Goal: Task Accomplishment & Management: Use online tool/utility

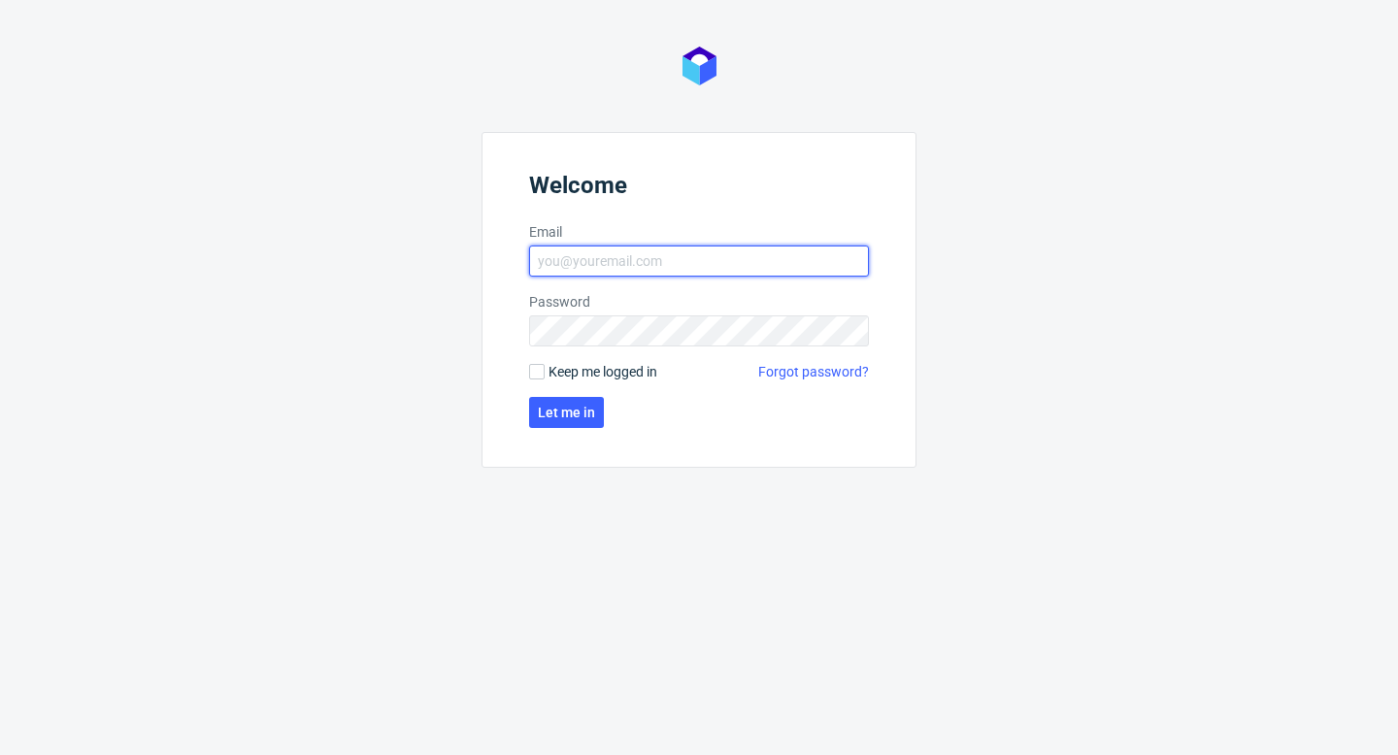
click at [554, 248] on input "Email" at bounding box center [699, 261] width 340 height 31
type input "aleks.ziemkowski@packhelp.com"
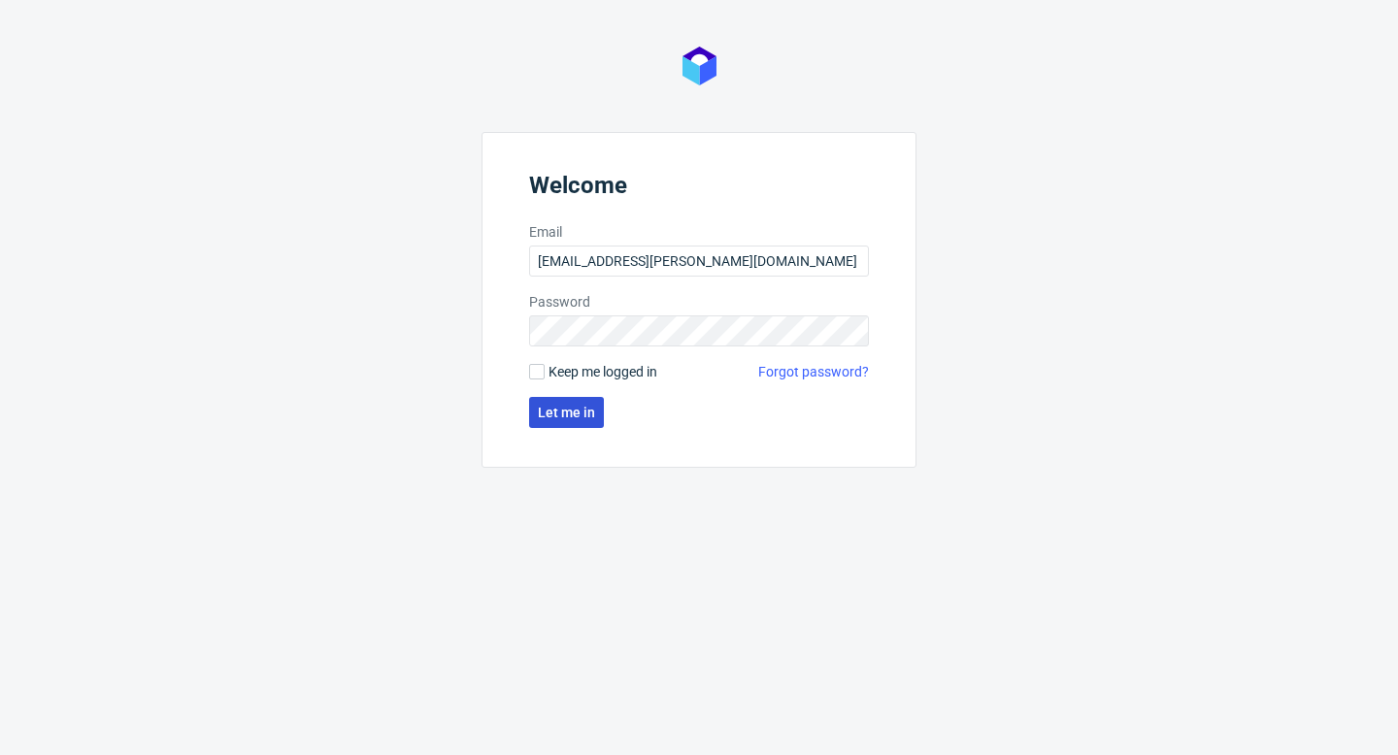
click at [572, 409] on span "Let me in" at bounding box center [566, 413] width 57 height 14
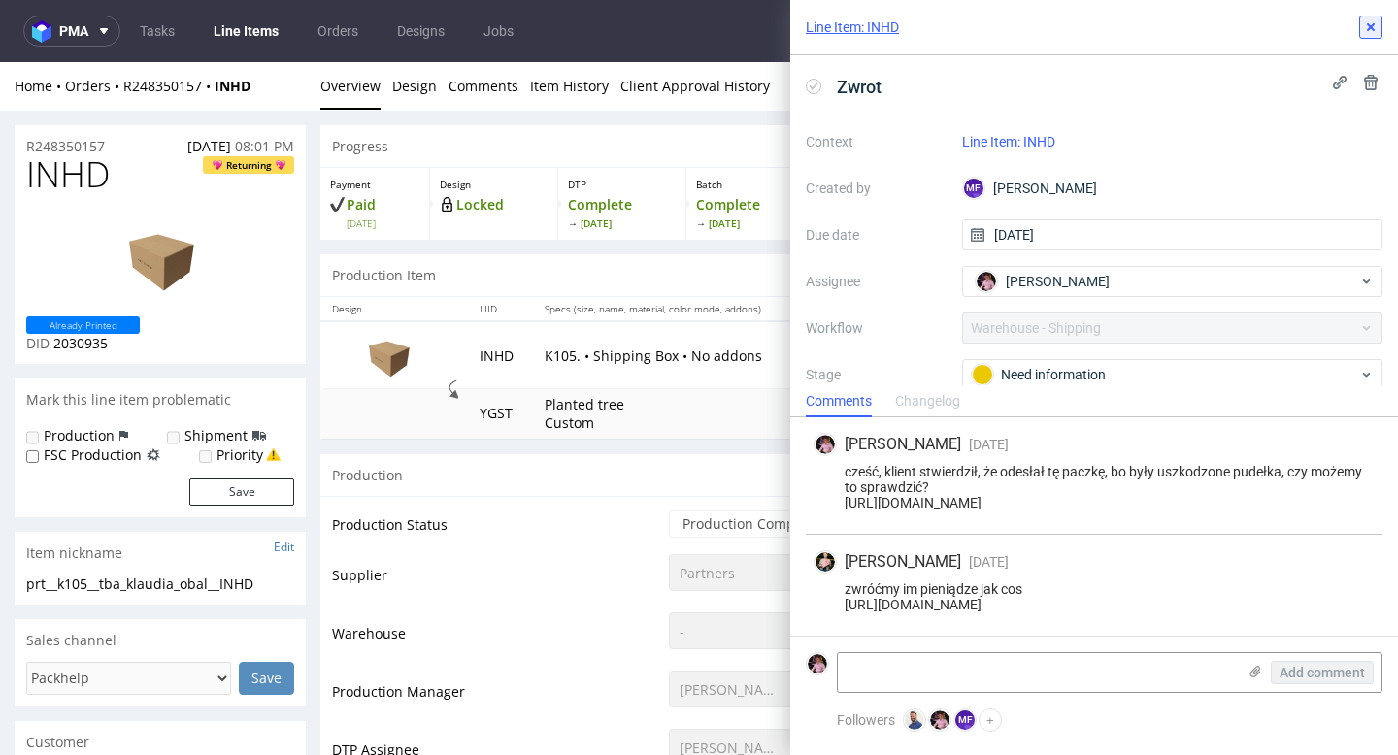
click at [1359, 18] on button at bounding box center [1370, 27] width 23 height 23
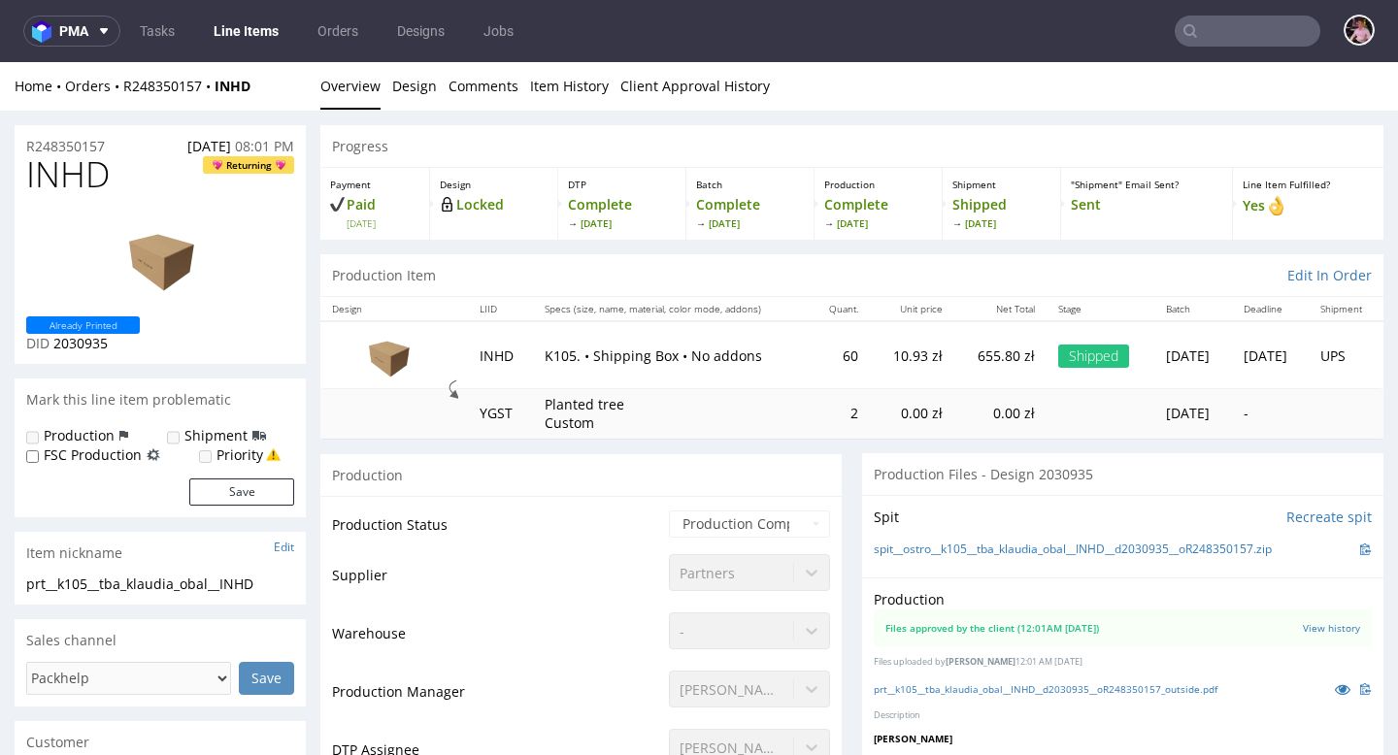
click at [1242, 33] on input "text" at bounding box center [1248, 31] width 146 height 31
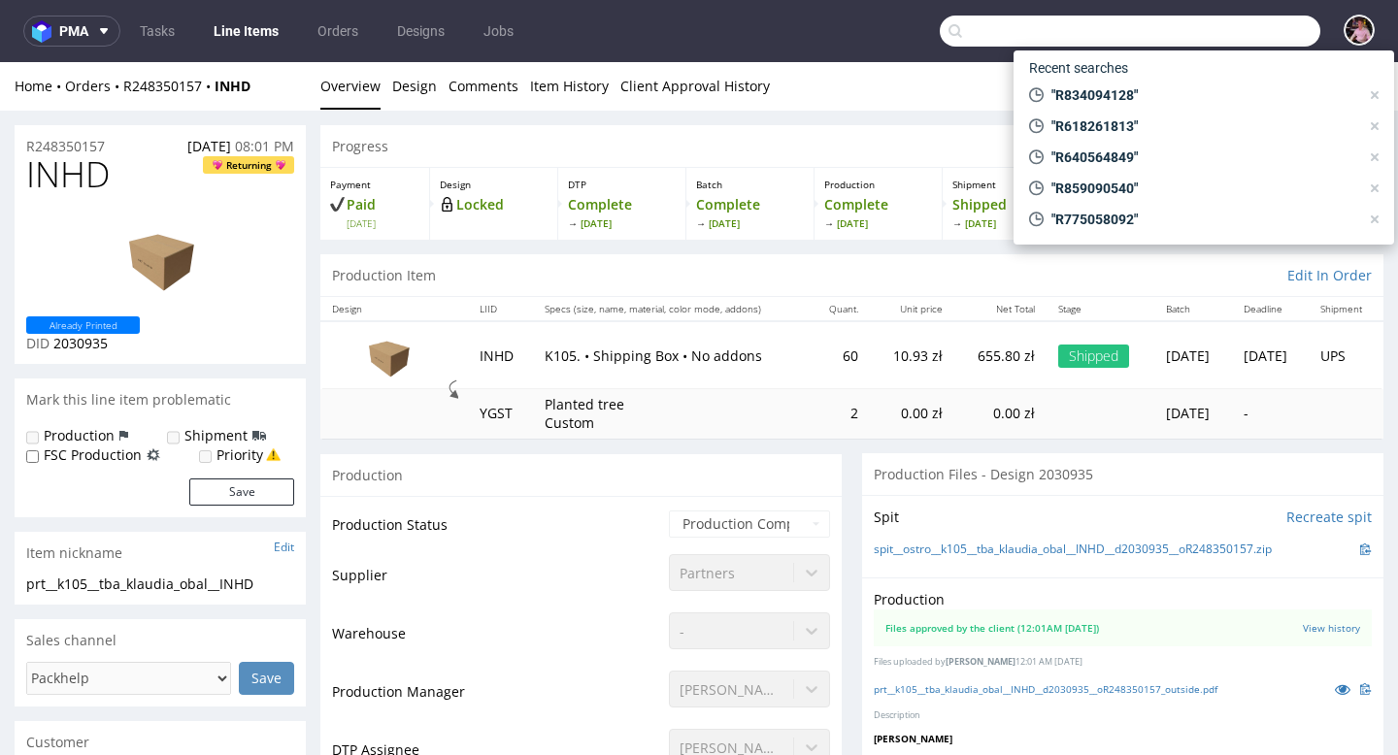
paste input "R887741698"
type input "R887741698"
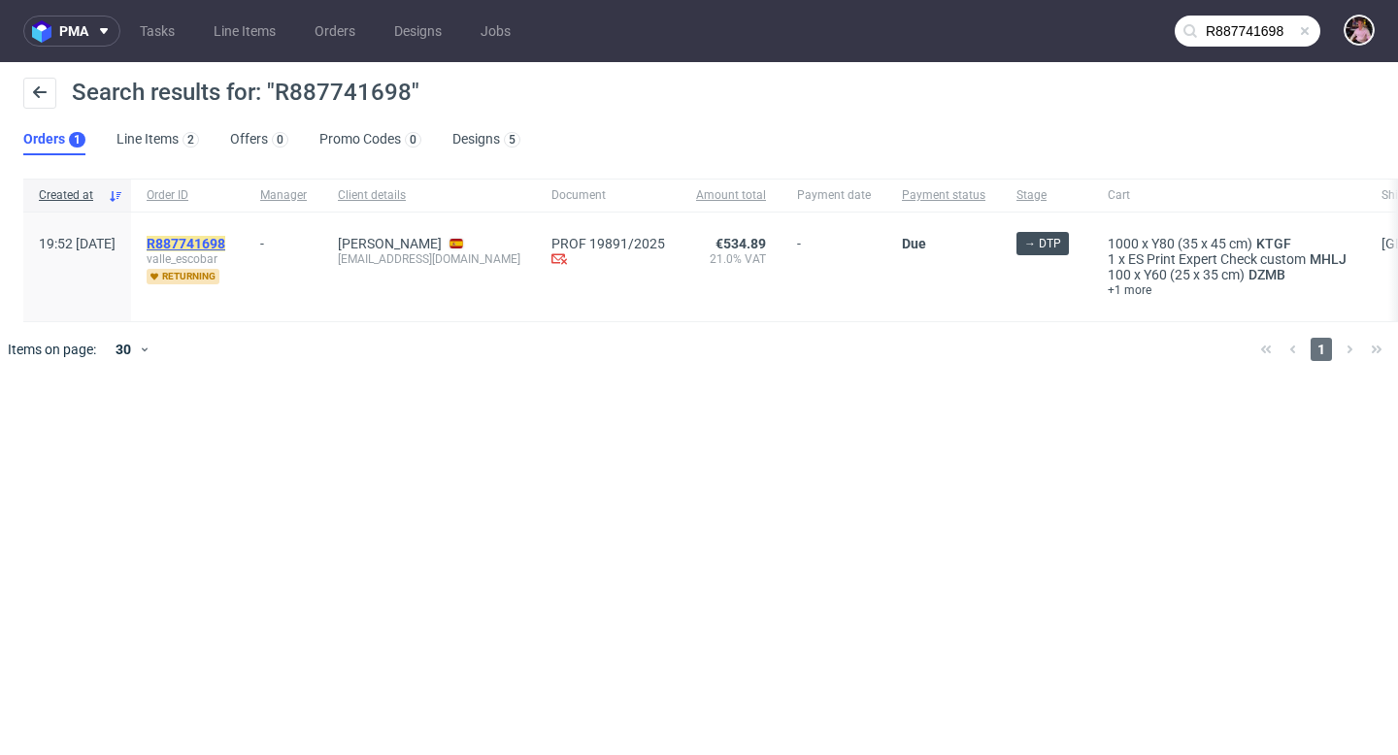
click at [215, 237] on mark "R887741698" at bounding box center [186, 244] width 79 height 16
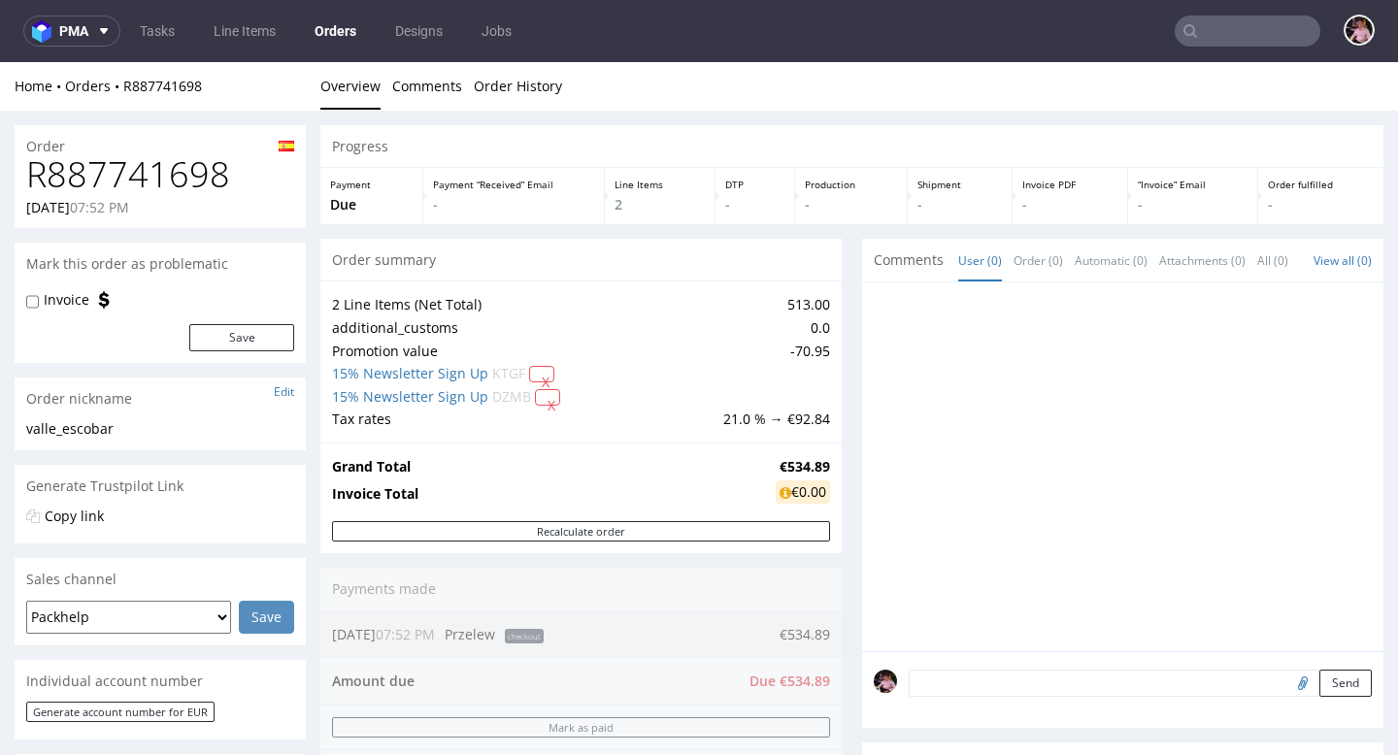
click at [1269, 37] on input "text" at bounding box center [1248, 31] width 146 height 31
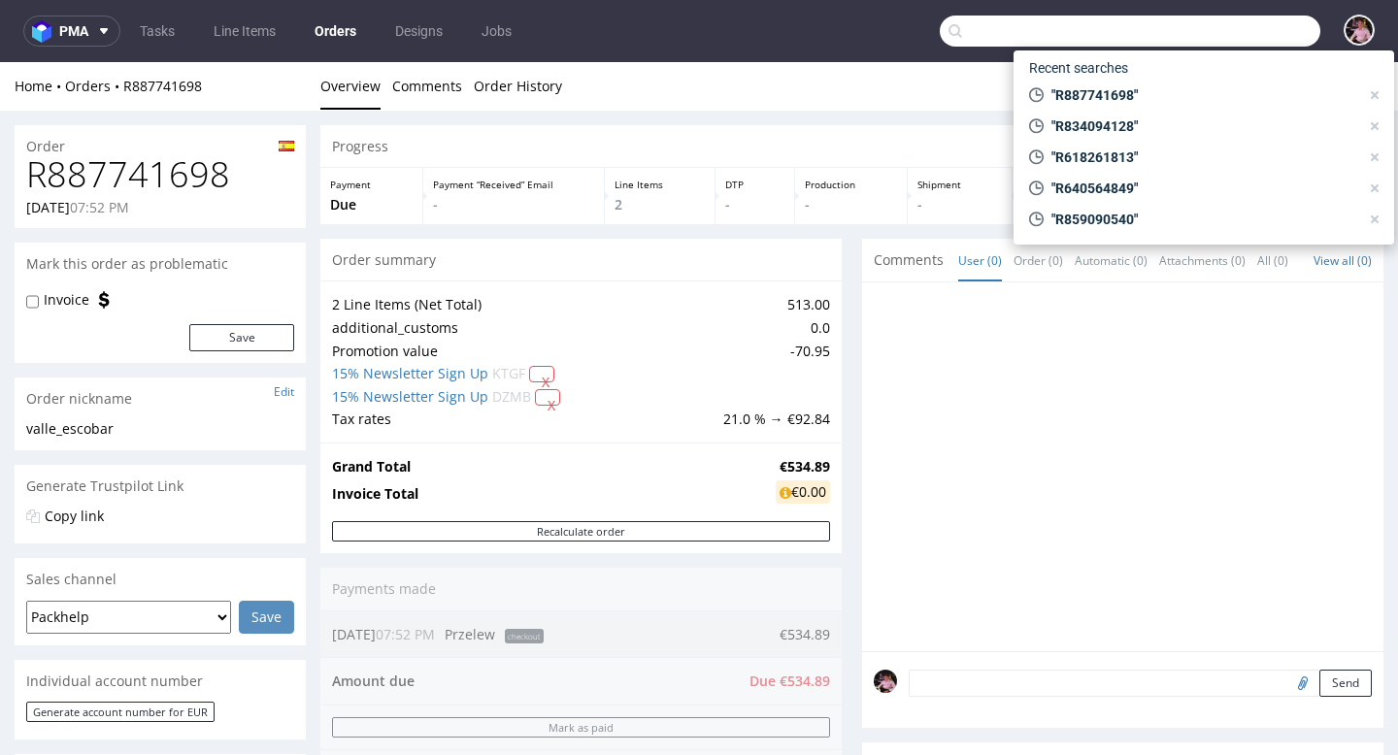
paste input "R861059264"
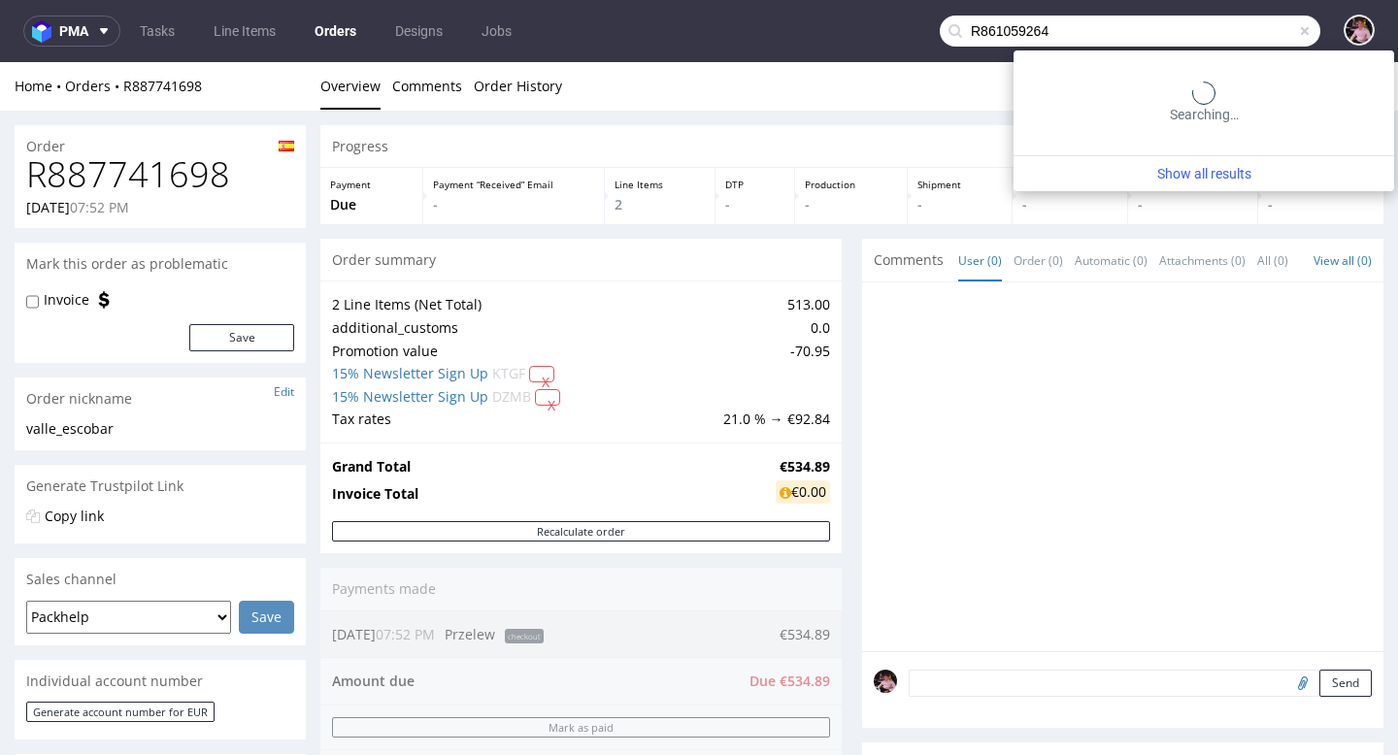
type input "R861059264"
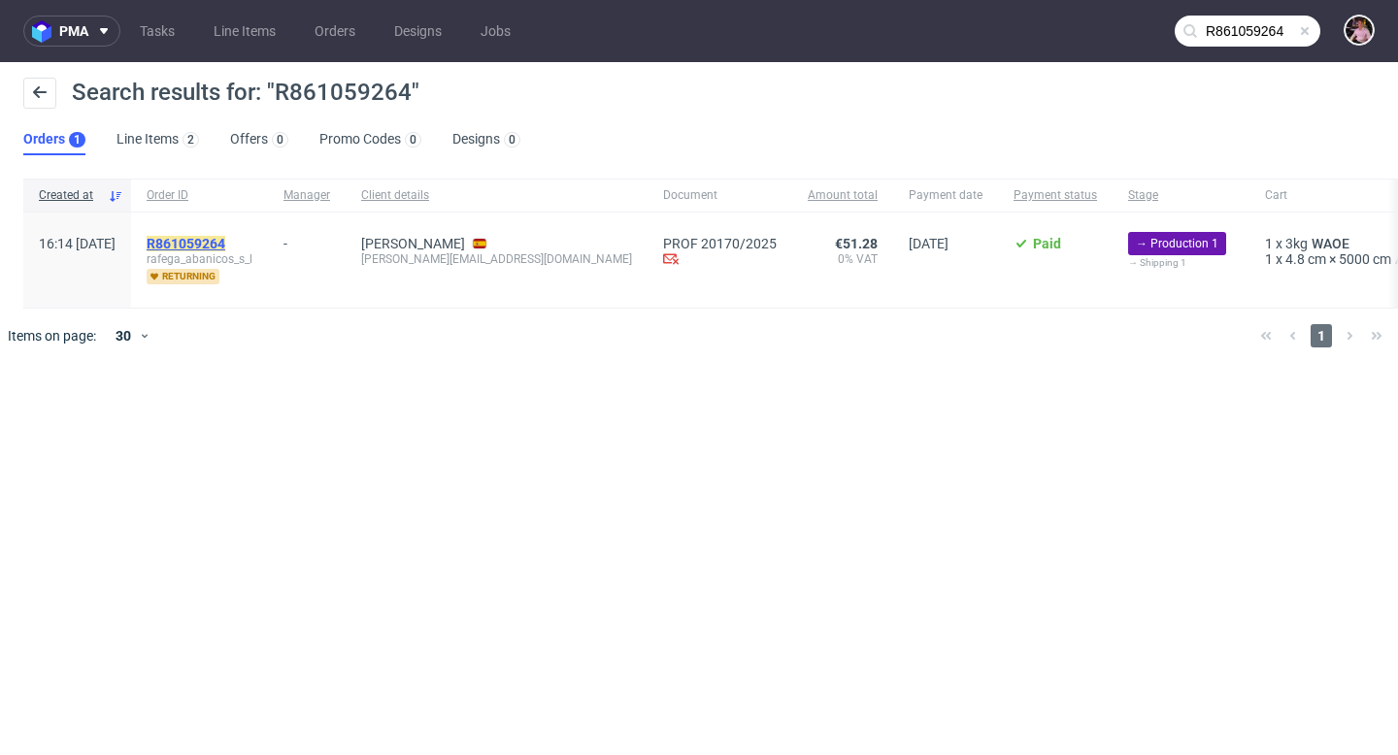
click at [218, 240] on mark "R861059264" at bounding box center [186, 244] width 79 height 16
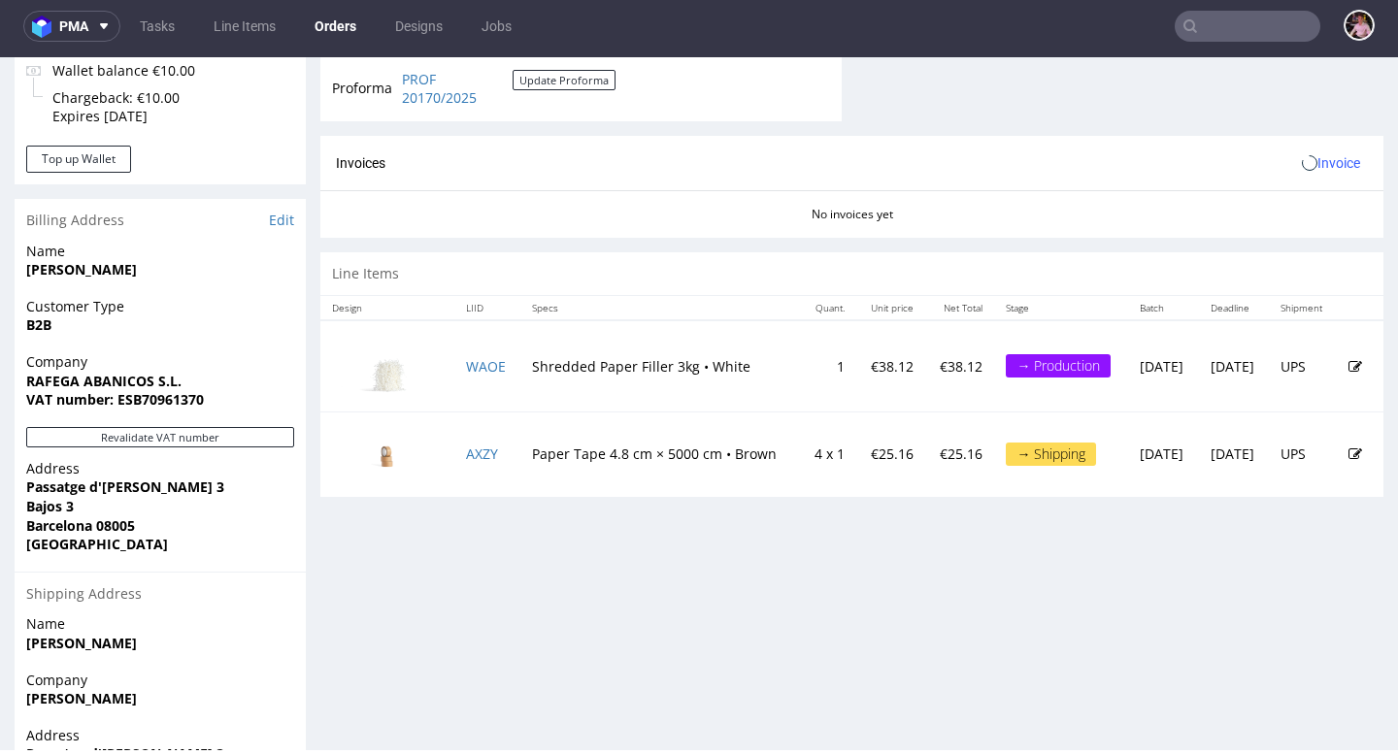
scroll to position [838, 0]
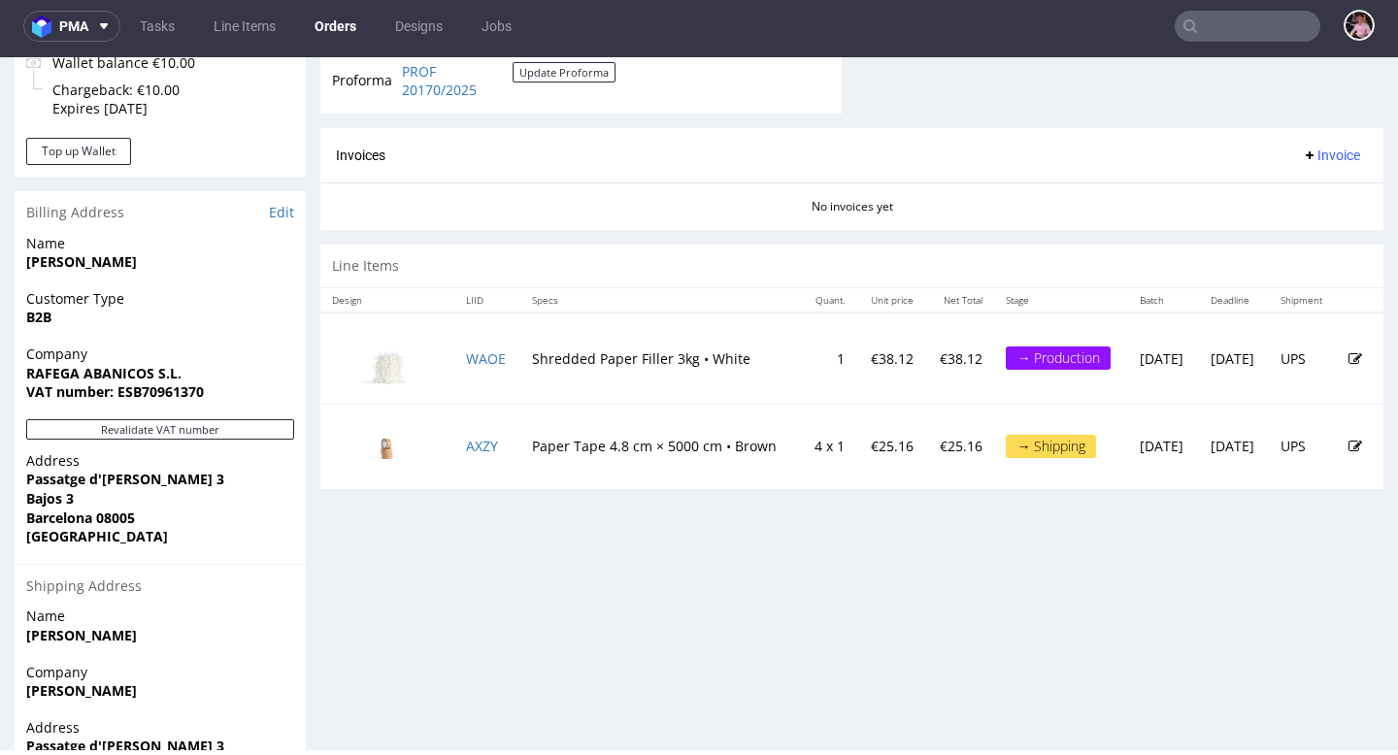
click at [1254, 23] on input "text" at bounding box center [1248, 26] width 146 height 31
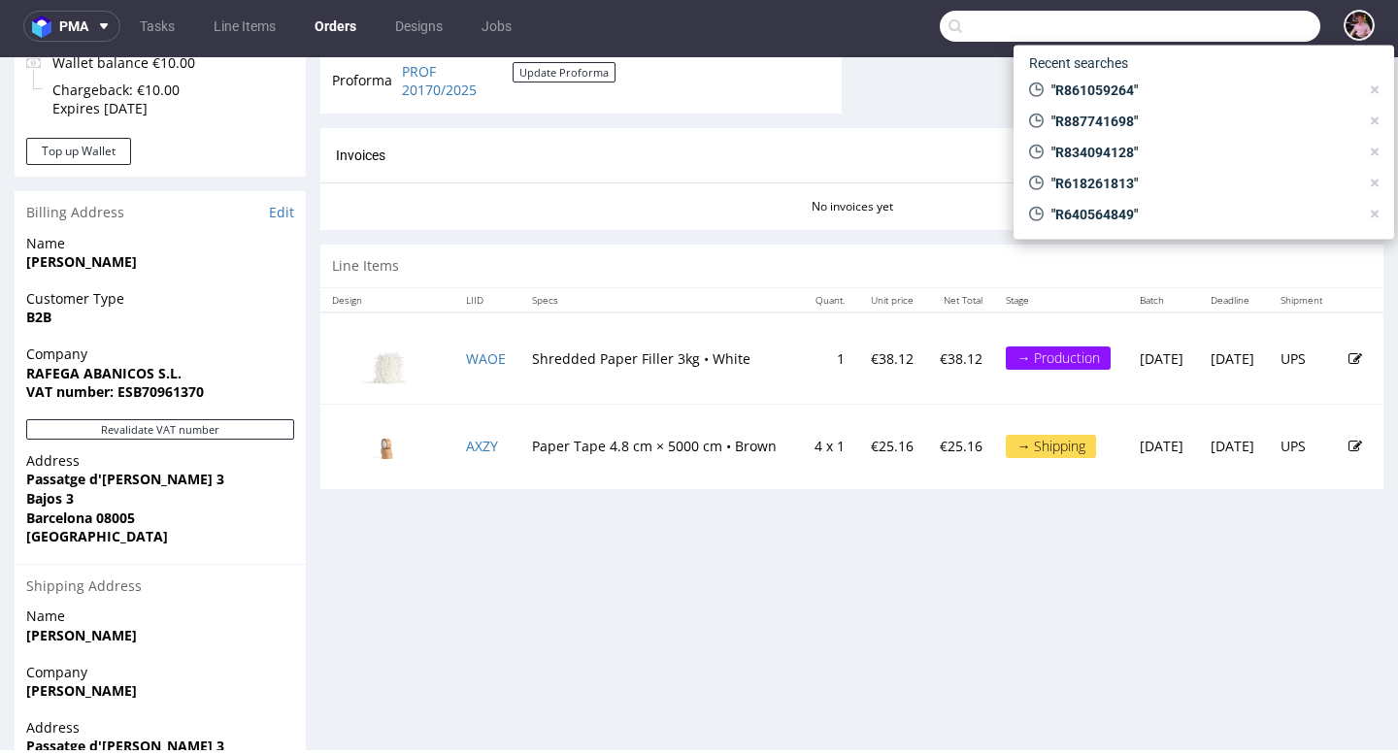
paste input "GSES268419"
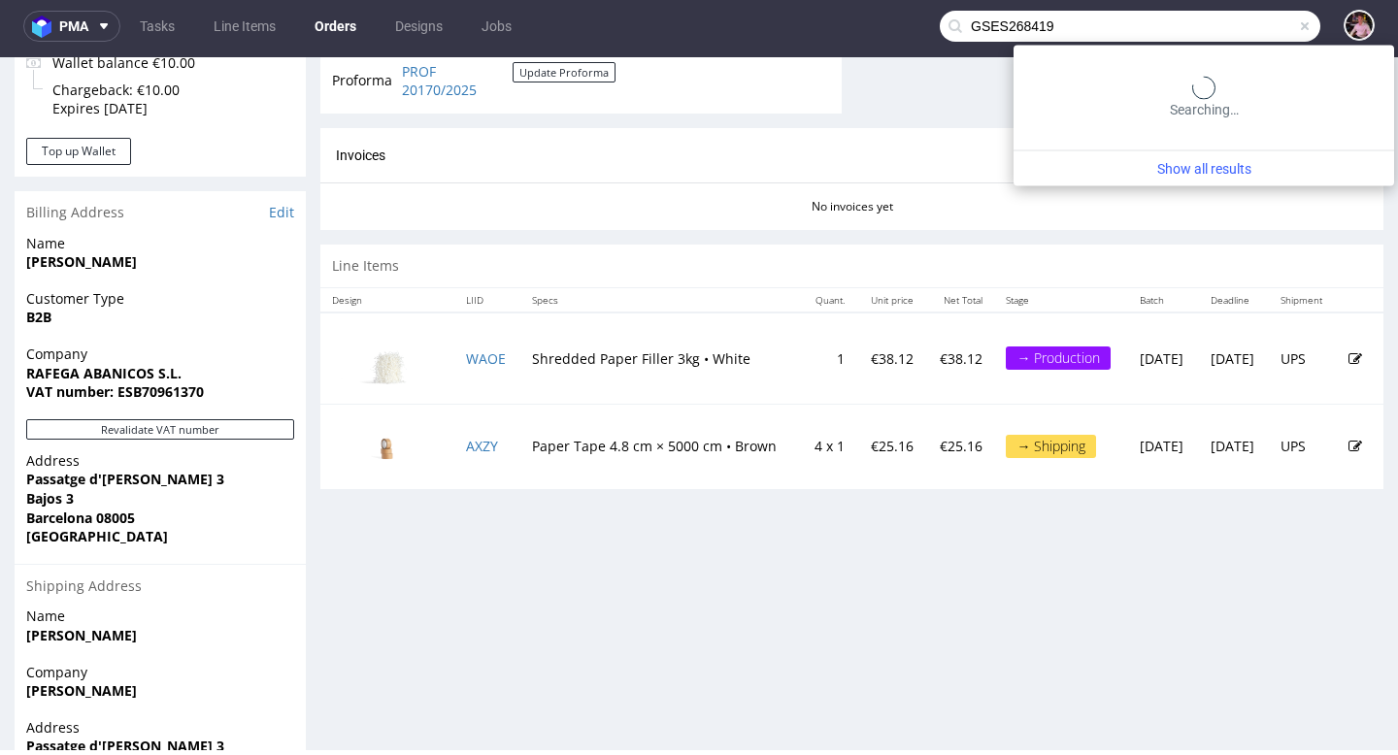
type input "GSES268419"
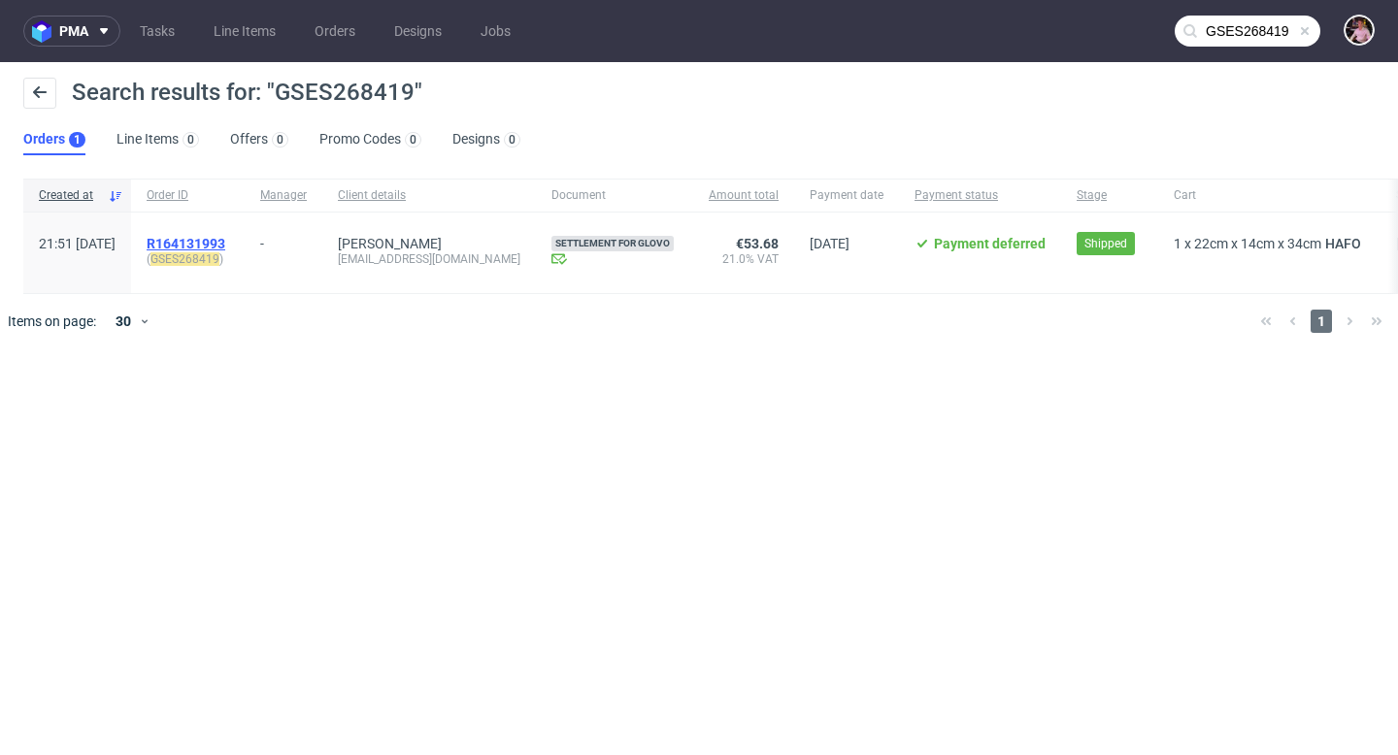
click at [225, 238] on span "R164131993" at bounding box center [186, 244] width 79 height 16
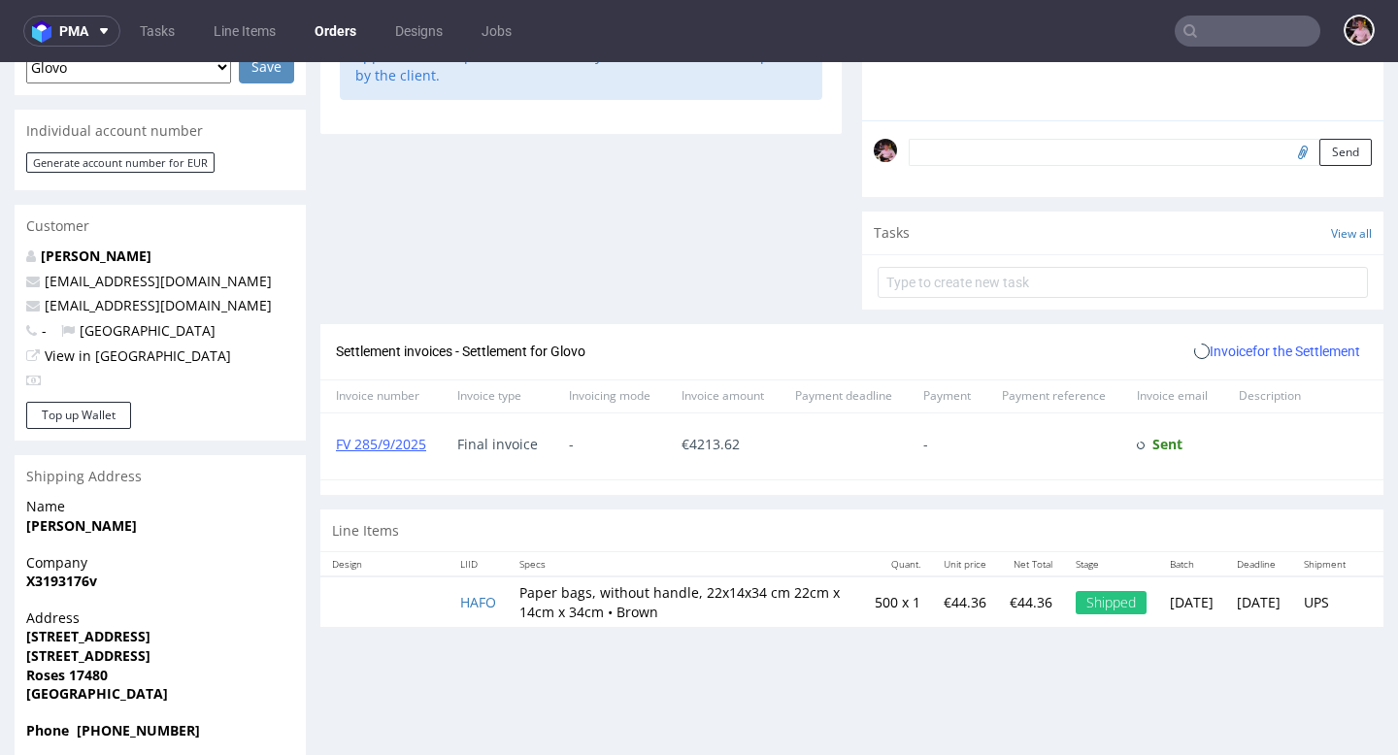
scroll to position [537, 0]
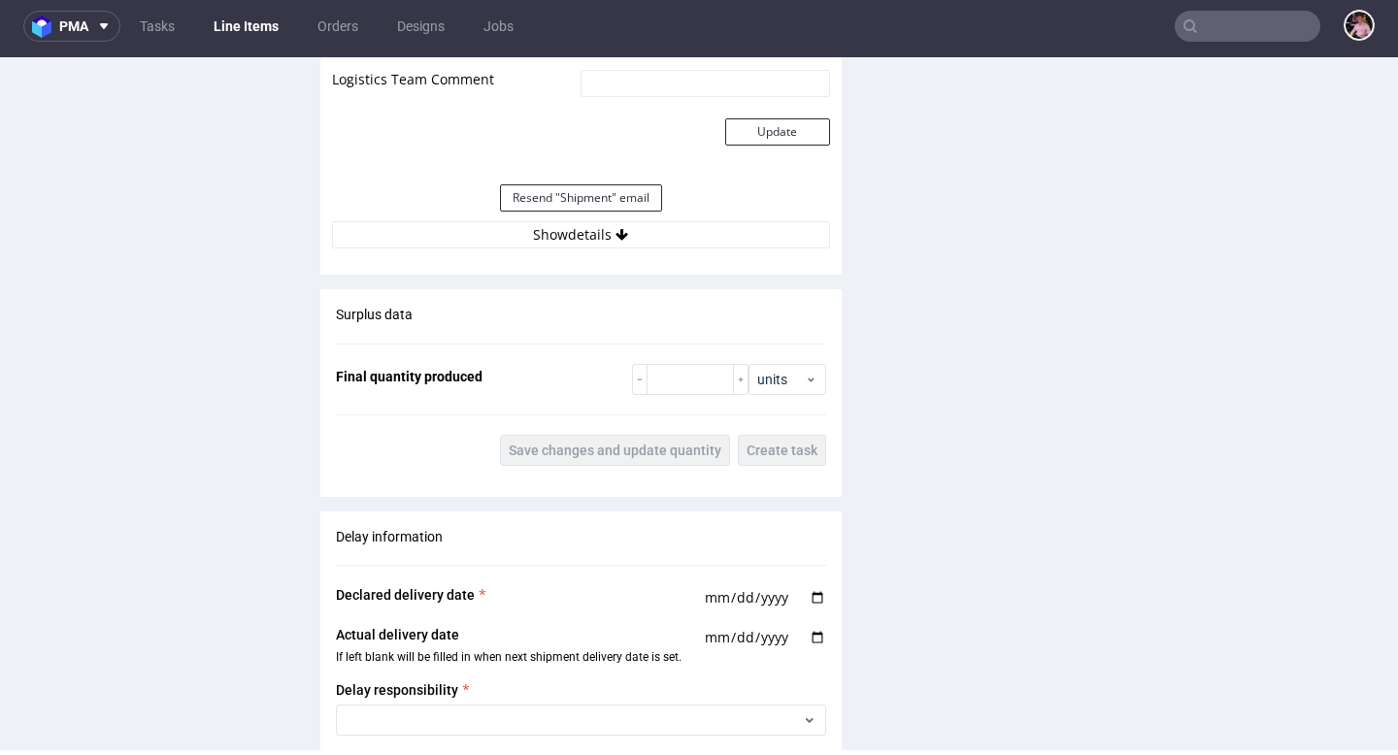
scroll to position [1778, 0]
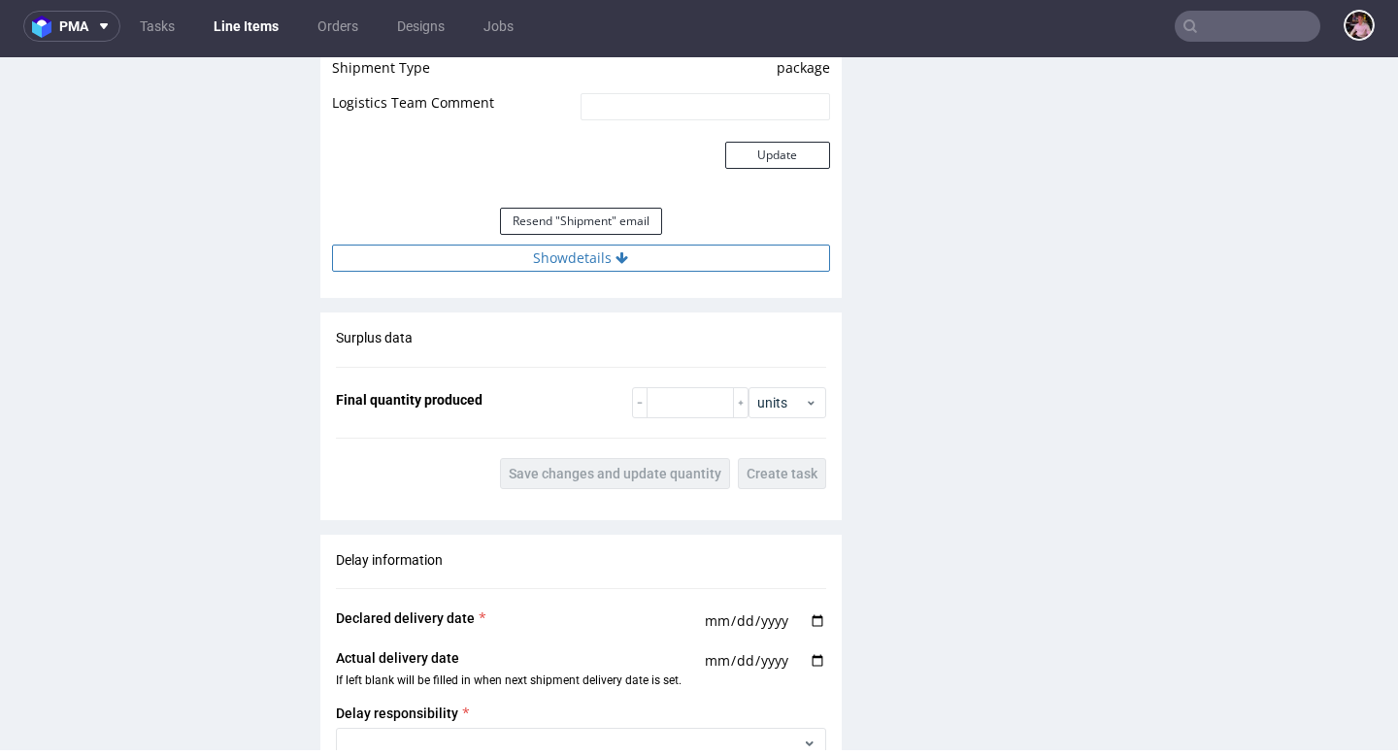
click at [605, 268] on button "Show details" at bounding box center [581, 258] width 498 height 27
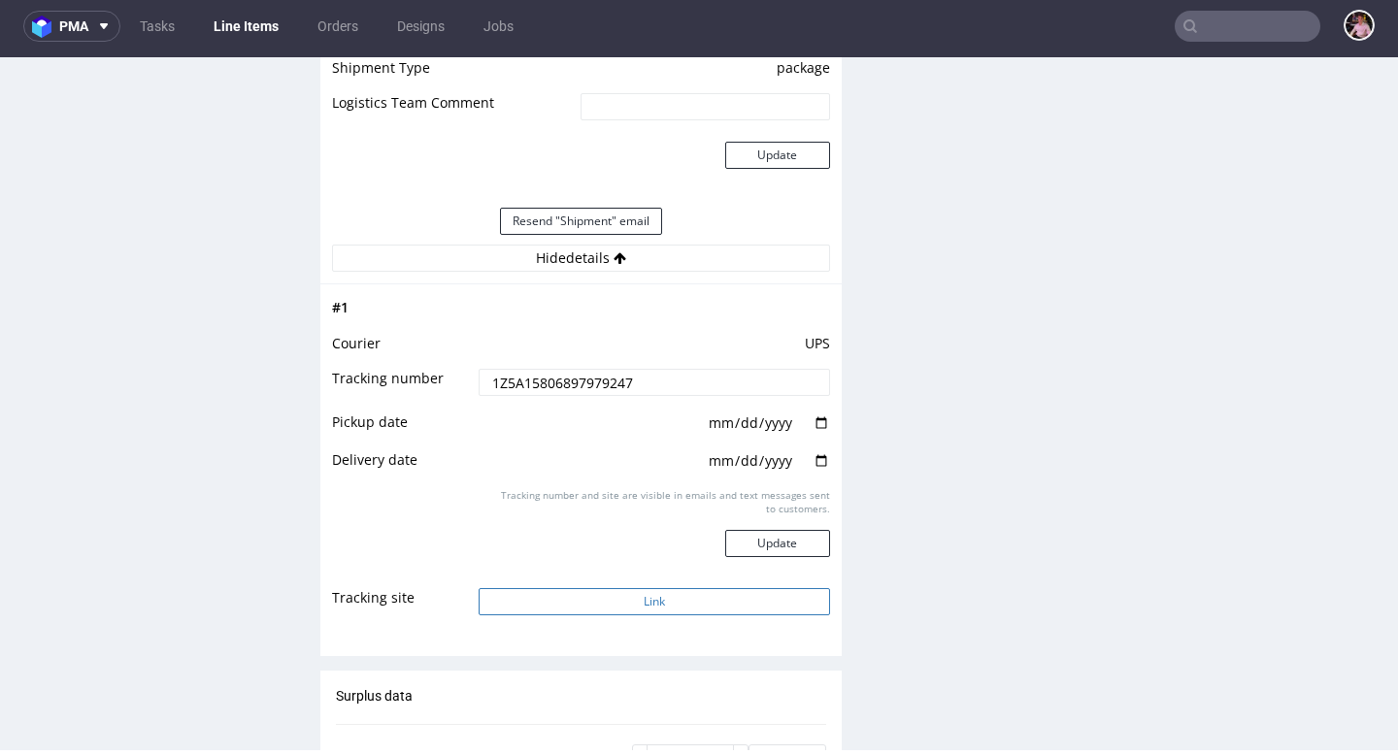
click at [638, 589] on button "Link" at bounding box center [654, 601] width 350 height 27
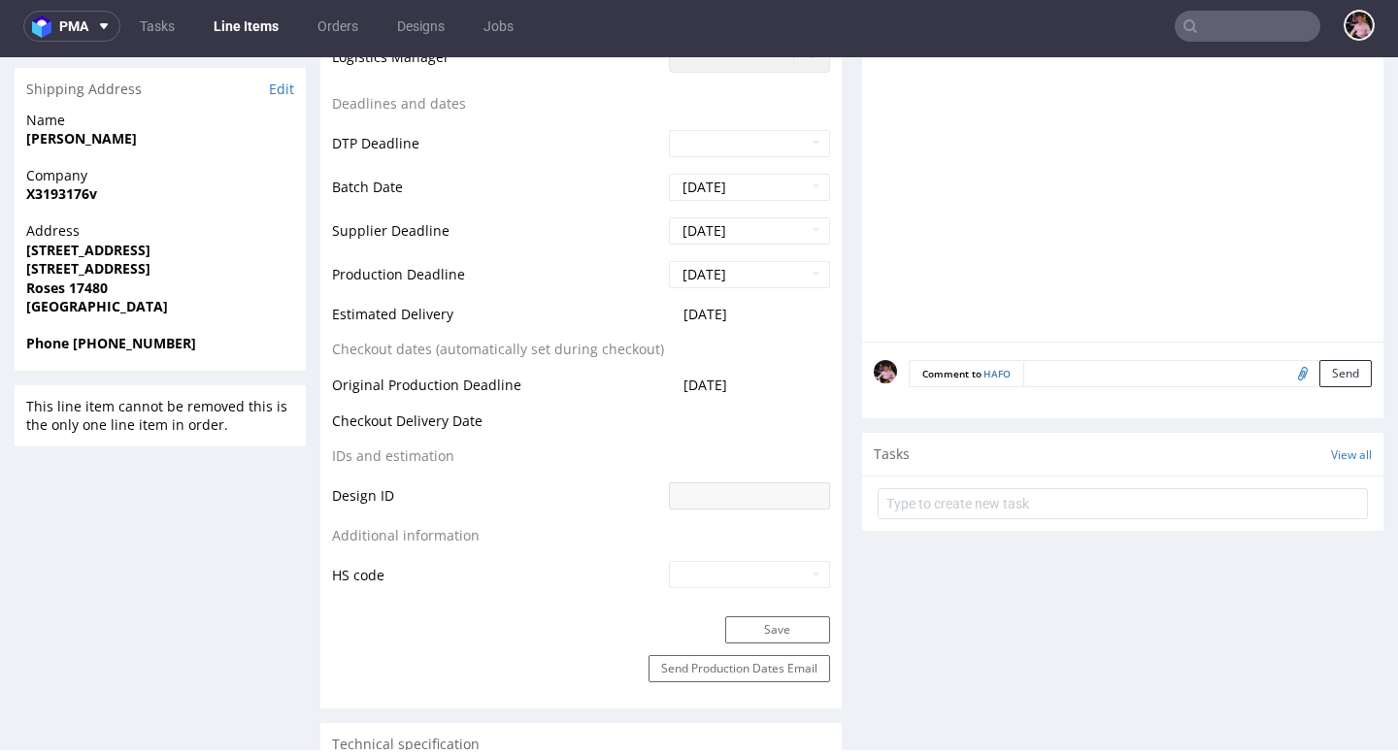
scroll to position [0, 0]
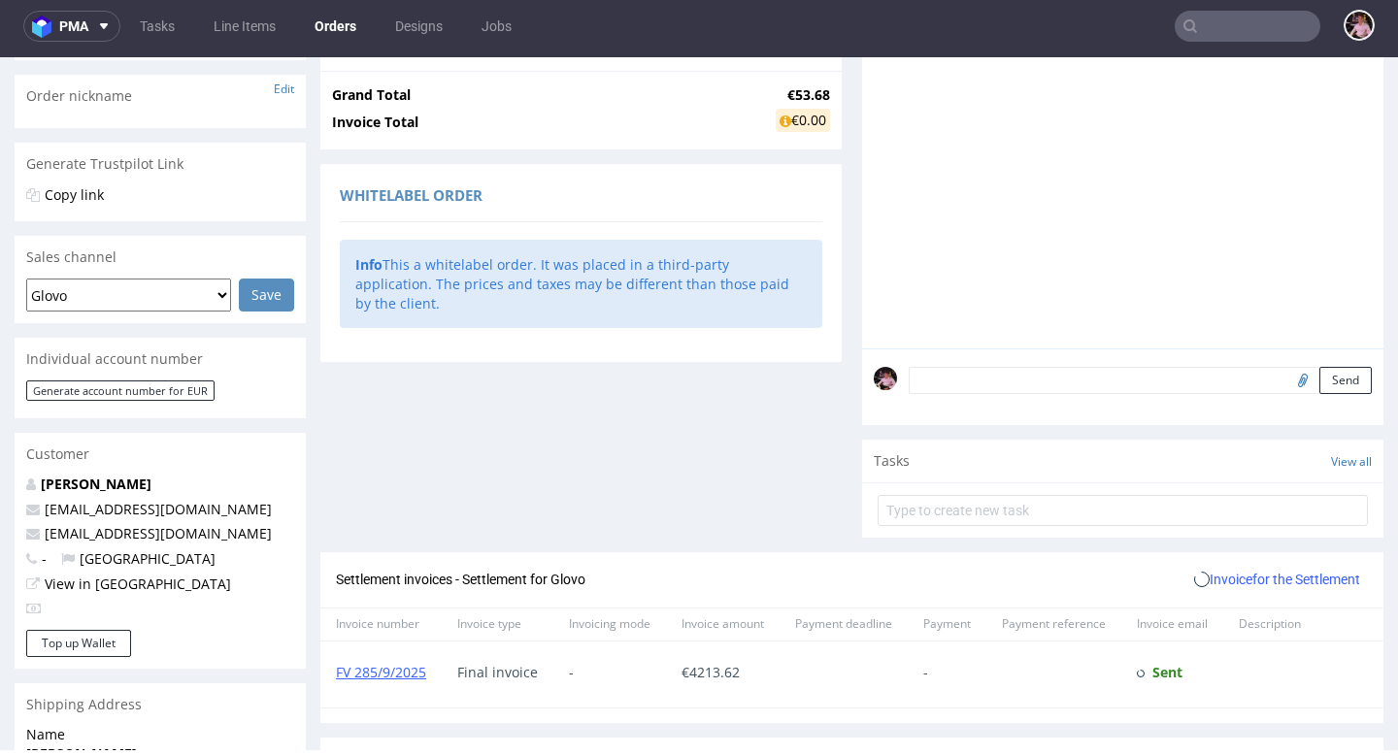
scroll to position [558, 0]
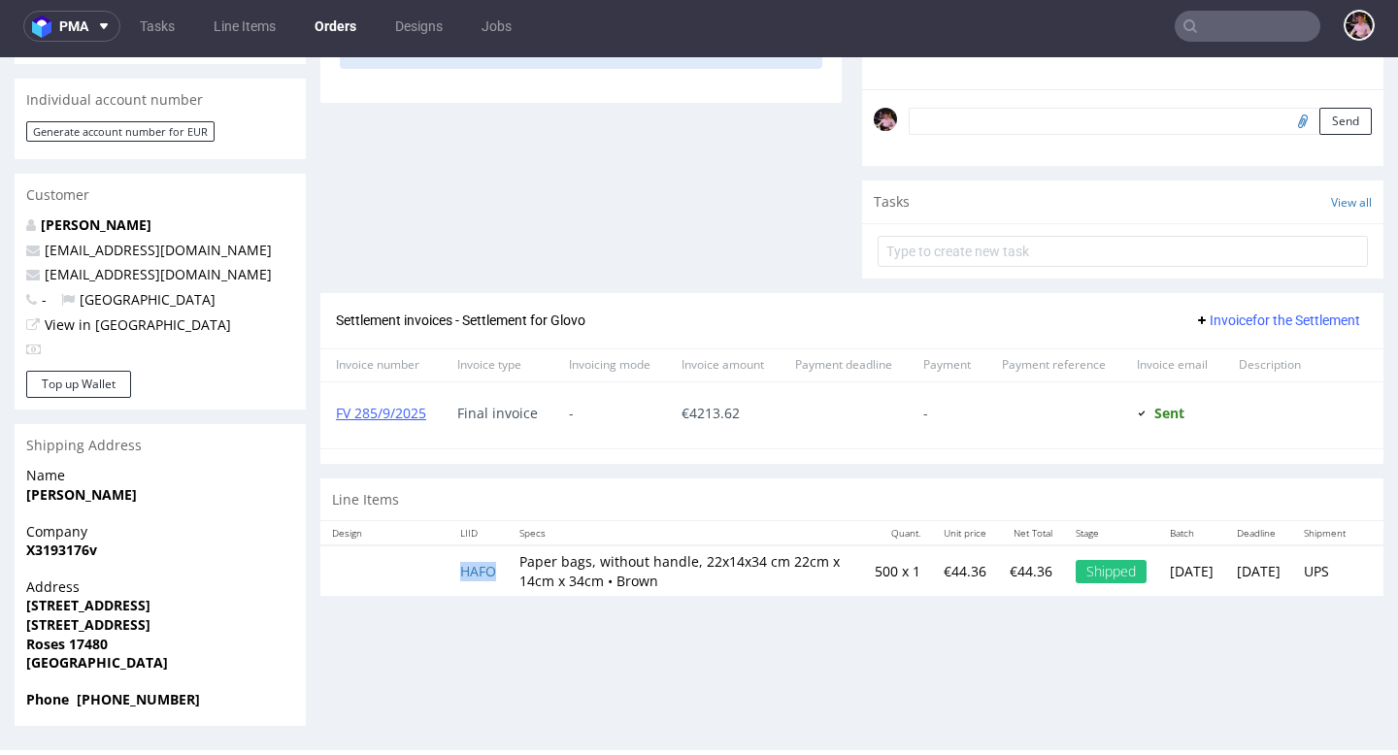
click at [479, 596] on td "HAFO" at bounding box center [477, 571] width 59 height 50
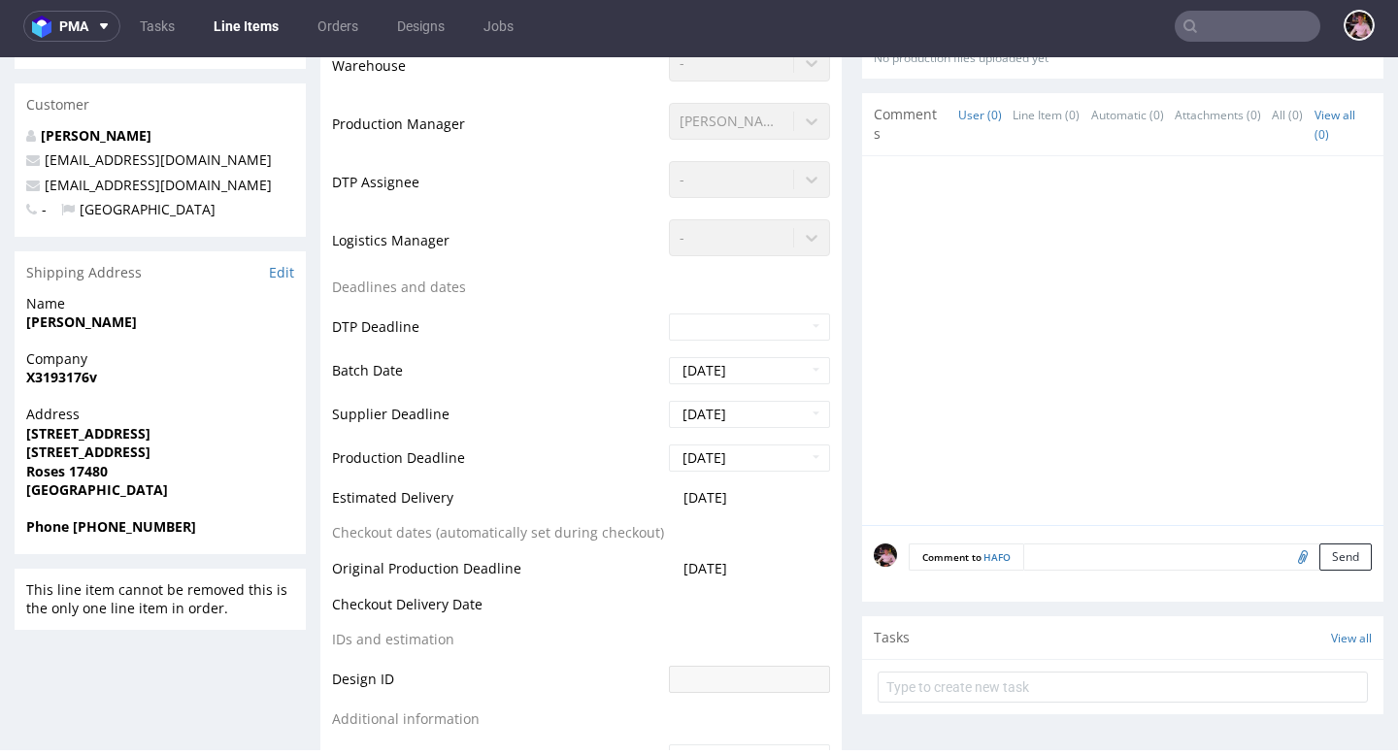
scroll to position [627, 0]
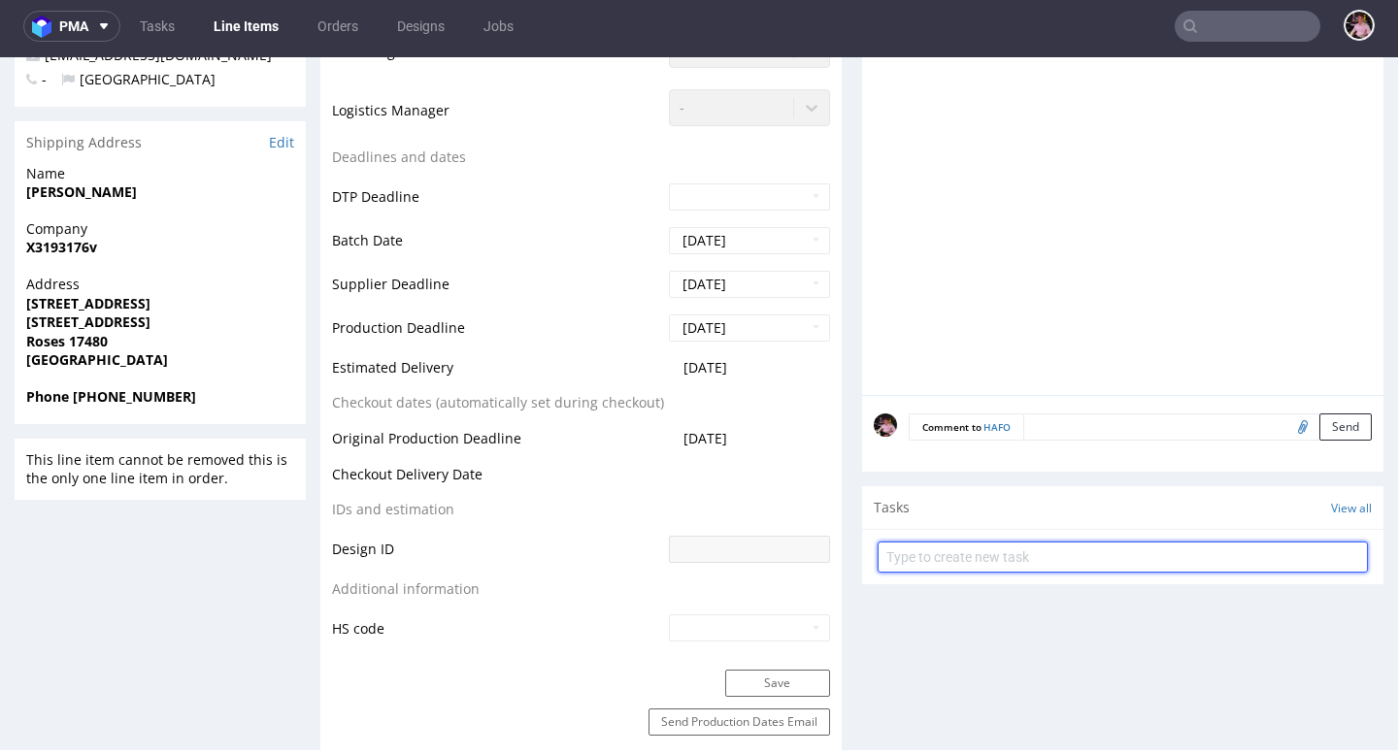
click at [1005, 554] on input "text" at bounding box center [1123, 557] width 490 height 31
type input "reshipping"
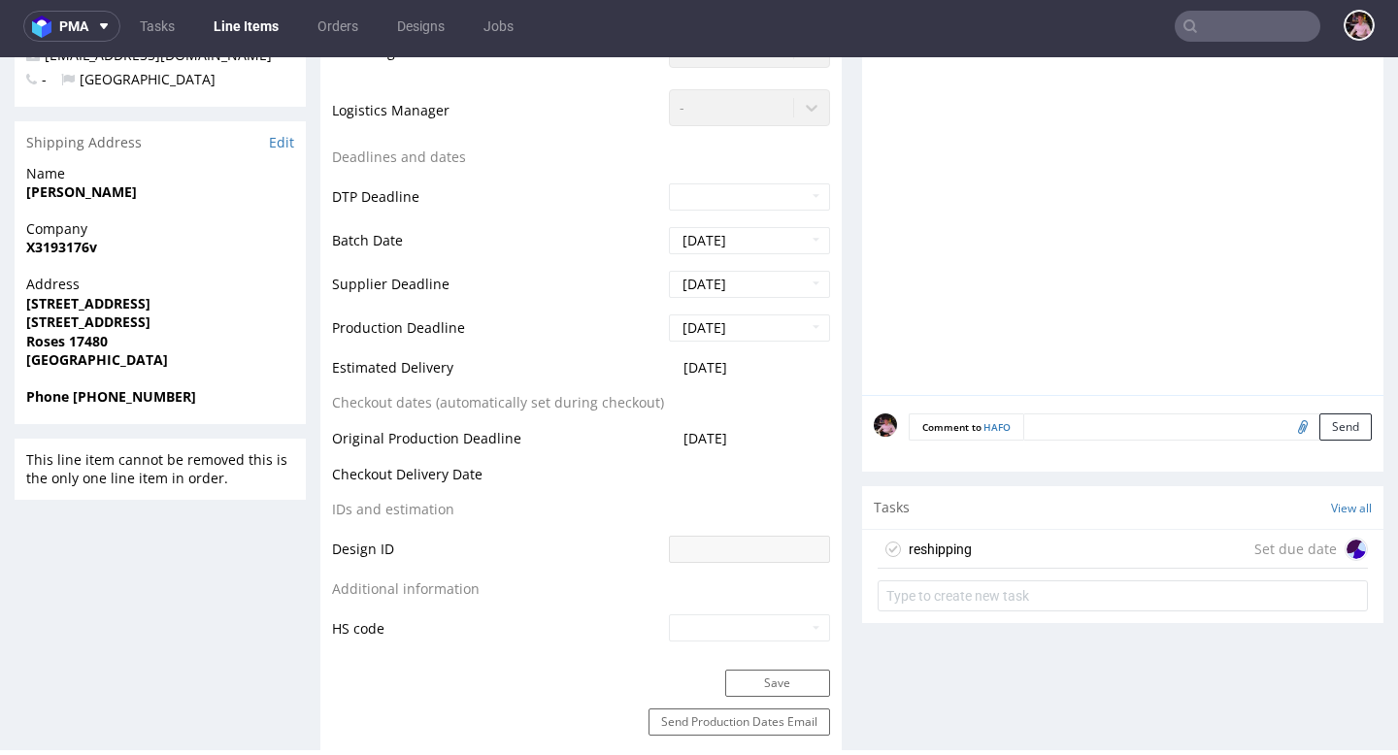
click at [1040, 547] on div "reshipping Set due date" at bounding box center [1123, 549] width 490 height 39
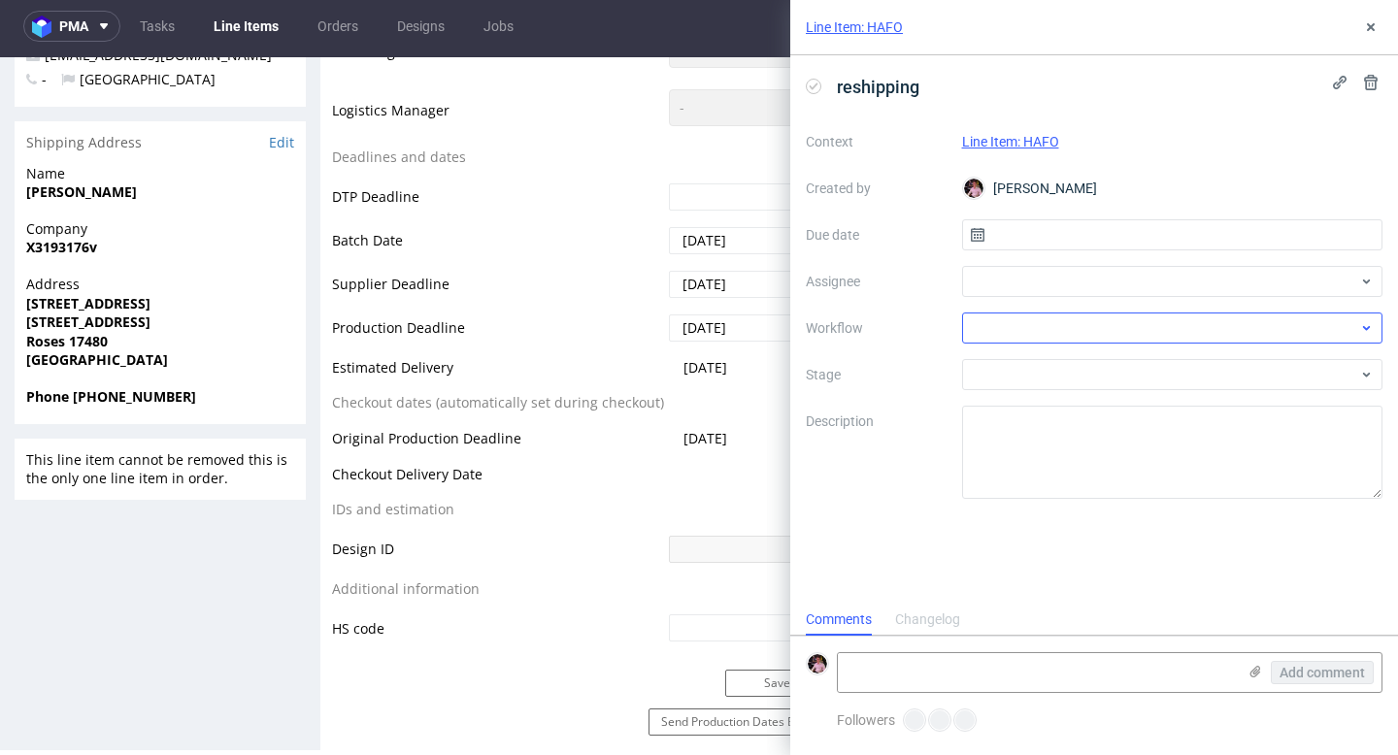
scroll to position [16, 0]
click at [1019, 240] on input "text" at bounding box center [1172, 234] width 421 height 31
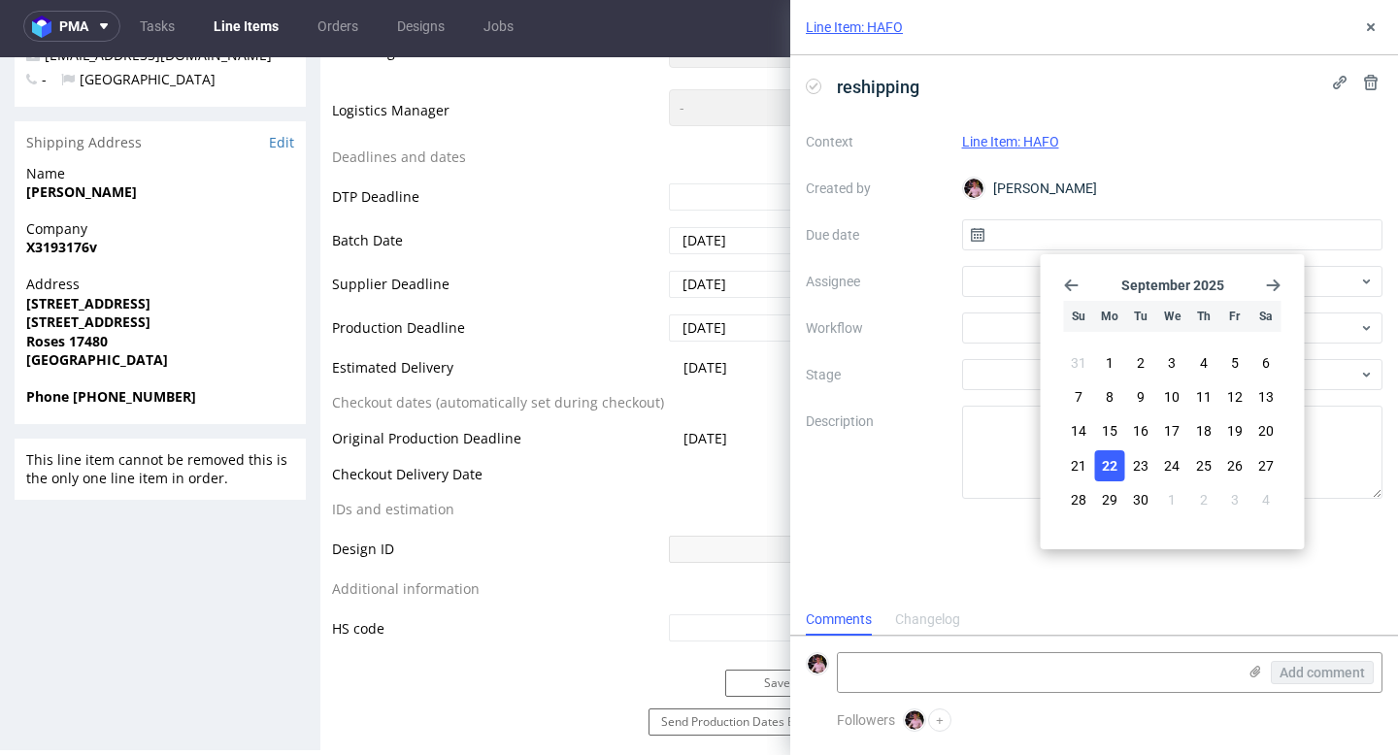
click at [1112, 467] on span "22" at bounding box center [1110, 465] width 16 height 19
type input "[DATE]"
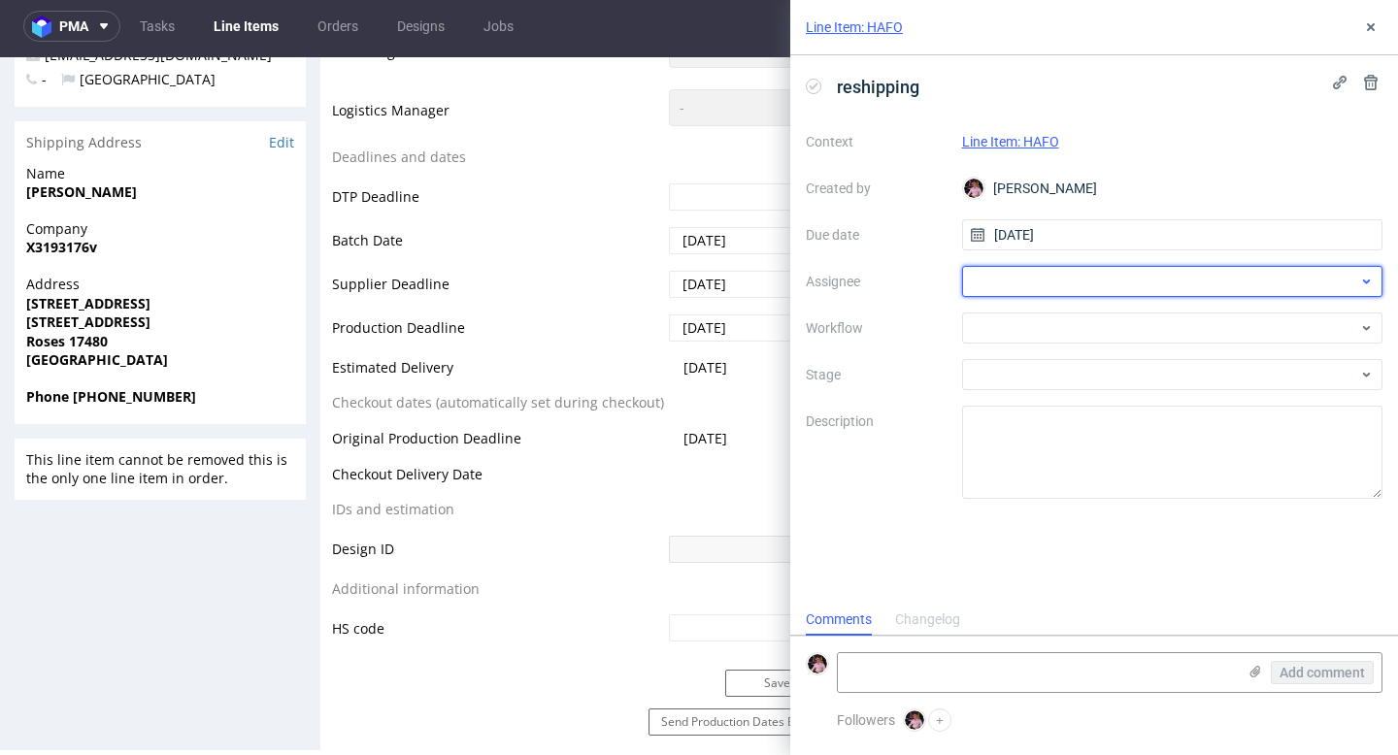
click at [1041, 272] on div at bounding box center [1172, 281] width 421 height 31
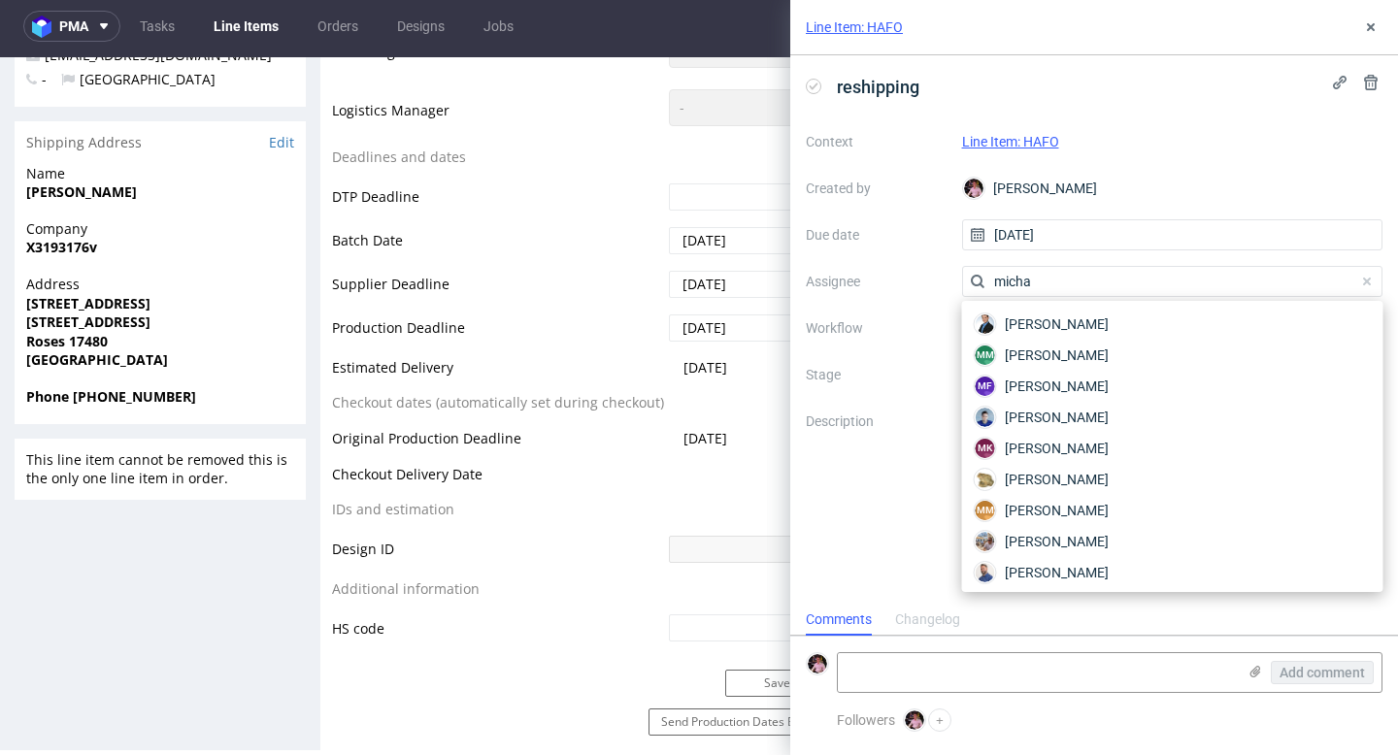
type input "micha"
click at [1081, 279] on input "micha" at bounding box center [1172, 281] width 421 height 31
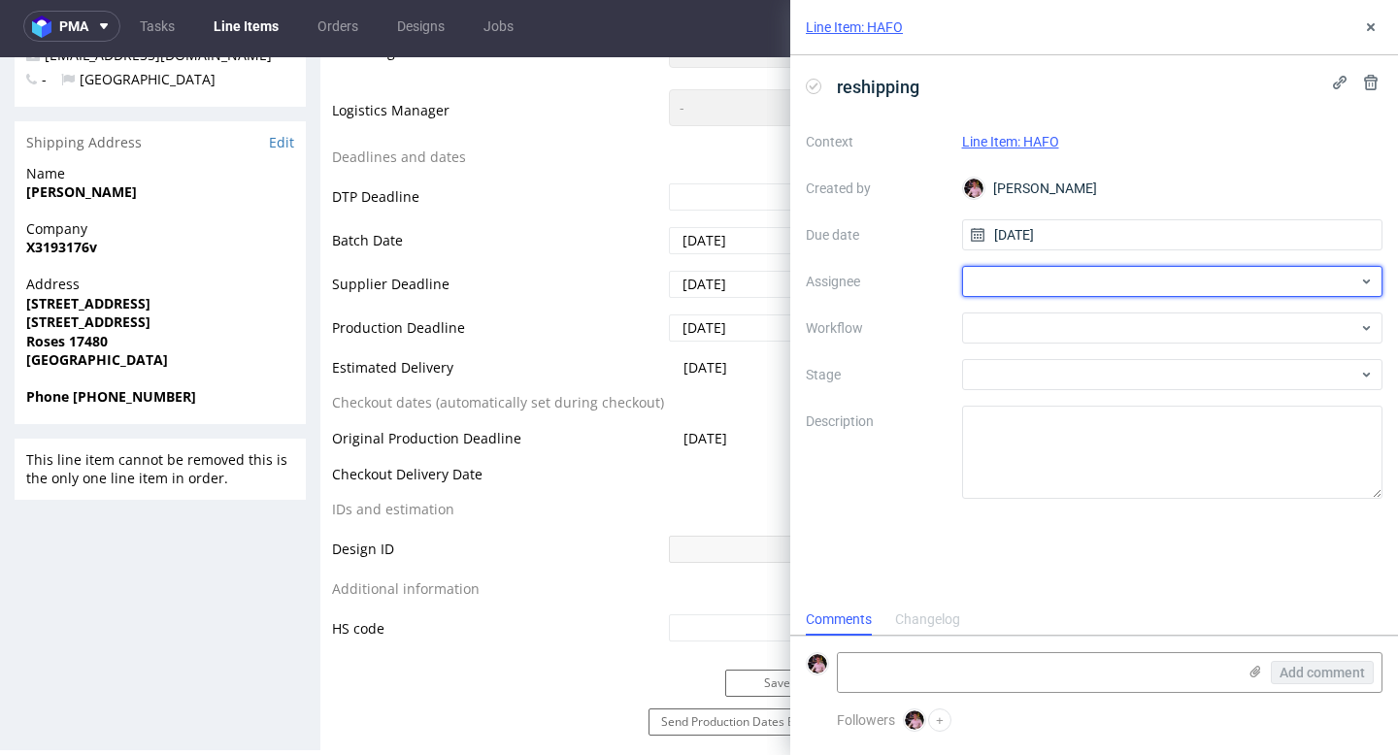
click at [1081, 279] on div at bounding box center [1172, 281] width 421 height 31
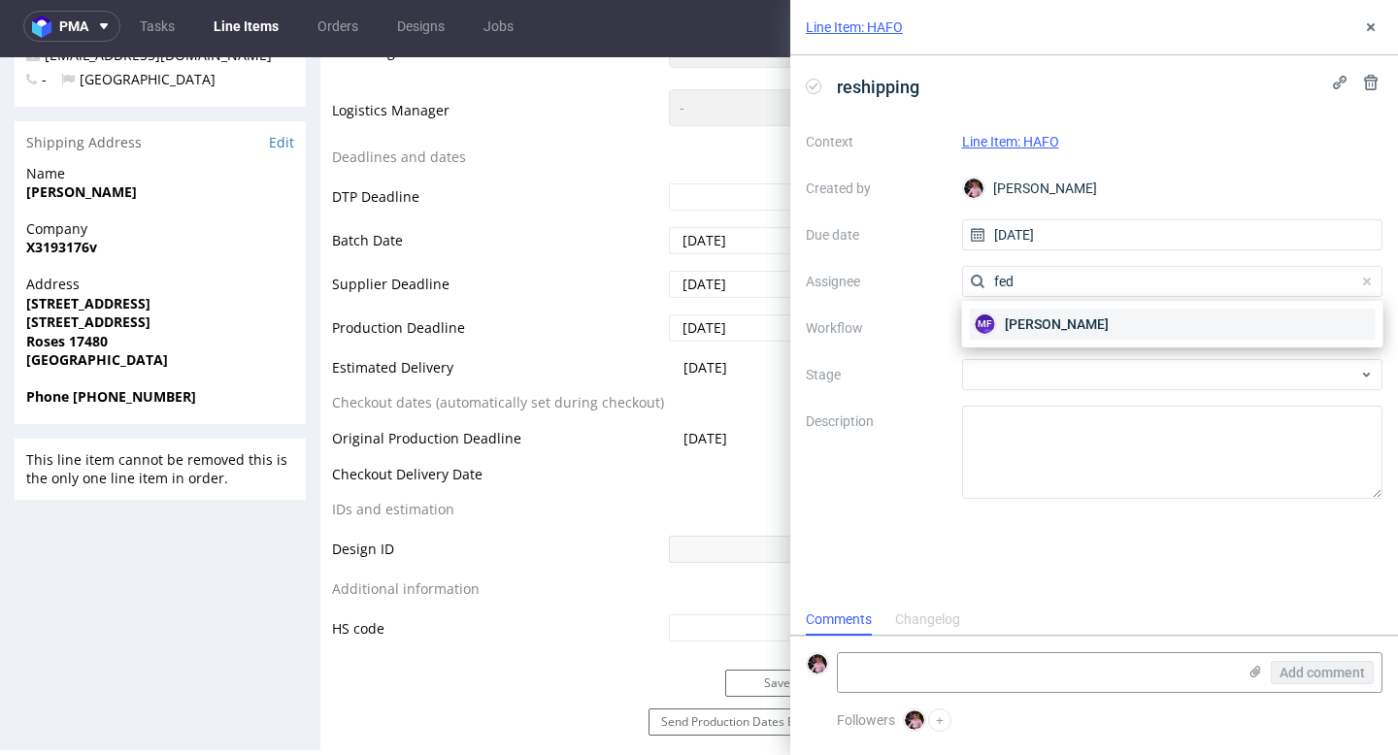
type input "fed"
click at [1090, 327] on span "[PERSON_NAME]" at bounding box center [1057, 324] width 104 height 19
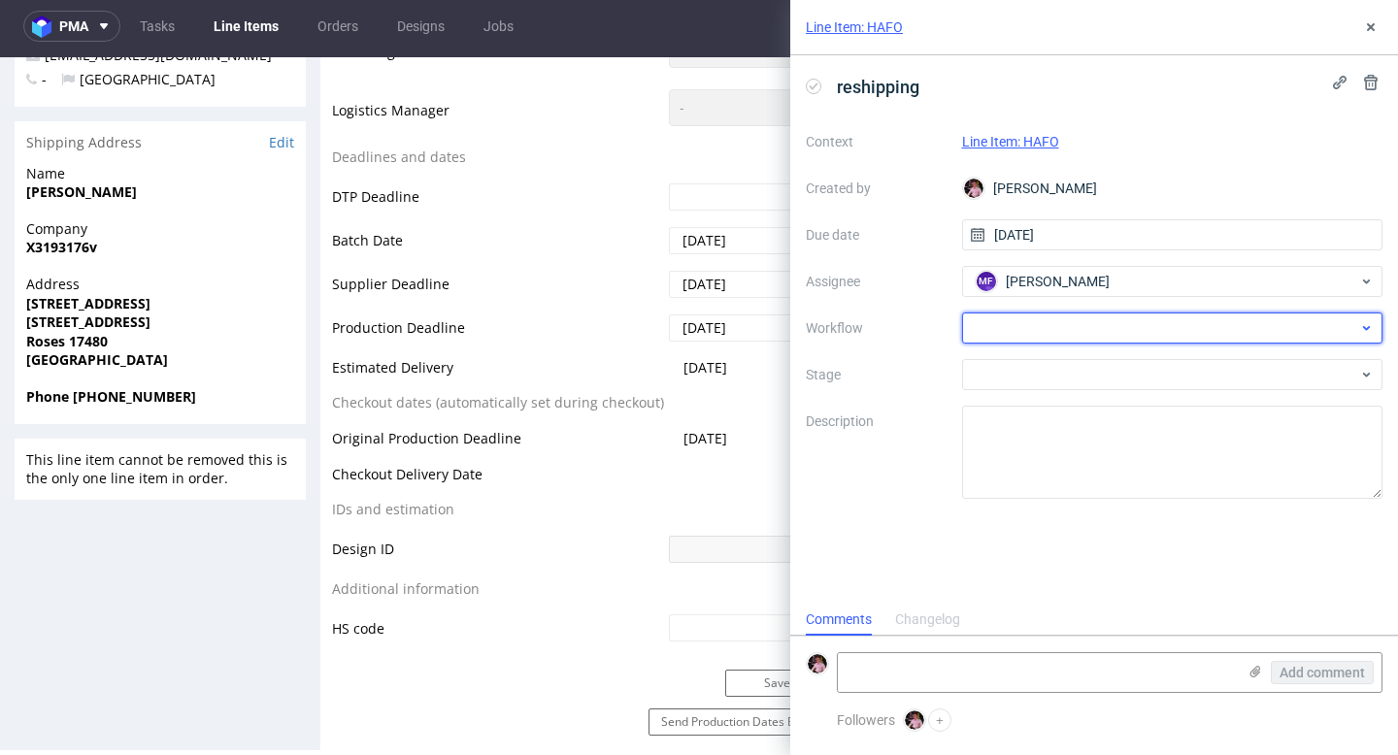
click at [1058, 332] on div at bounding box center [1172, 328] width 421 height 31
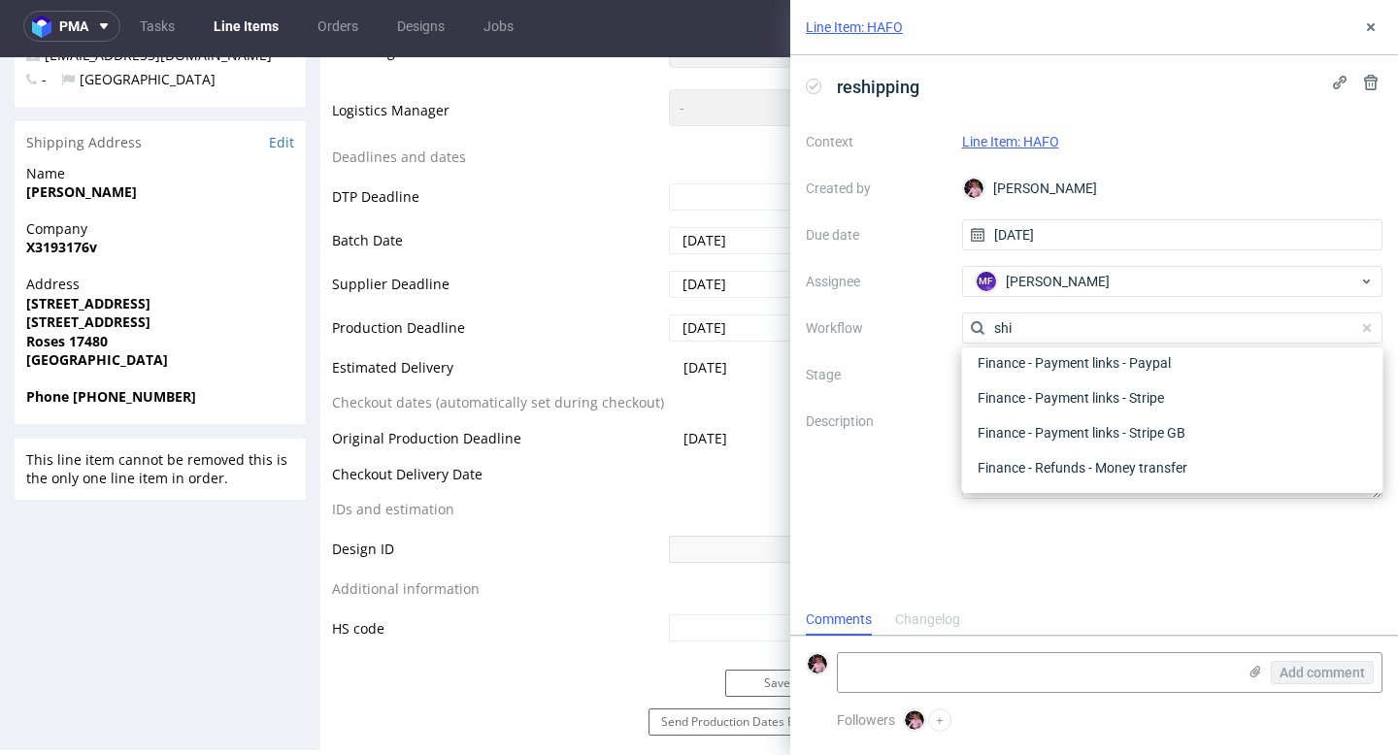
scroll to position [0, 0]
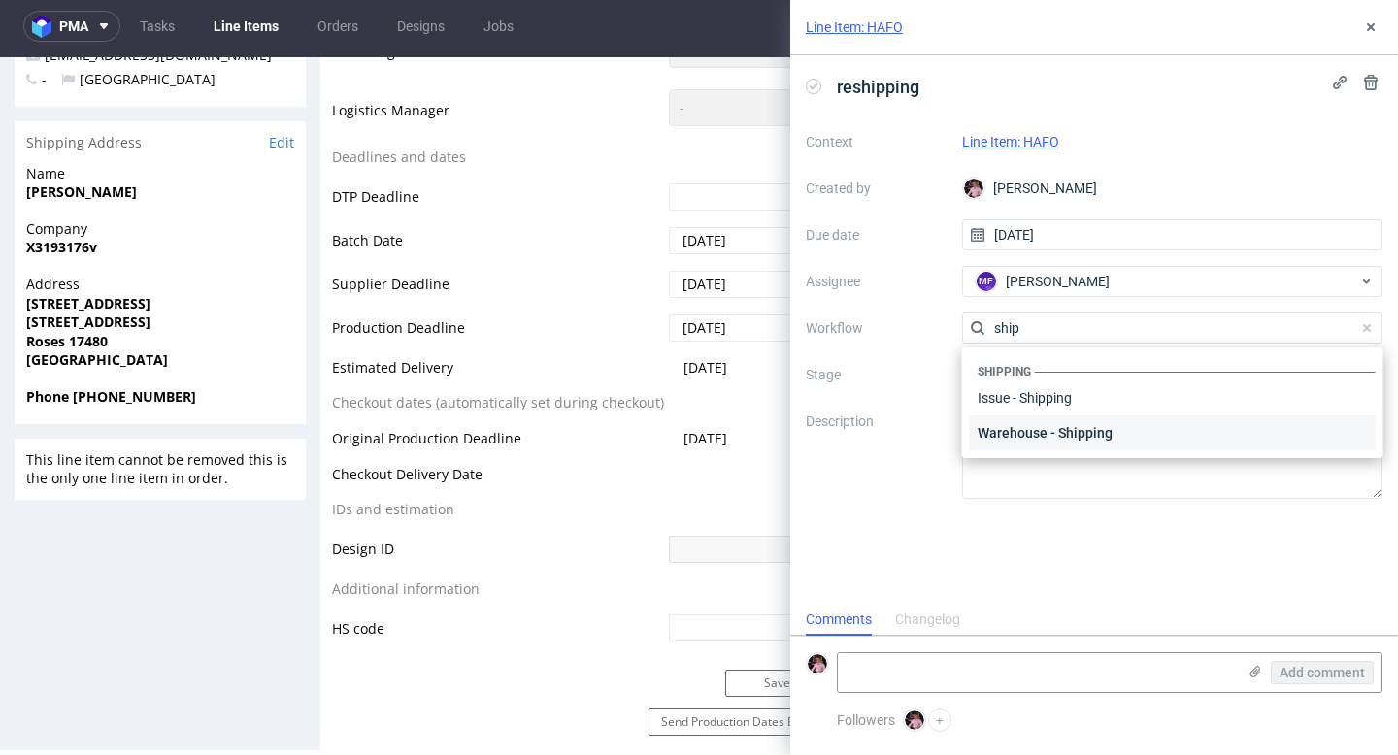
type input "ship"
click at [1078, 431] on div "Warehouse - Shipping" at bounding box center [1173, 432] width 406 height 35
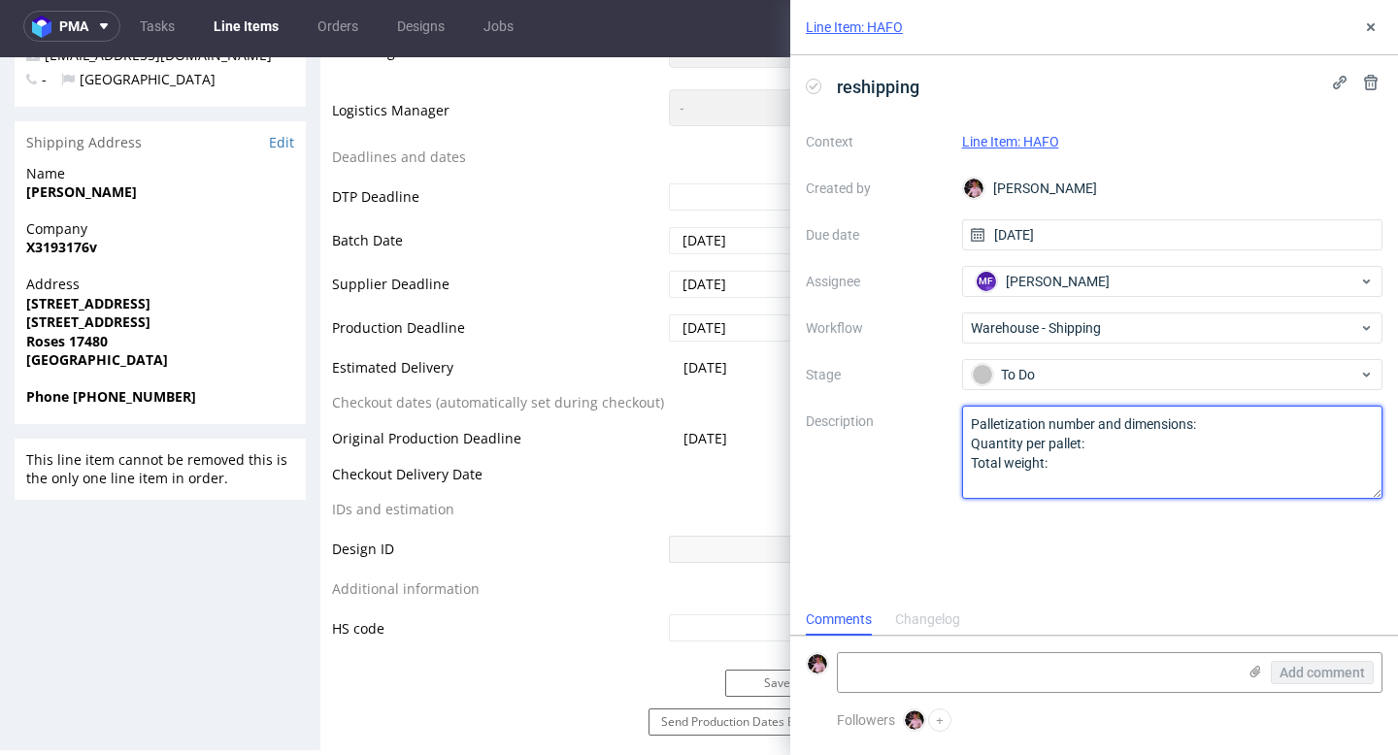
drag, startPoint x: 1108, startPoint y: 475, endPoint x: 944, endPoint y: 418, distance: 173.4
click at [944, 418] on div "Context Line Item: HAFO Created by Aleks Ziemkowski Due date 22/09/2025 Assigne…" at bounding box center [1094, 312] width 577 height 373
type textarea "odeślijmy na ten sam adres jak wróci, dzięki"
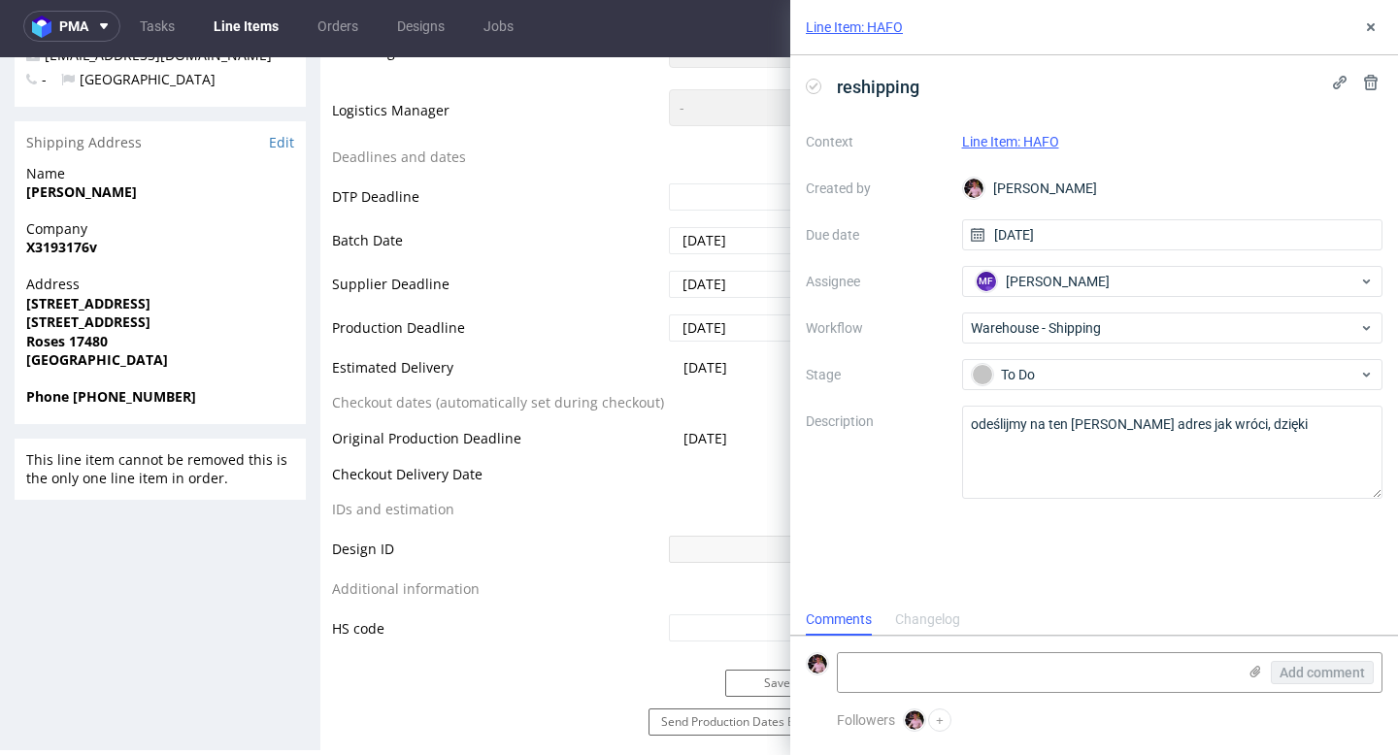
click at [1065, 555] on div "reshipping Context Line Item: HAFO Created by Aleks Ziemkowski Due date 22/09/2…" at bounding box center [1094, 329] width 608 height 548
click at [1376, 31] on icon at bounding box center [1371, 27] width 16 height 16
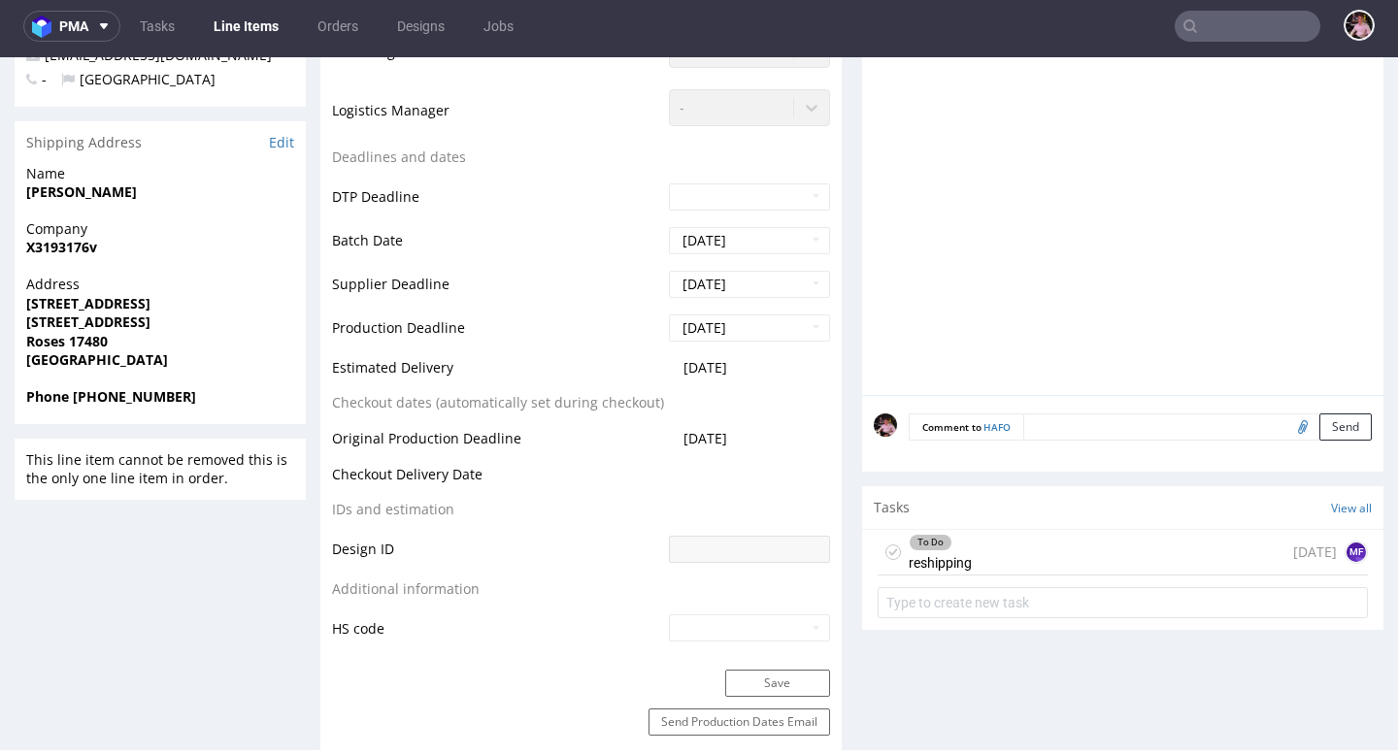
click at [1028, 547] on div "To Do reshipping today MF" at bounding box center [1123, 553] width 490 height 46
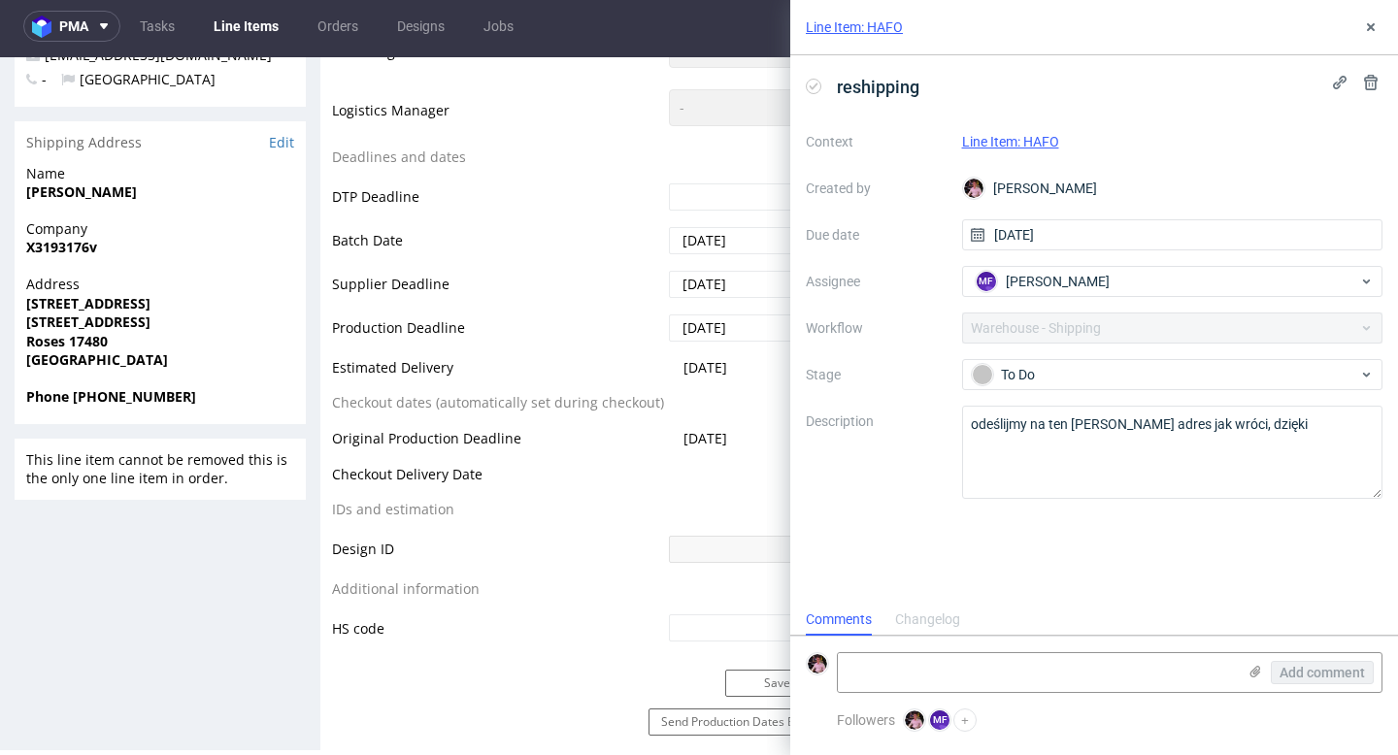
scroll to position [16, 0]
click at [1005, 681] on textarea at bounding box center [1037, 672] width 398 height 39
paste textarea "https://app-eu1.hubspot.com/contacts/25600958/record/0-5/229541546228/"
type textarea "https://app-eu1.hubspot.com/contacts/25600958/record/0-5/229541546228/"
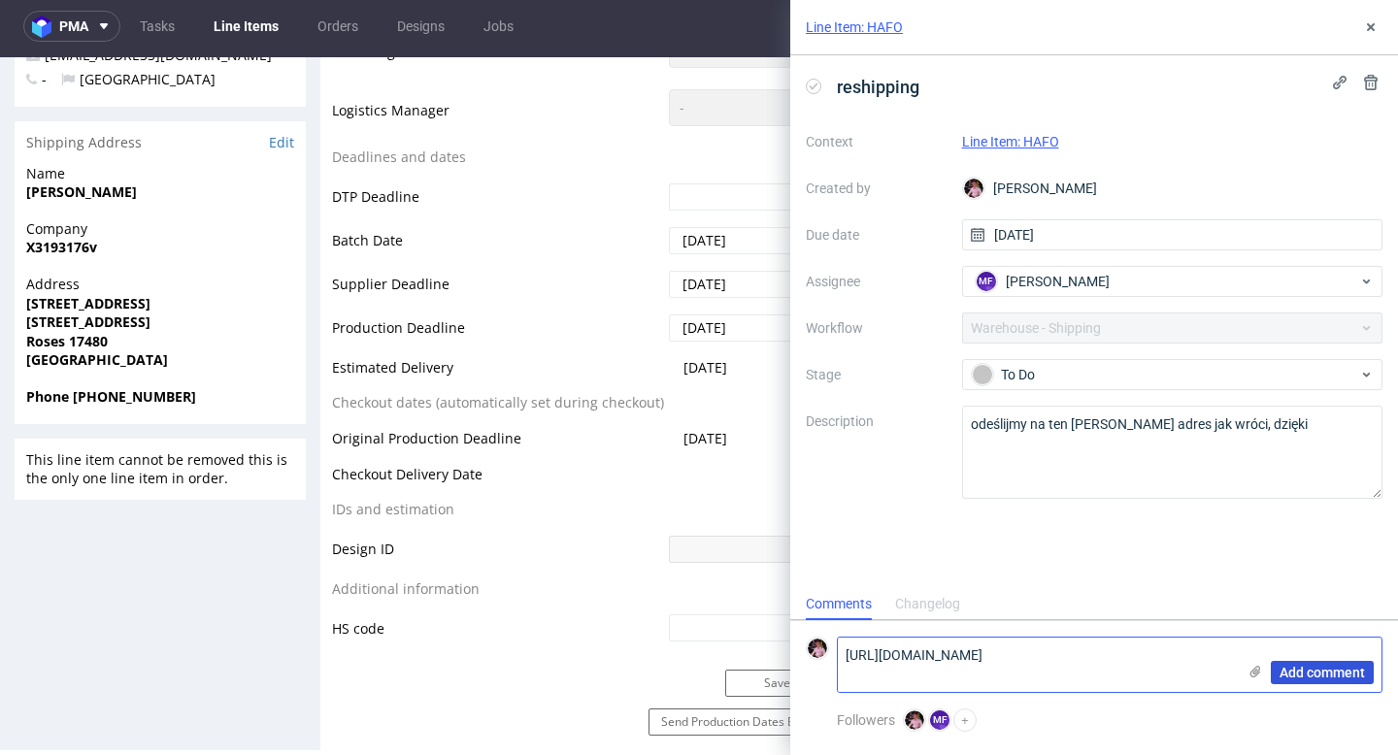
click at [1319, 667] on span "Add comment" at bounding box center [1321, 673] width 85 height 14
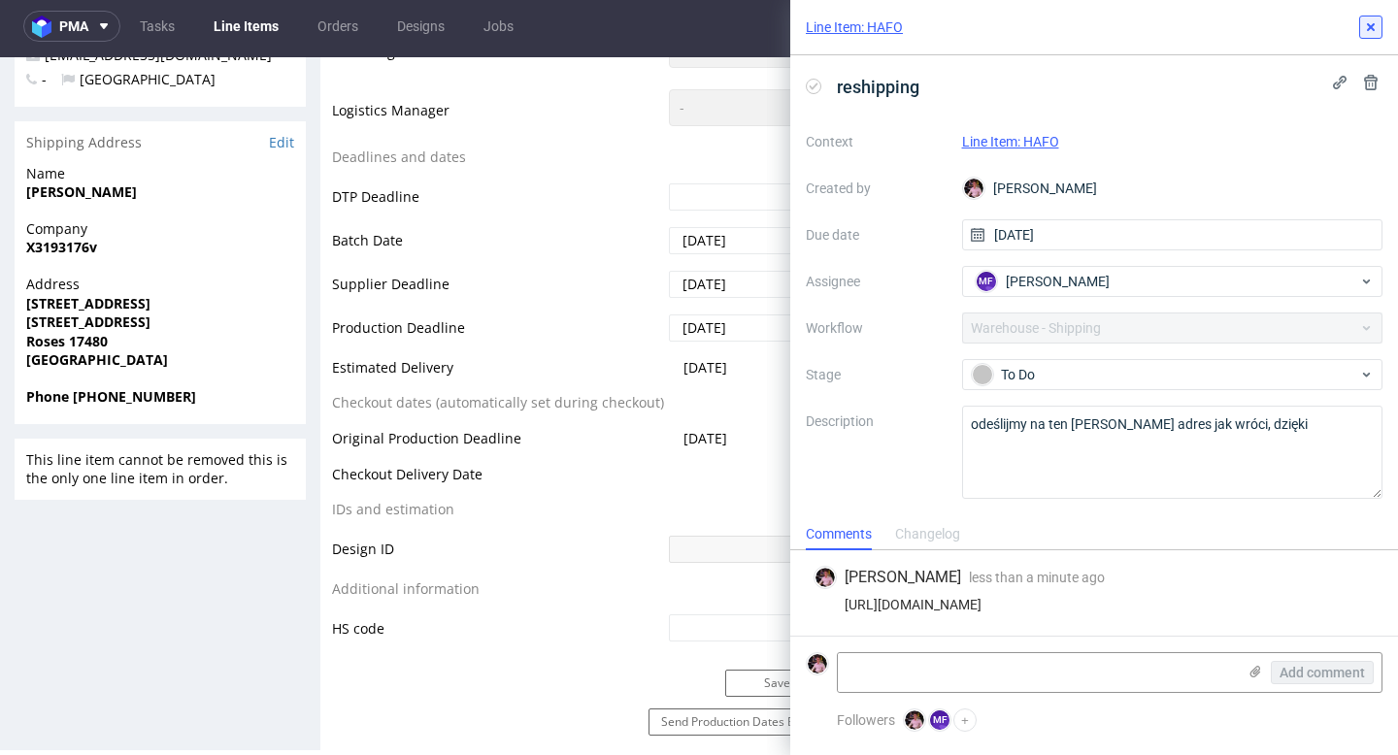
click at [1369, 28] on use at bounding box center [1371, 27] width 8 height 8
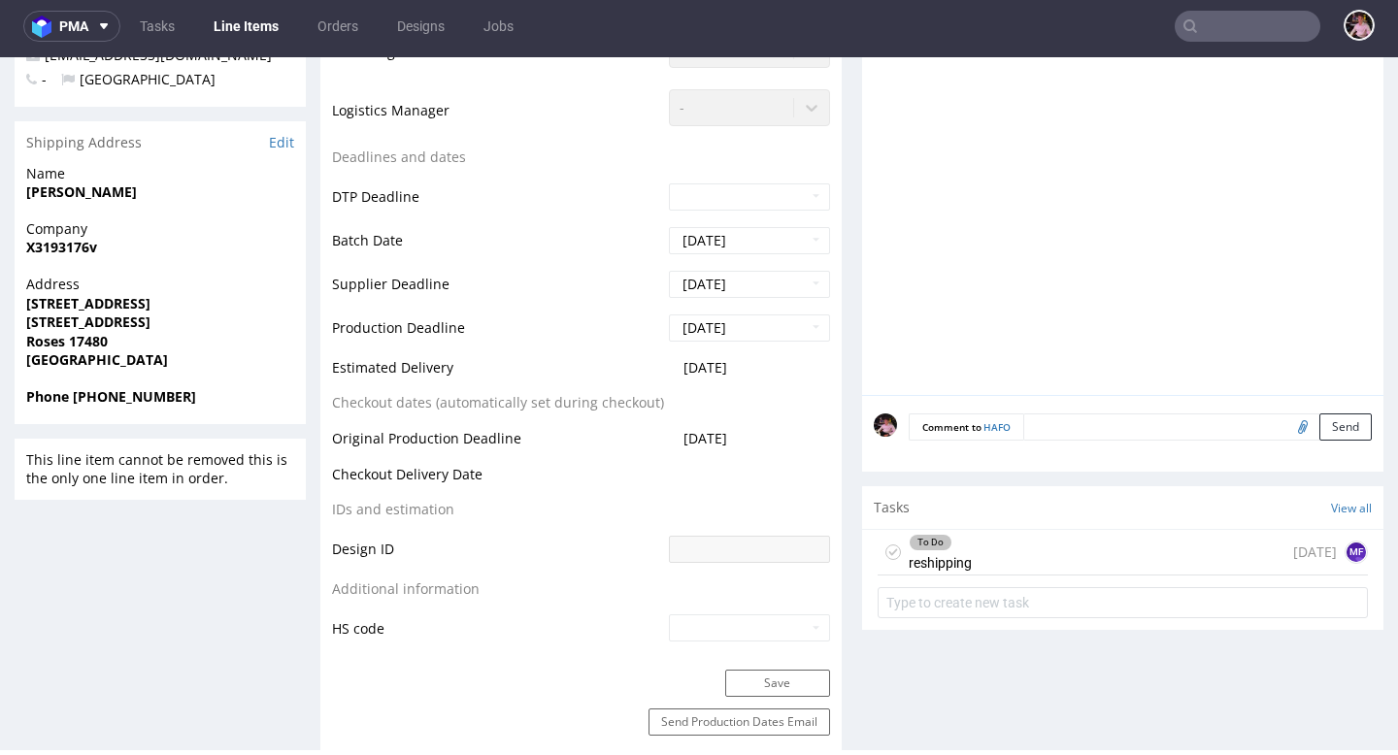
click at [1275, 29] on input "text" at bounding box center [1248, 26] width 146 height 31
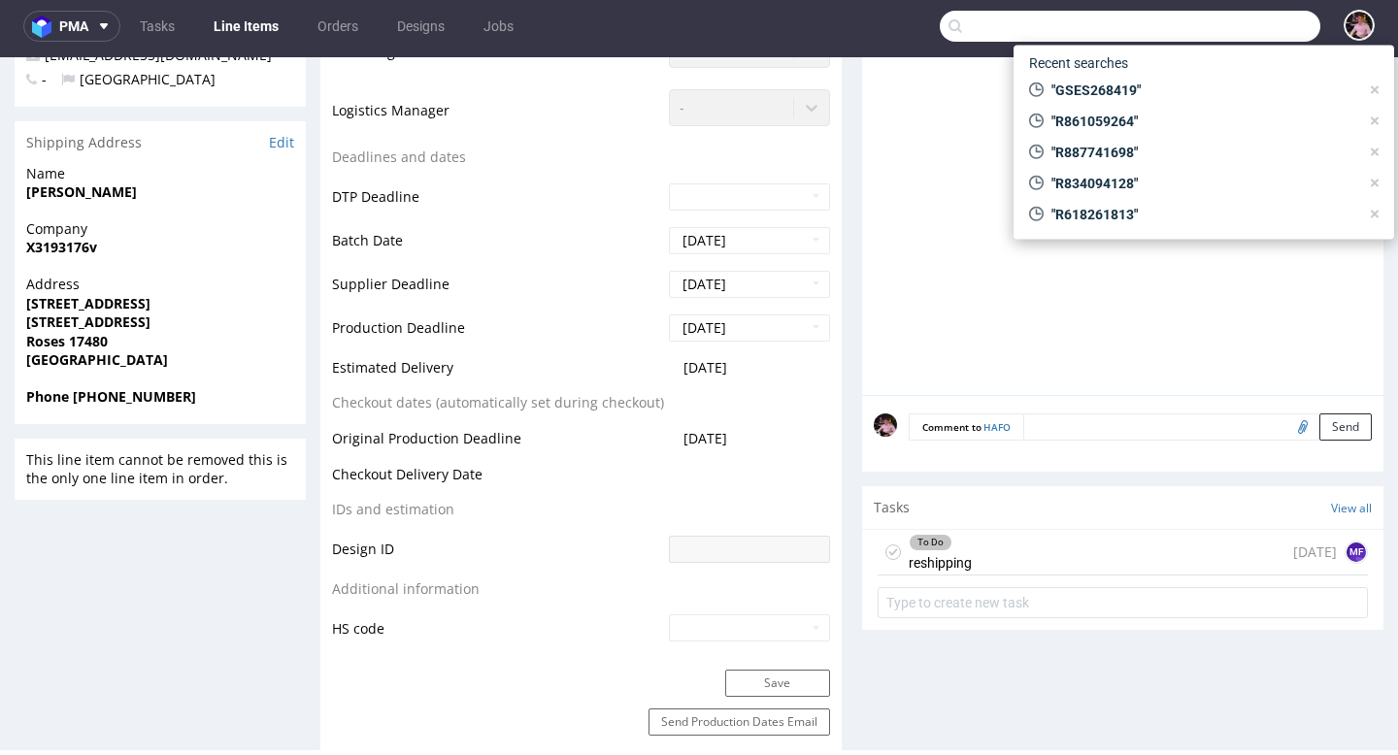
paste input "R905106375"
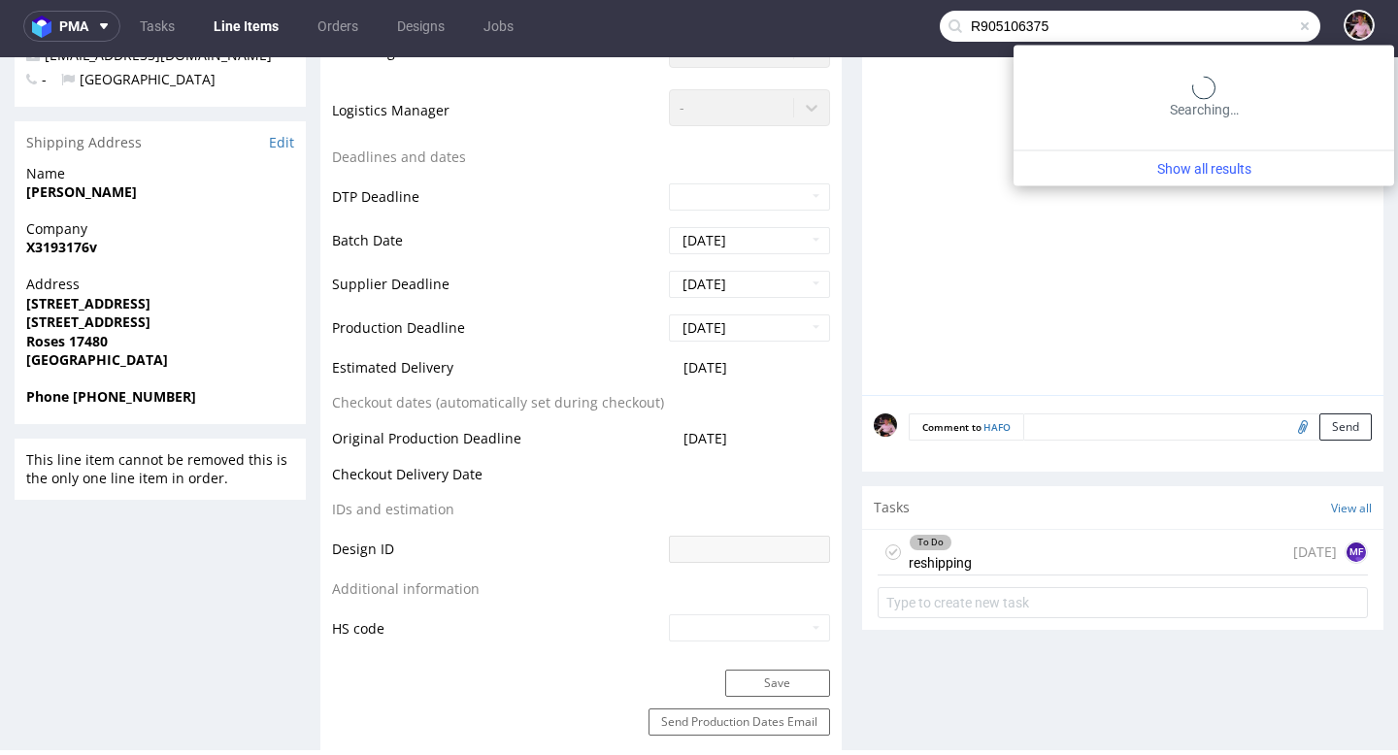
type input "R905106375"
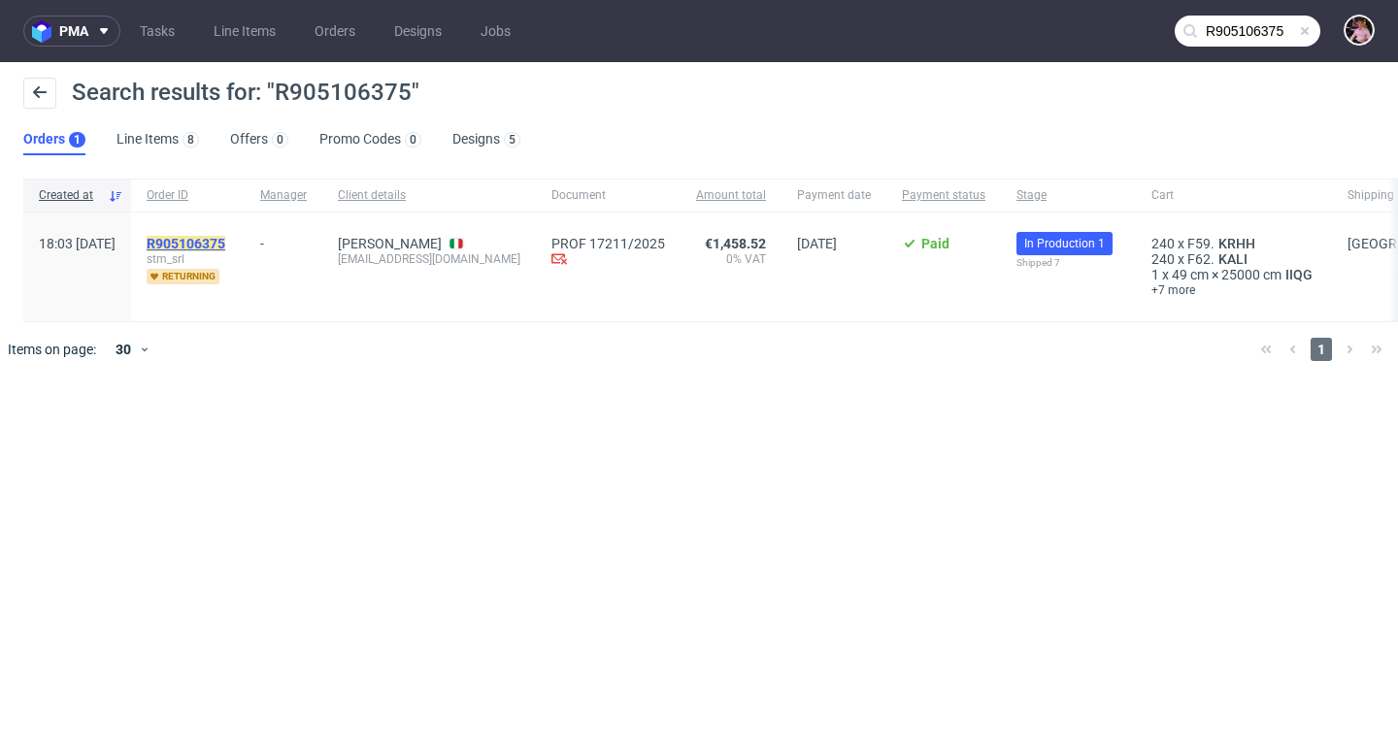
click at [225, 243] on mark "R905106375" at bounding box center [186, 244] width 79 height 16
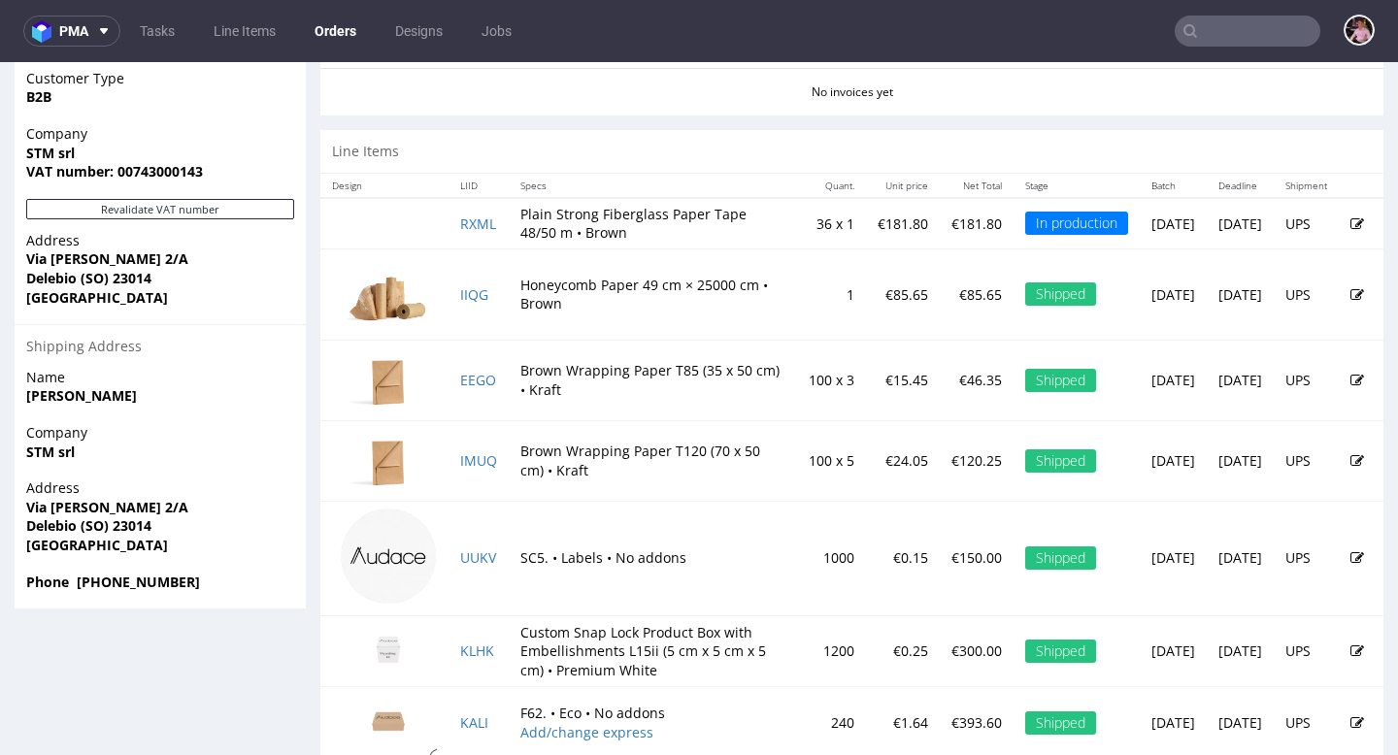
scroll to position [1022, 0]
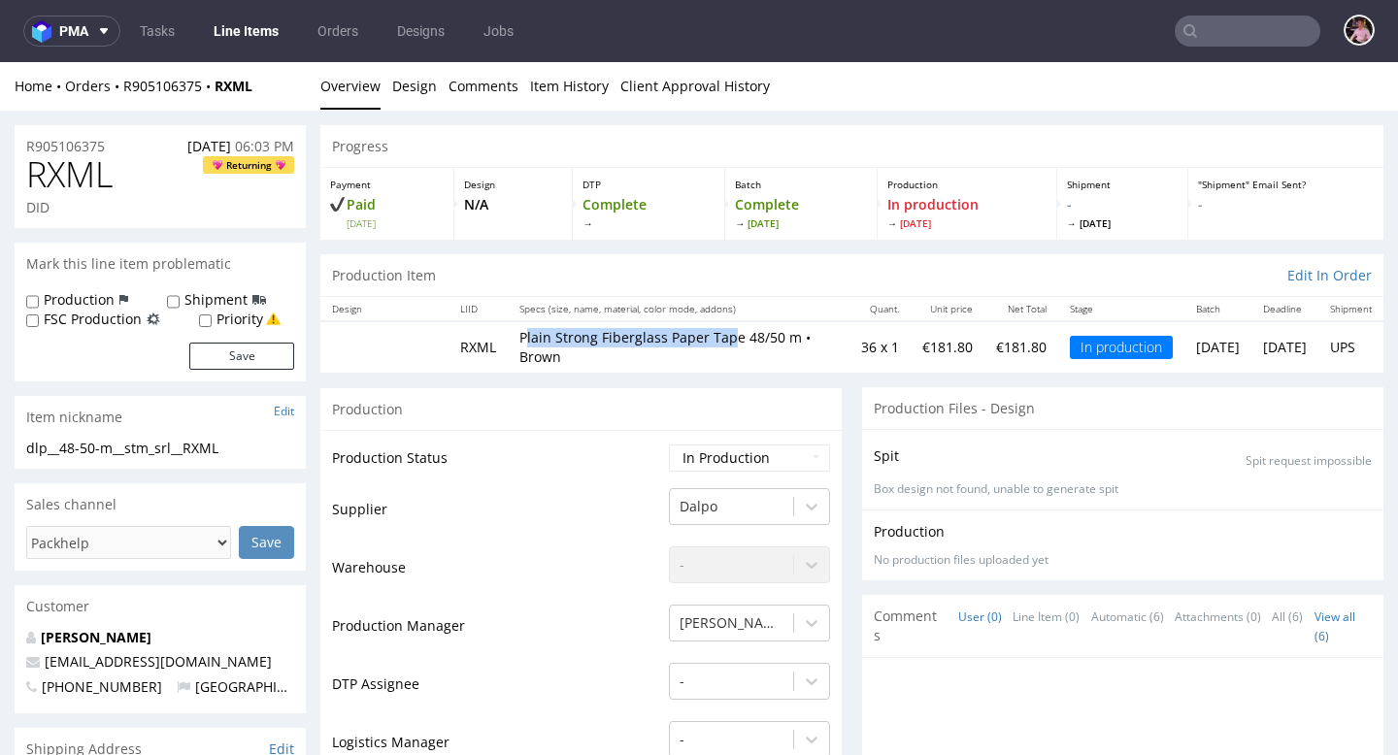
drag, startPoint x: 728, startPoint y: 339, endPoint x: 536, endPoint y: 345, distance: 192.3
click at [529, 345] on p "Plain Strong Fiberglass Paper Tape 48/50 m • Brown" at bounding box center [678, 347] width 318 height 38
click at [746, 340] on p "Plain Strong Fiberglass Paper Tape 48/50 m • Brown" at bounding box center [678, 347] width 318 height 38
drag, startPoint x: 746, startPoint y: 340, endPoint x: 516, endPoint y: 341, distance: 230.1
click at [516, 341] on td "Plain Strong Fiberglass Paper Tape 48/50 m • Brown" at bounding box center [679, 346] width 342 height 50
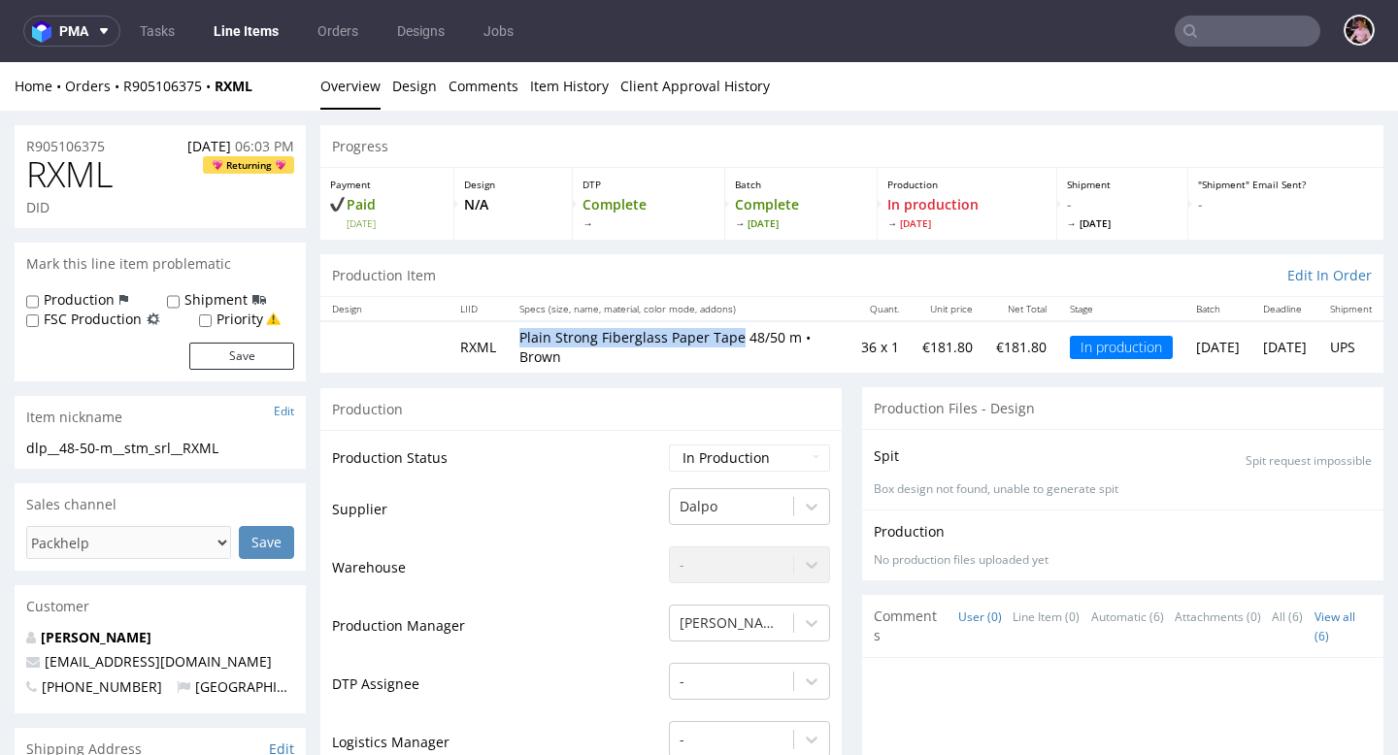
copy p "Plain Strong Fiberglass Paper Tape"
click at [709, 370] on td "Plain Strong Fiberglass Paper Tape 48/50 m • Brown" at bounding box center [679, 346] width 342 height 50
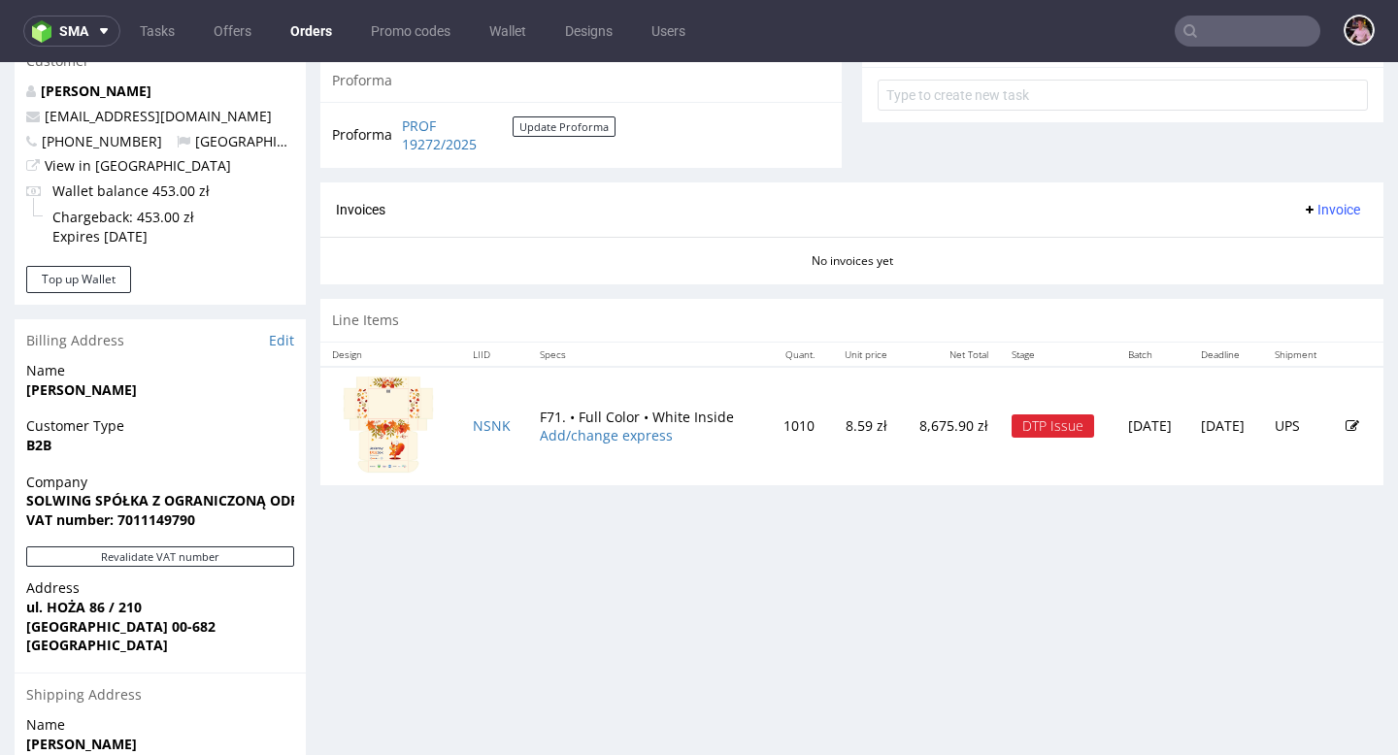
scroll to position [871, 0]
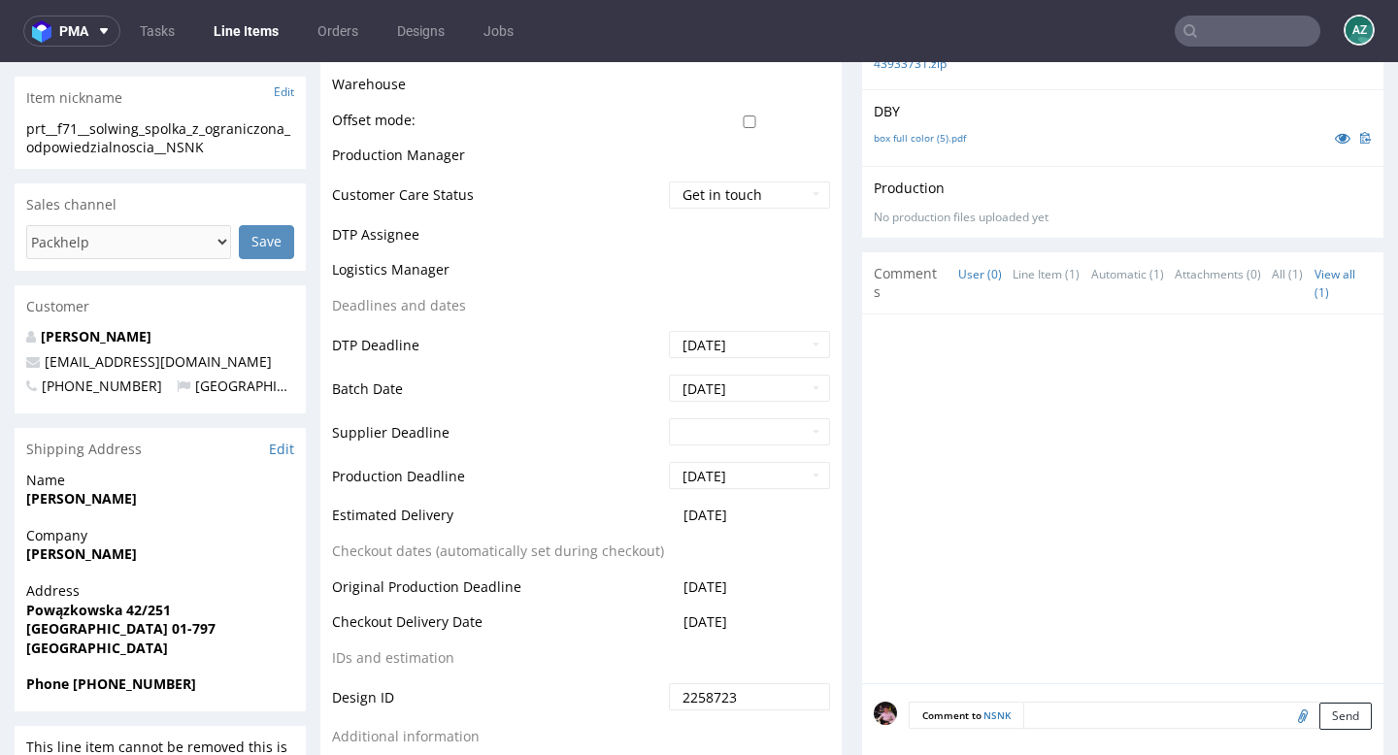
scroll to position [923, 0]
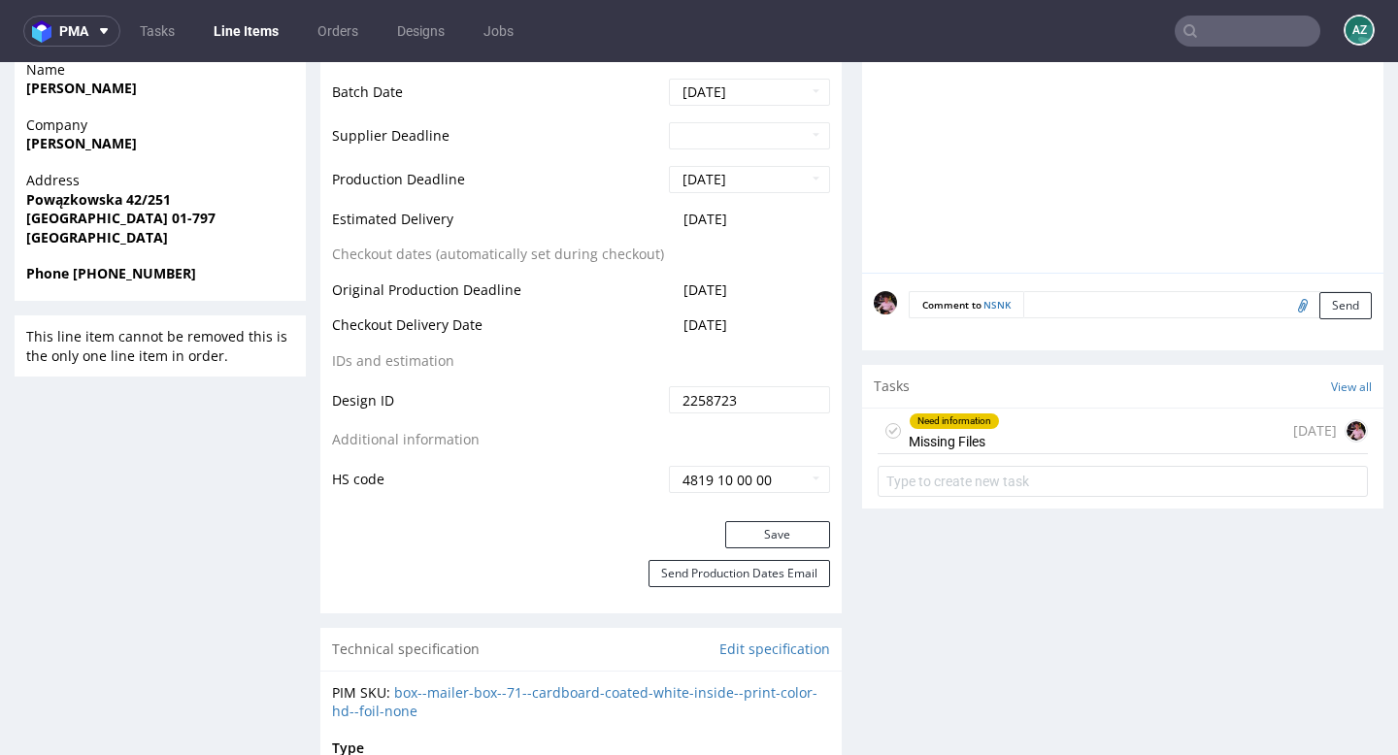
click at [1076, 428] on div "Need information Missing Files [DATE]" at bounding box center [1123, 432] width 490 height 46
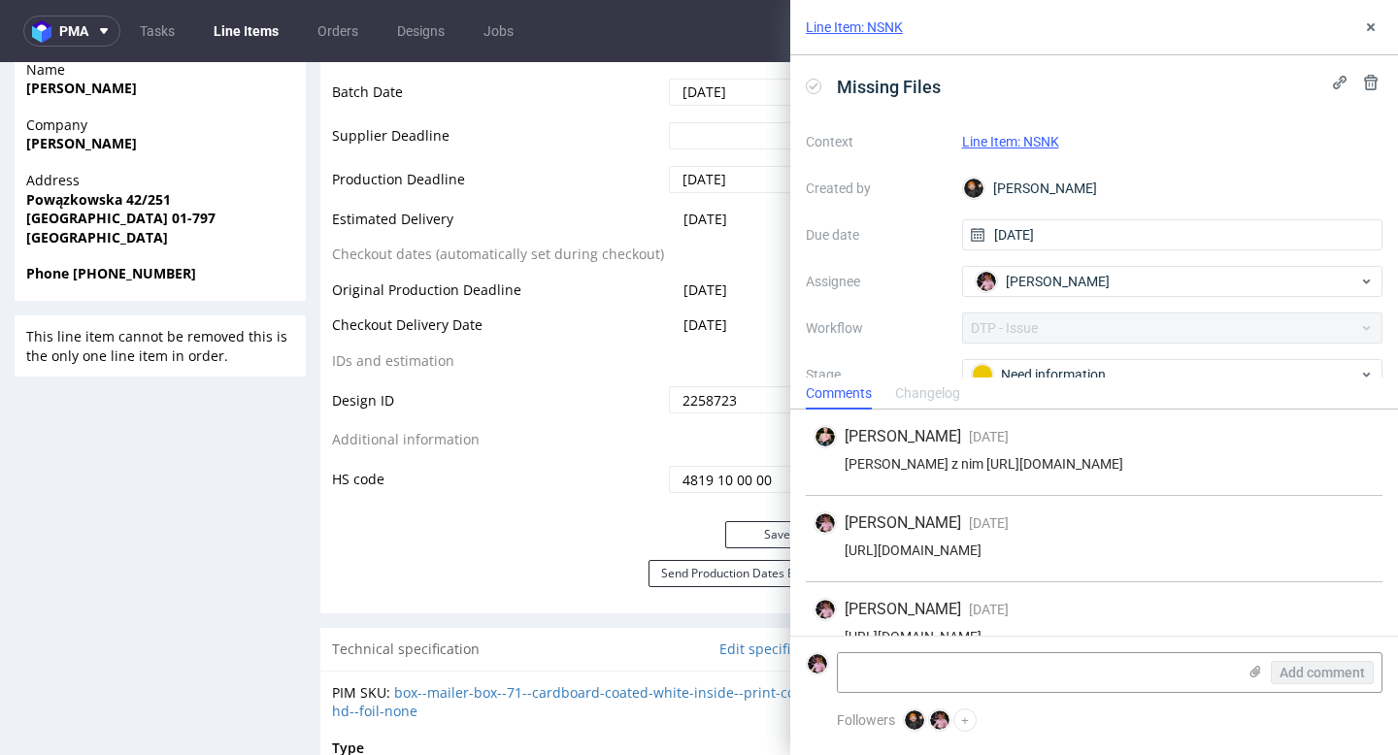
click at [1101, 462] on div "[PERSON_NAME] z nim [URL][DOMAIN_NAME]" at bounding box center [1093, 464] width 561 height 16
click at [1000, 472] on div "[PERSON_NAME] z nim [URL][DOMAIN_NAME]" at bounding box center [1093, 464] width 561 height 16
drag, startPoint x: 973, startPoint y: 481, endPoint x: 960, endPoint y: 466, distance: 20.0
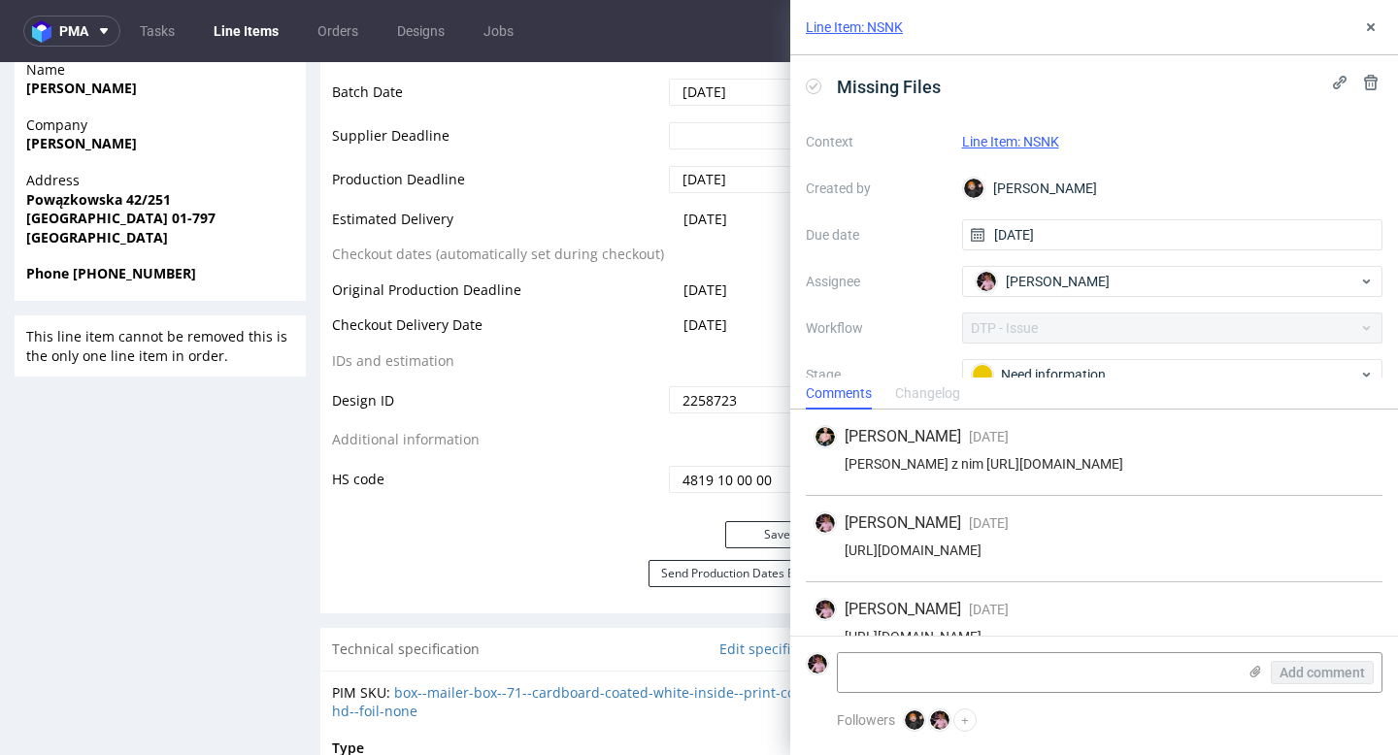
click at [960, 466] on div "[PERSON_NAME] z nim [URL][DOMAIN_NAME]" at bounding box center [1093, 464] width 561 height 16
copy div "[URL][DOMAIN_NAME]"
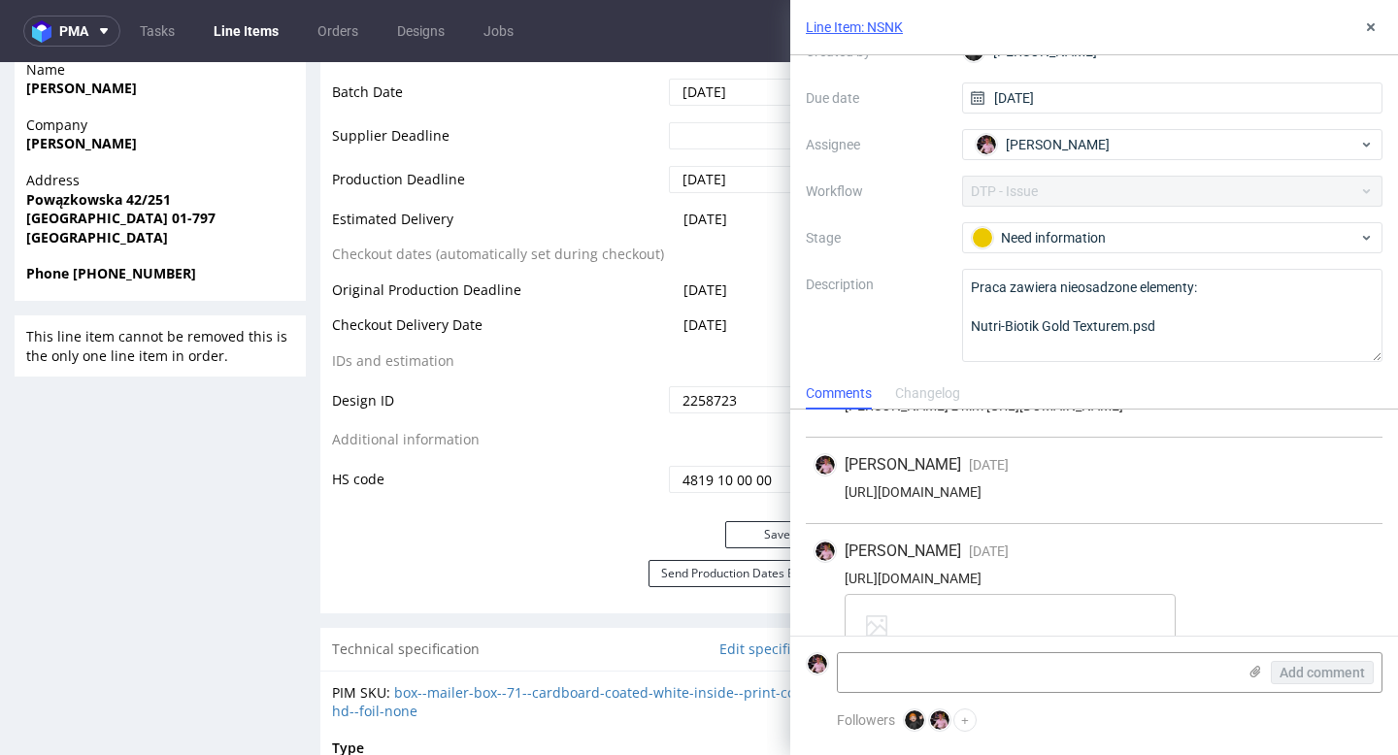
scroll to position [219, 0]
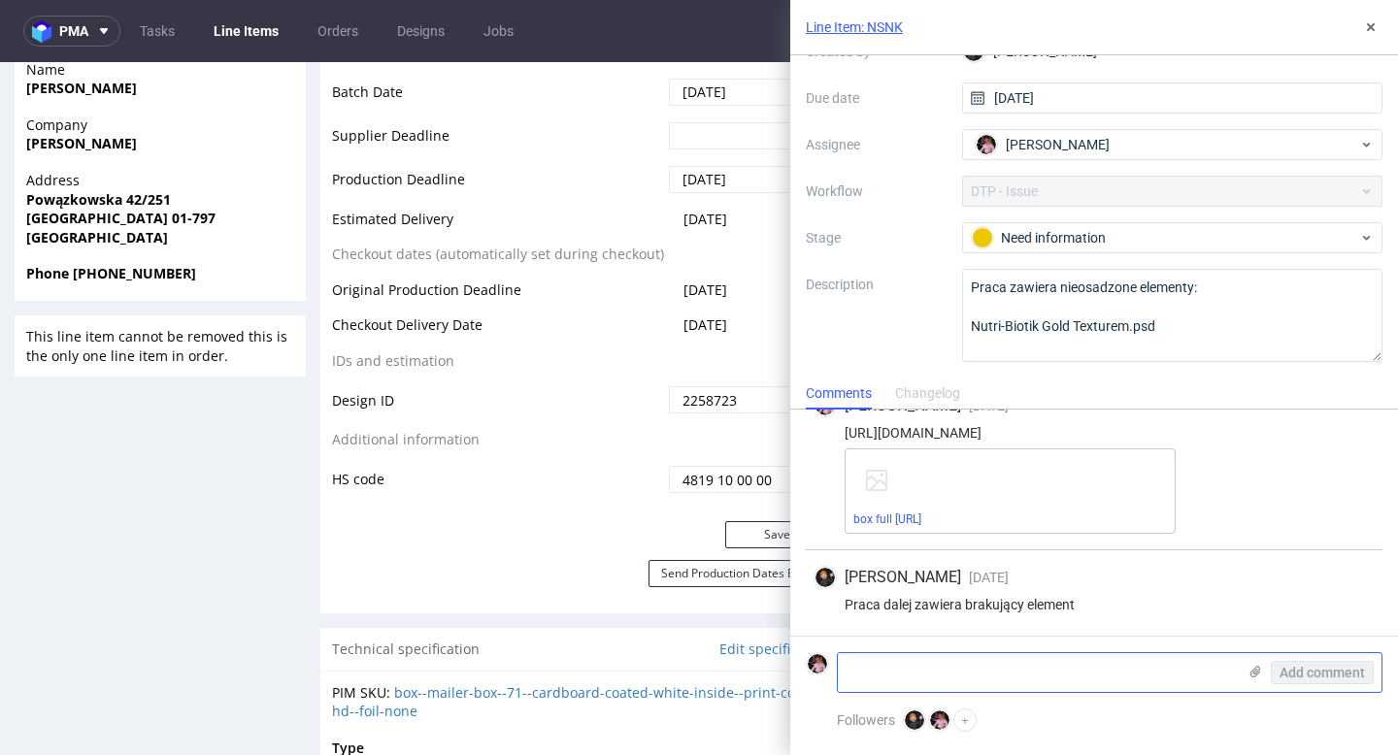
click at [927, 682] on textarea at bounding box center [1037, 672] width 398 height 39
paste textarea "[URL][DOMAIN_NAME]"
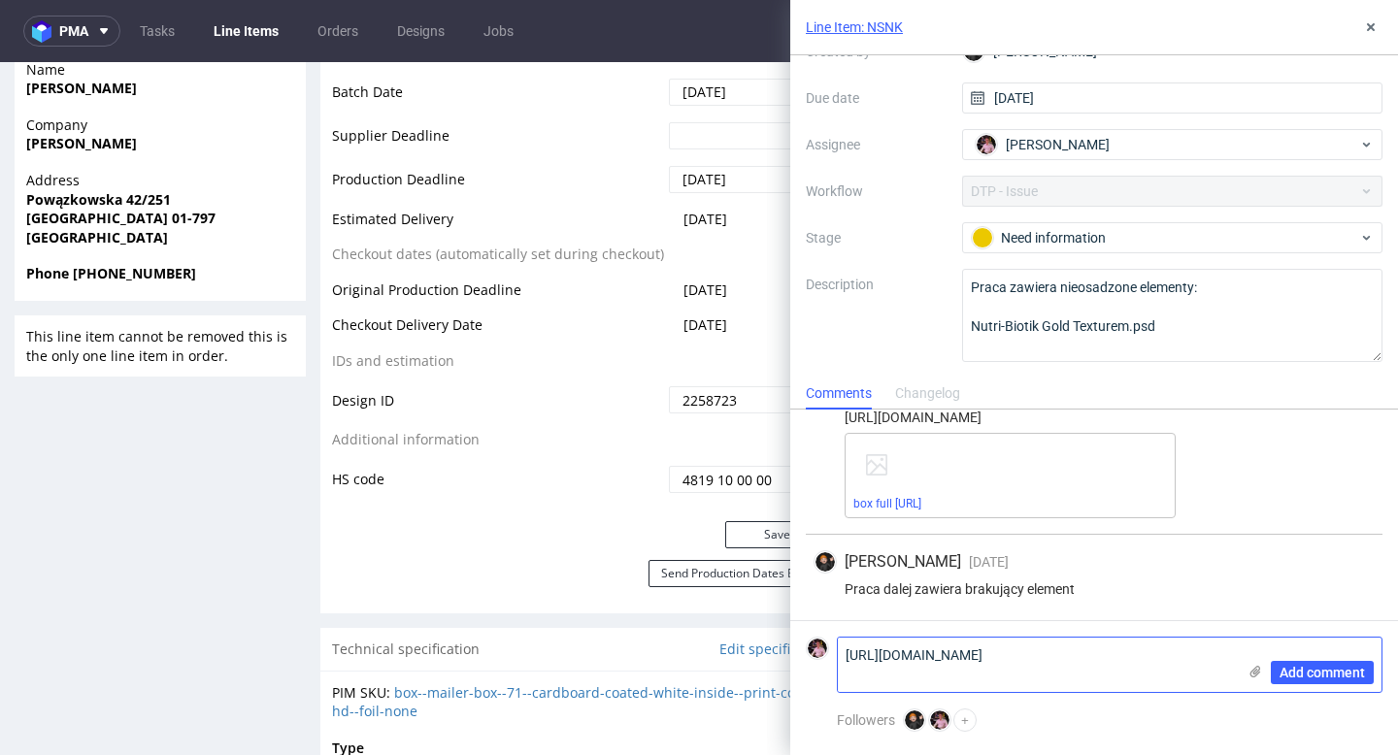
scroll to position [0, 0]
type textarea "[URL][DOMAIN_NAME]"
click at [1303, 676] on span "Add comment" at bounding box center [1321, 673] width 85 height 14
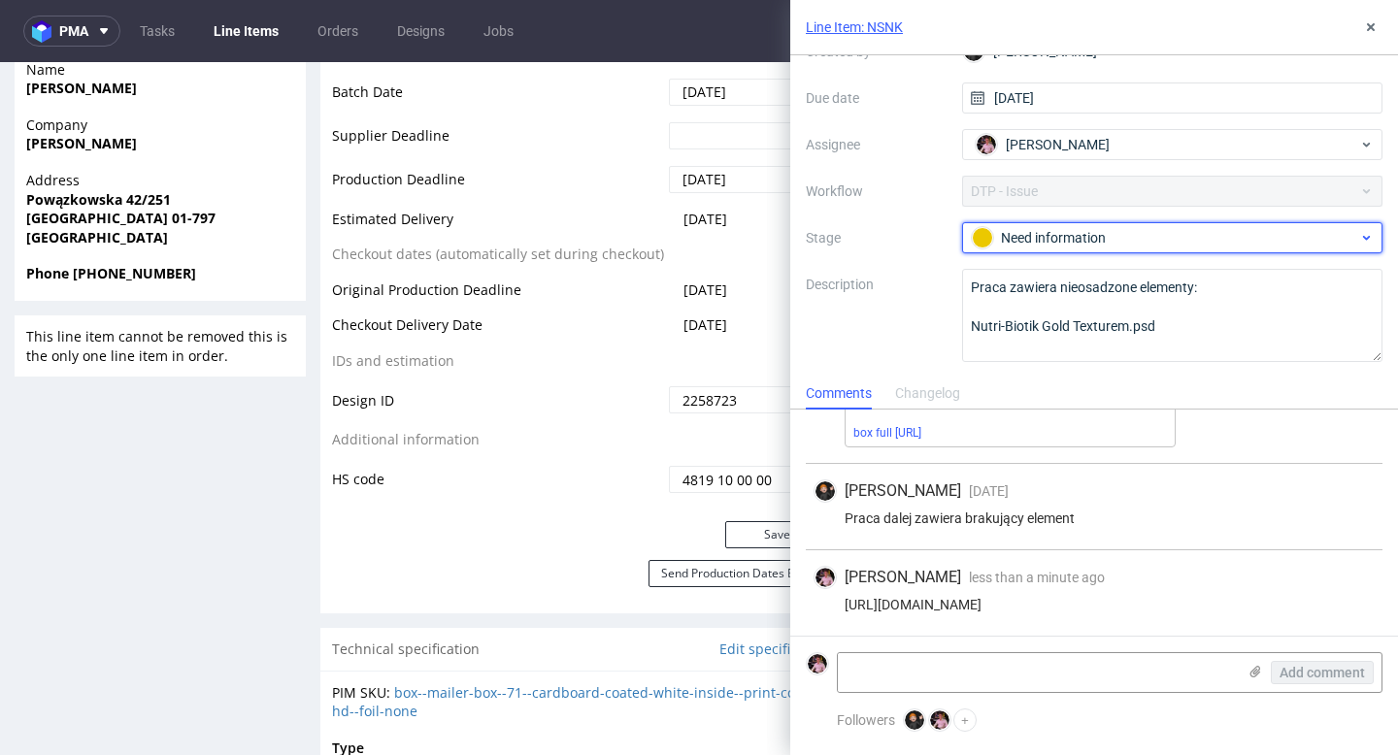
click at [1076, 236] on div "Need information" at bounding box center [1165, 237] width 386 height 21
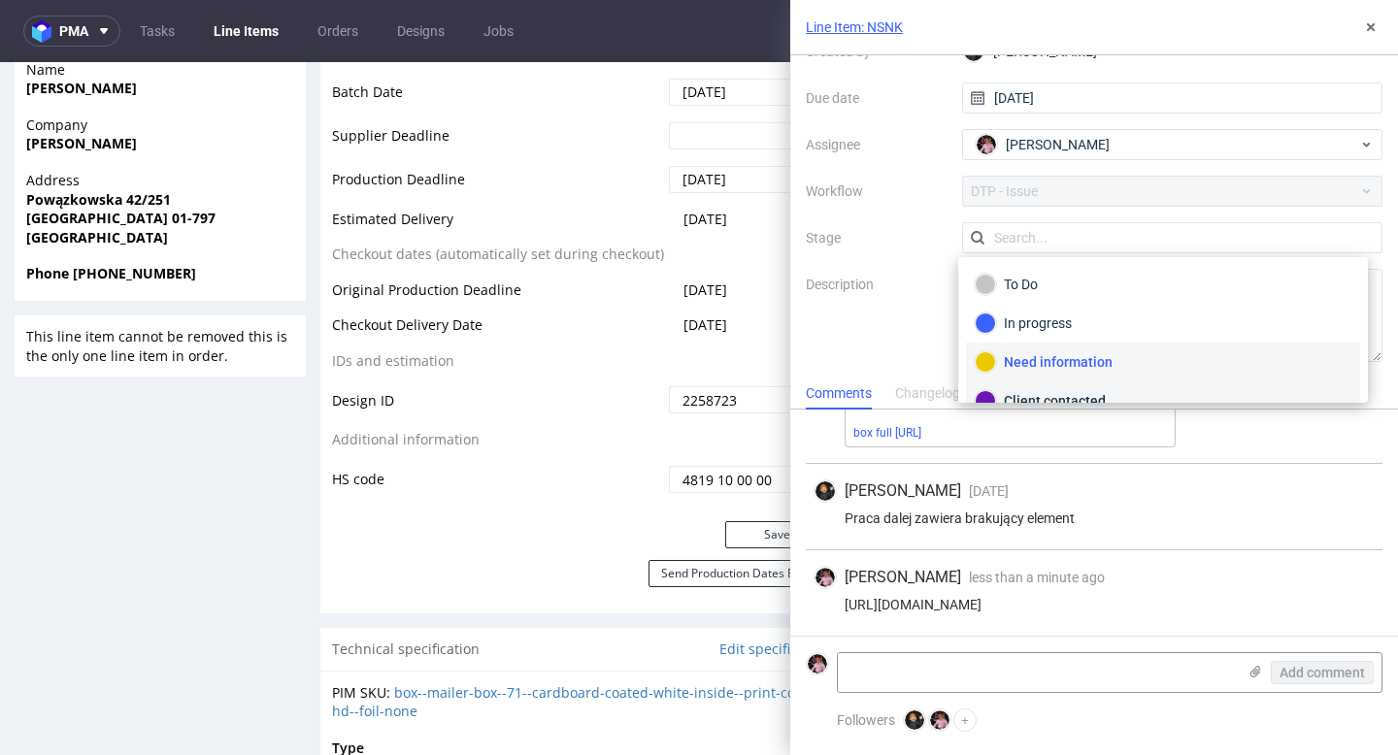
click at [1062, 395] on div "Client contacted" at bounding box center [1163, 400] width 377 height 21
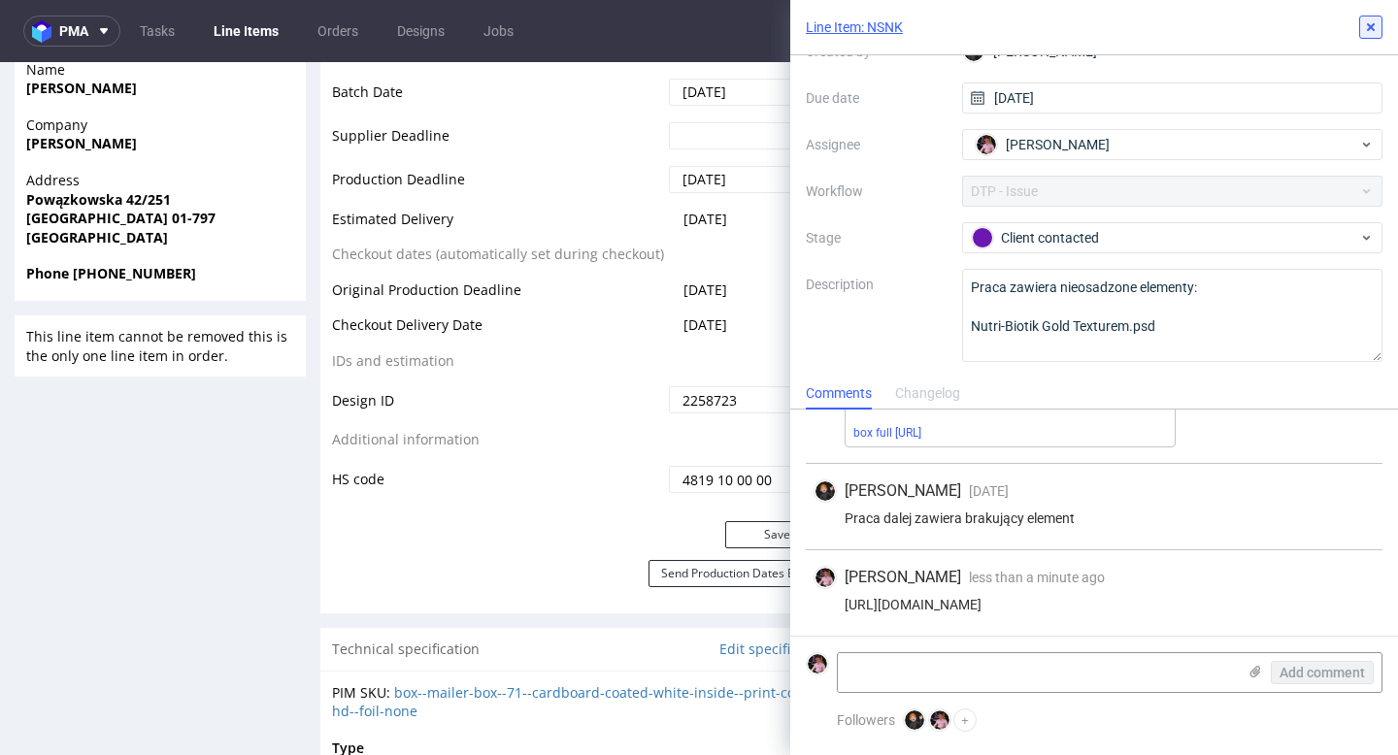
click at [1373, 20] on icon at bounding box center [1371, 27] width 16 height 16
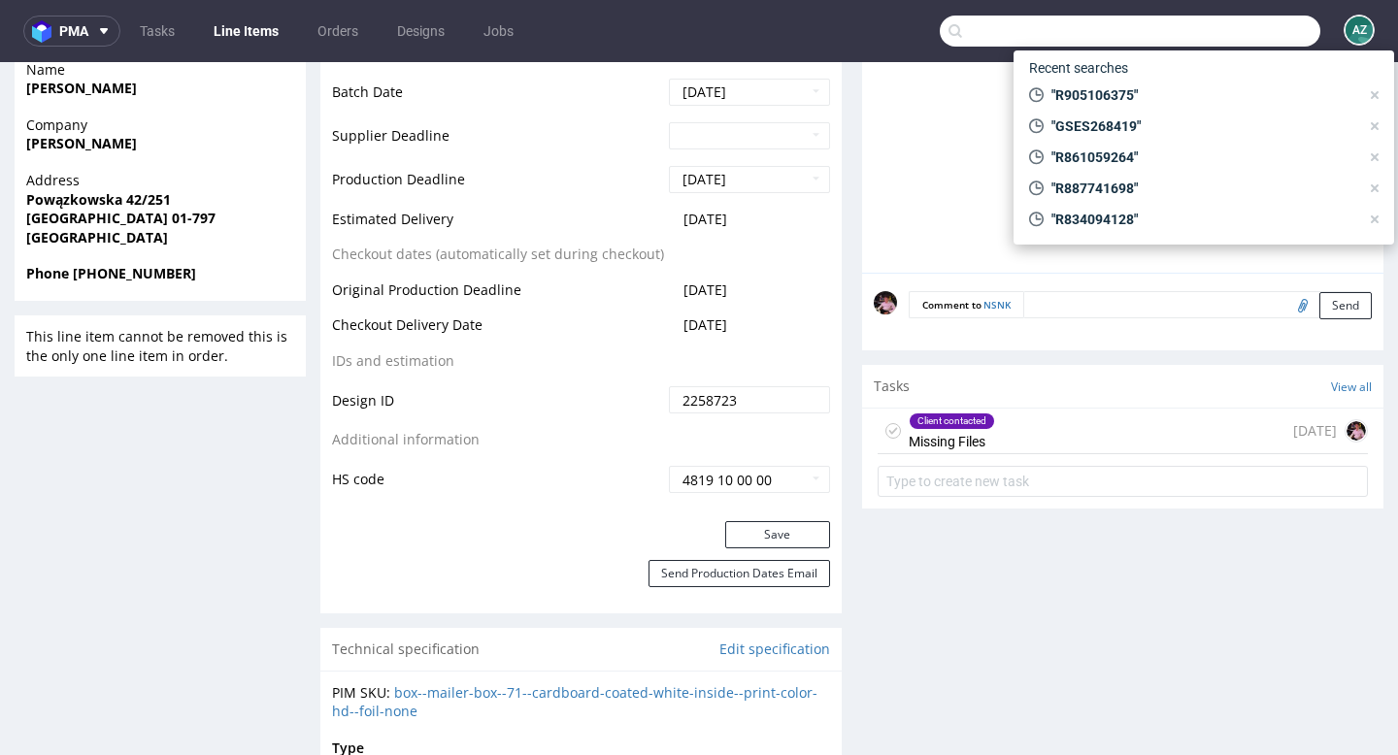
click at [1246, 44] on input "text" at bounding box center [1130, 31] width 381 height 31
paste input "R558339889"
type input "R558339889"
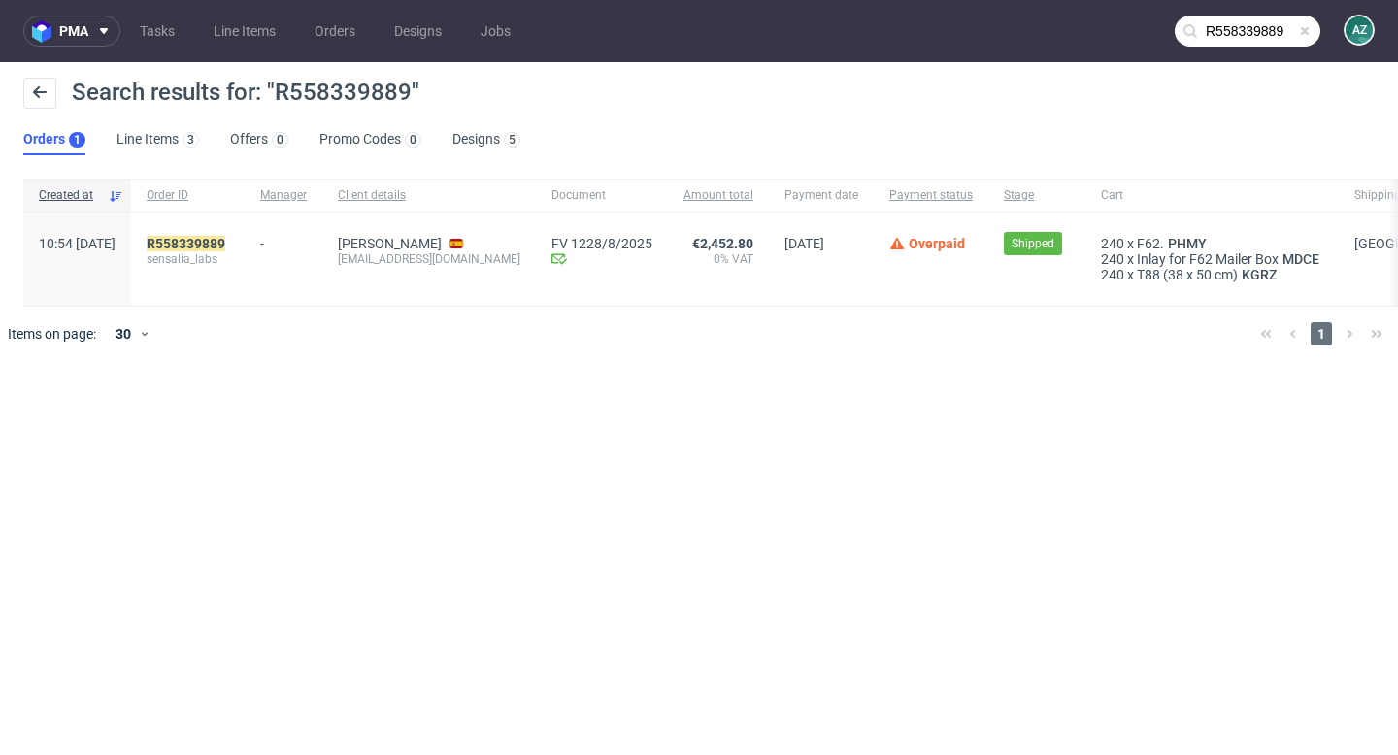
click at [235, 228] on div "R558339889 sensalia_labs" at bounding box center [188, 259] width 114 height 93
click at [225, 242] on mark "R558339889" at bounding box center [186, 244] width 79 height 16
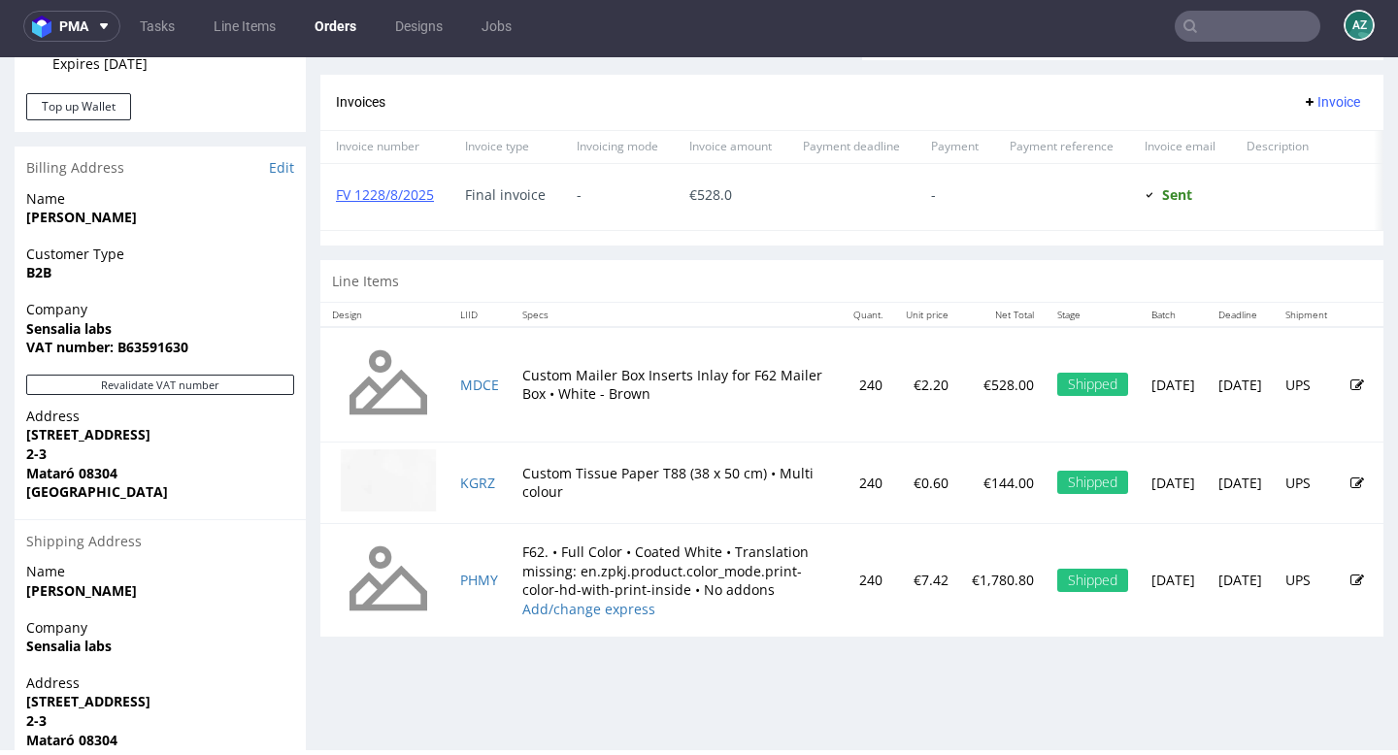
scroll to position [858, 0]
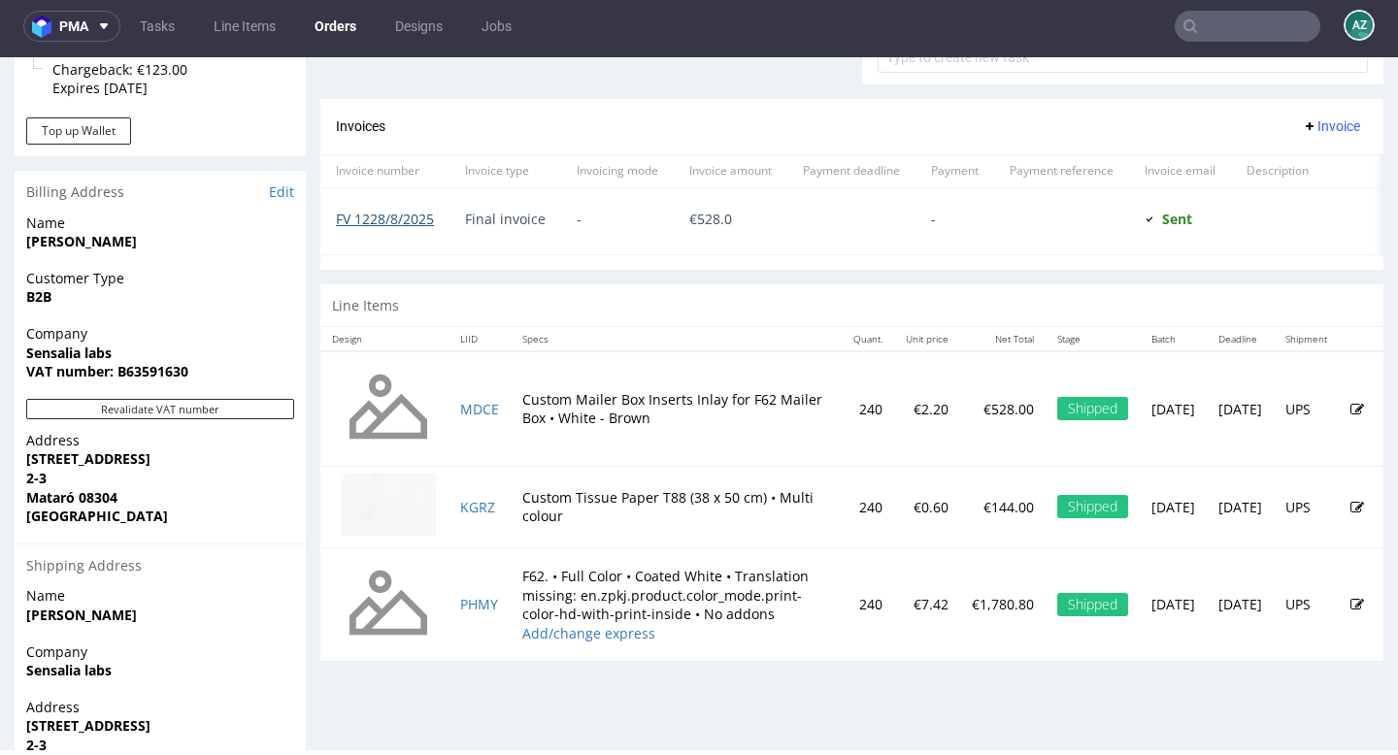
click at [409, 228] on link "FV 1228/8/2025" at bounding box center [385, 219] width 98 height 18
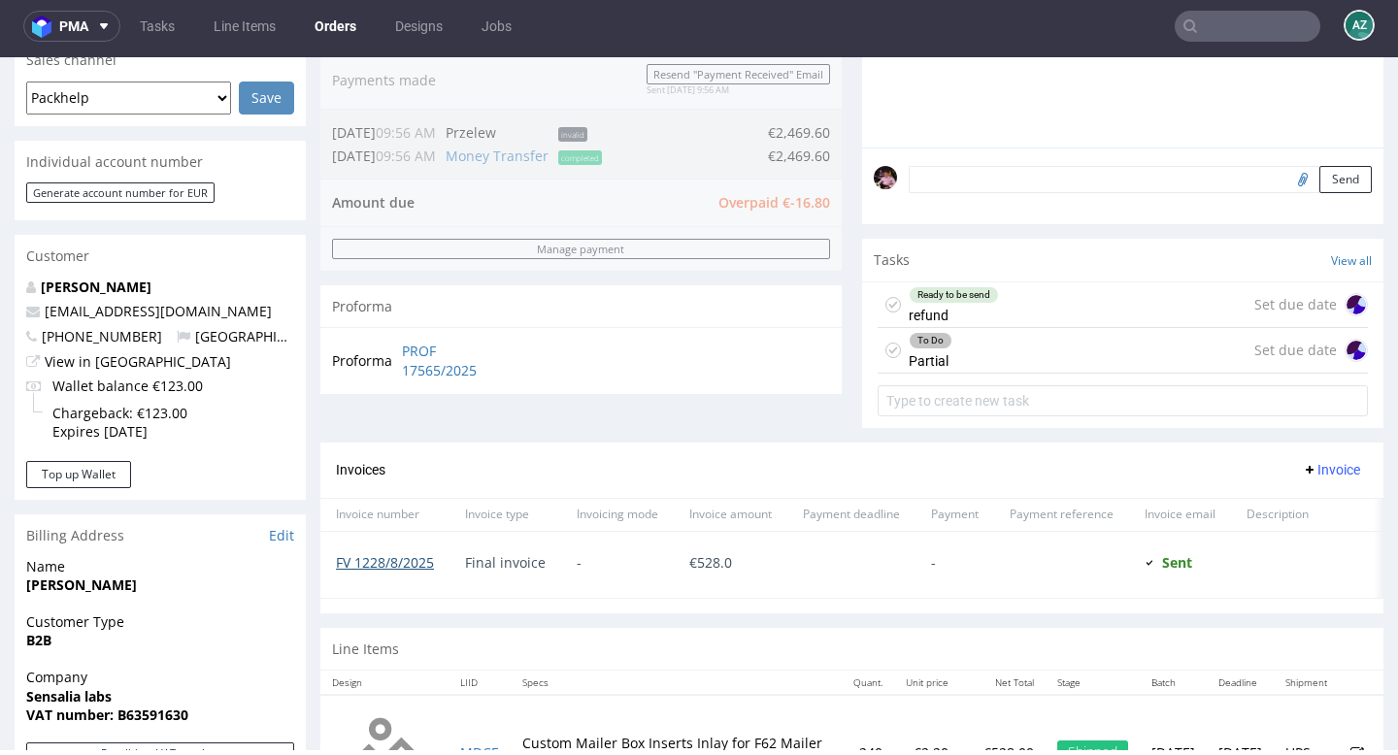
scroll to position [498, 0]
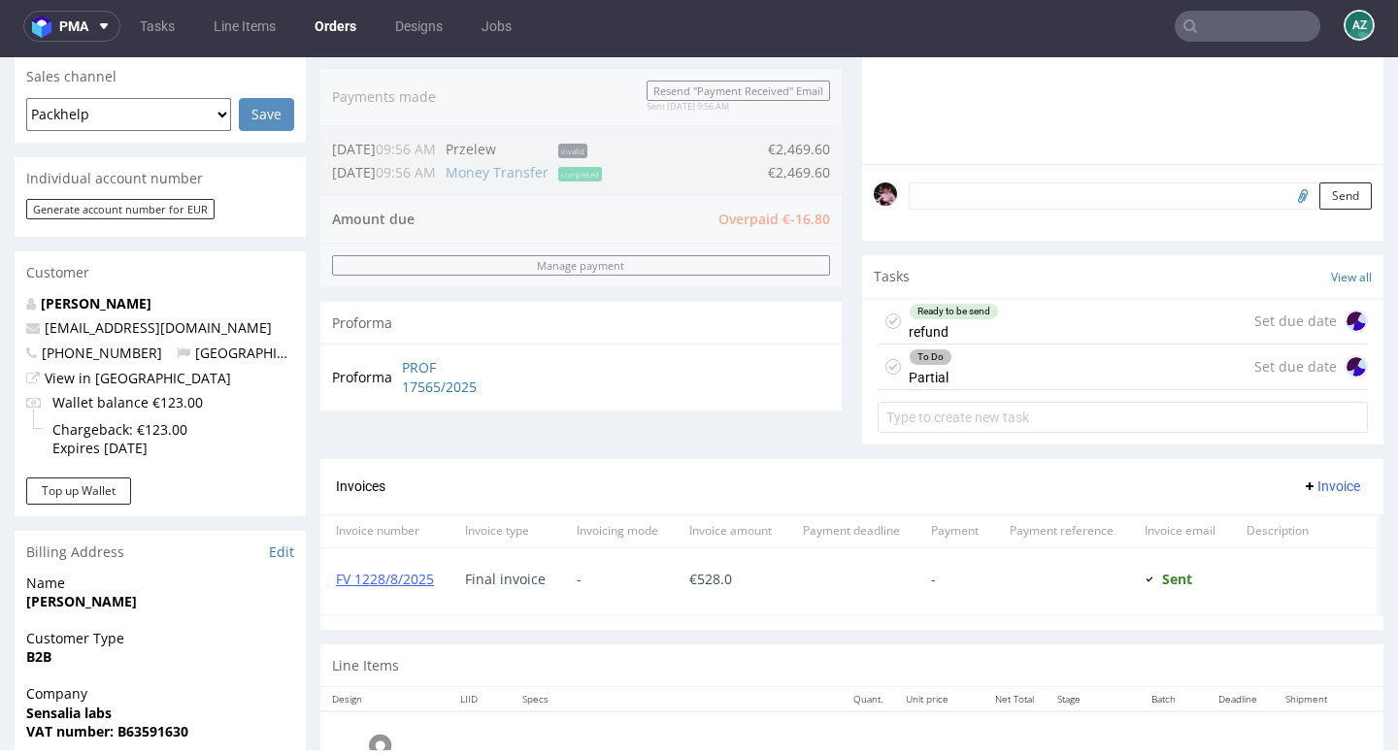
click at [994, 381] on div "To Do Partial Set due date" at bounding box center [1123, 368] width 490 height 46
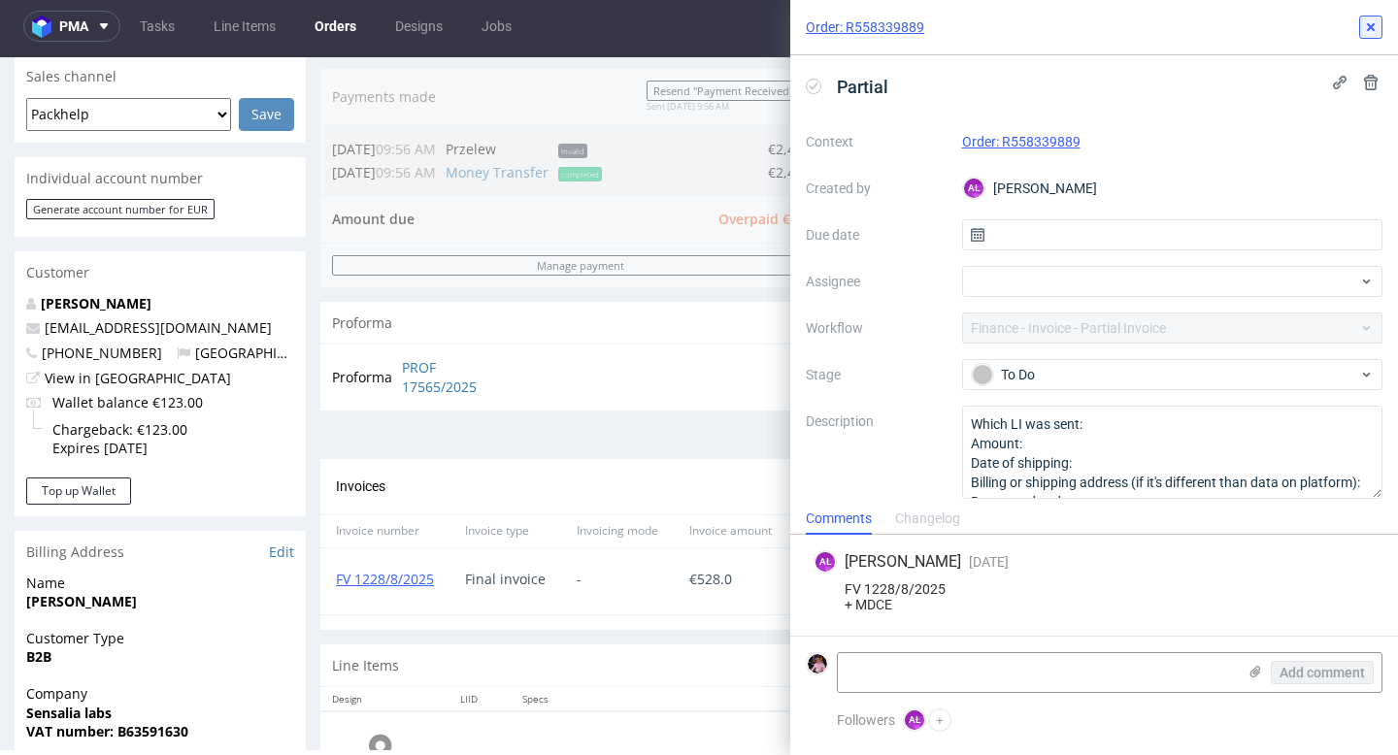
click at [1359, 28] on button at bounding box center [1370, 27] width 23 height 23
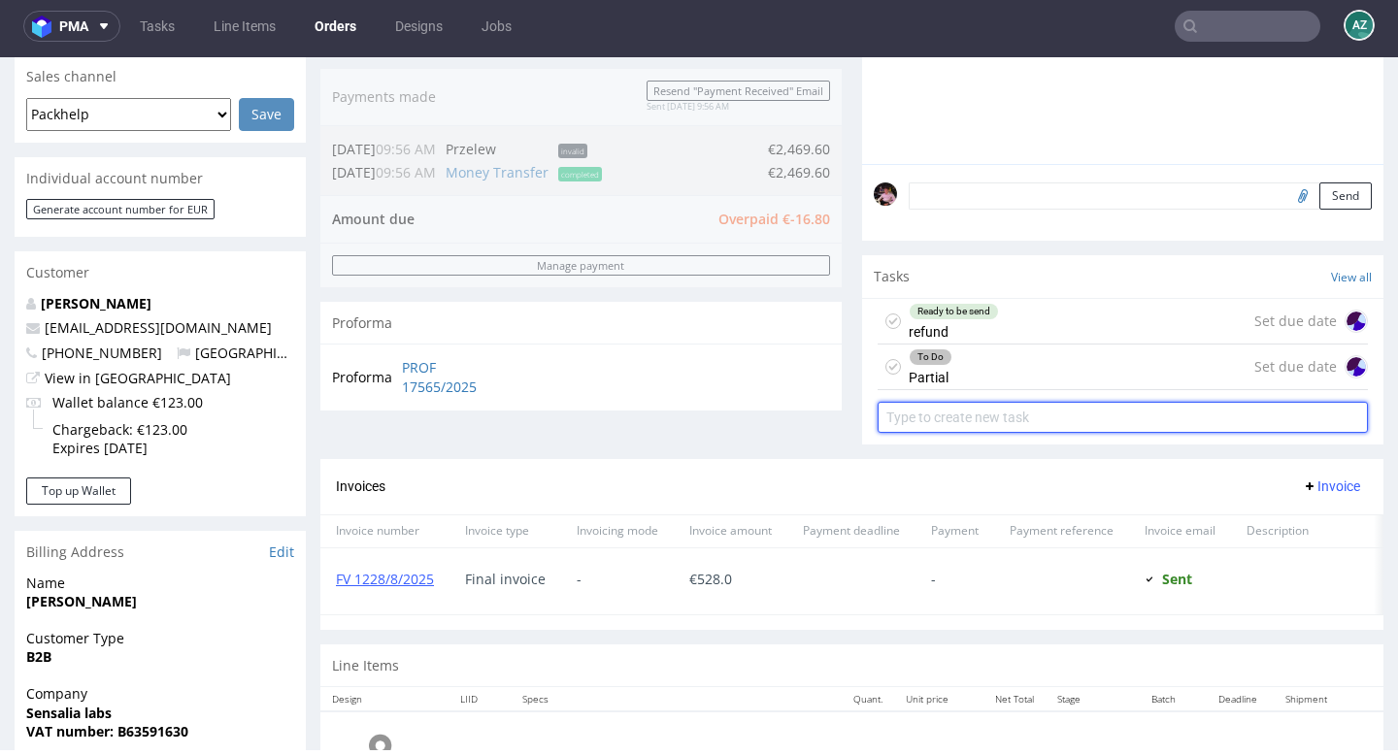
click at [1013, 433] on input "text" at bounding box center [1123, 417] width 490 height 31
type input "correction invoice"
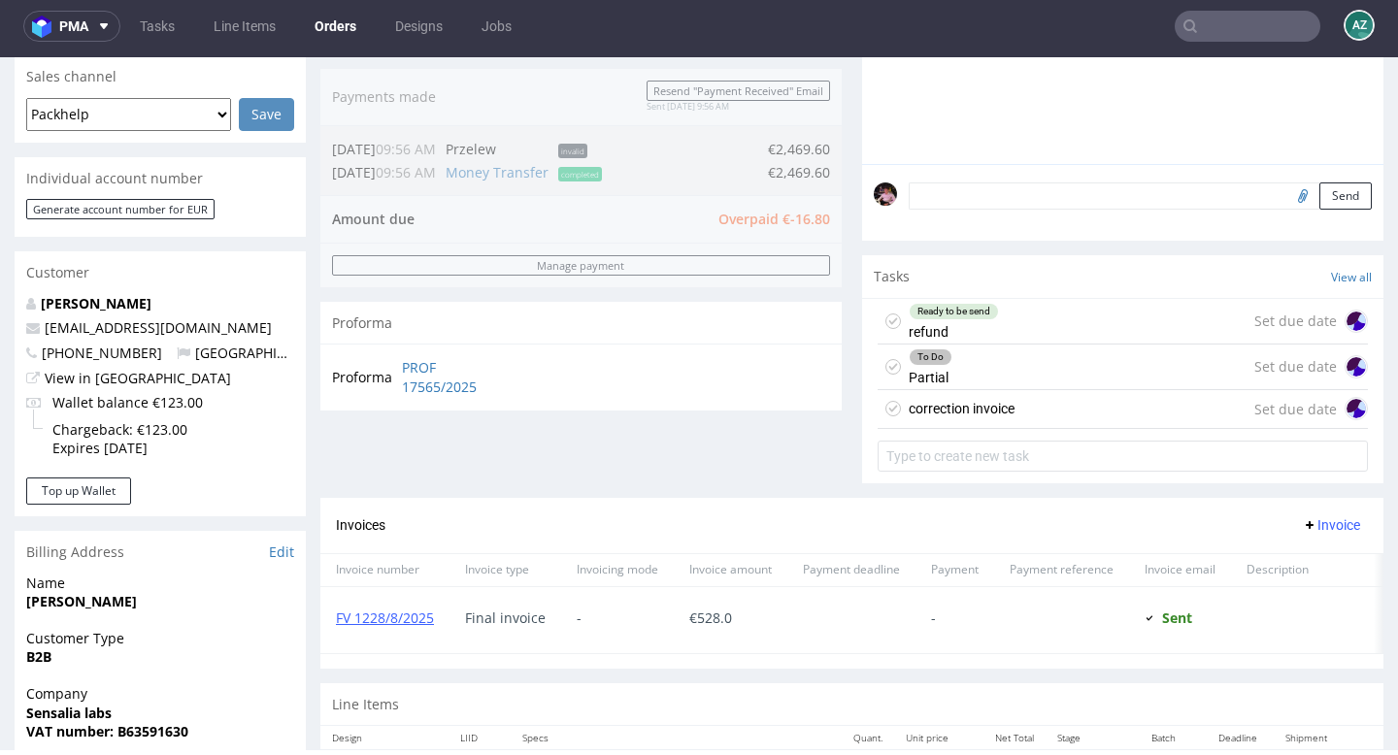
click at [1077, 429] on div "correction invoice Set due date" at bounding box center [1123, 409] width 490 height 39
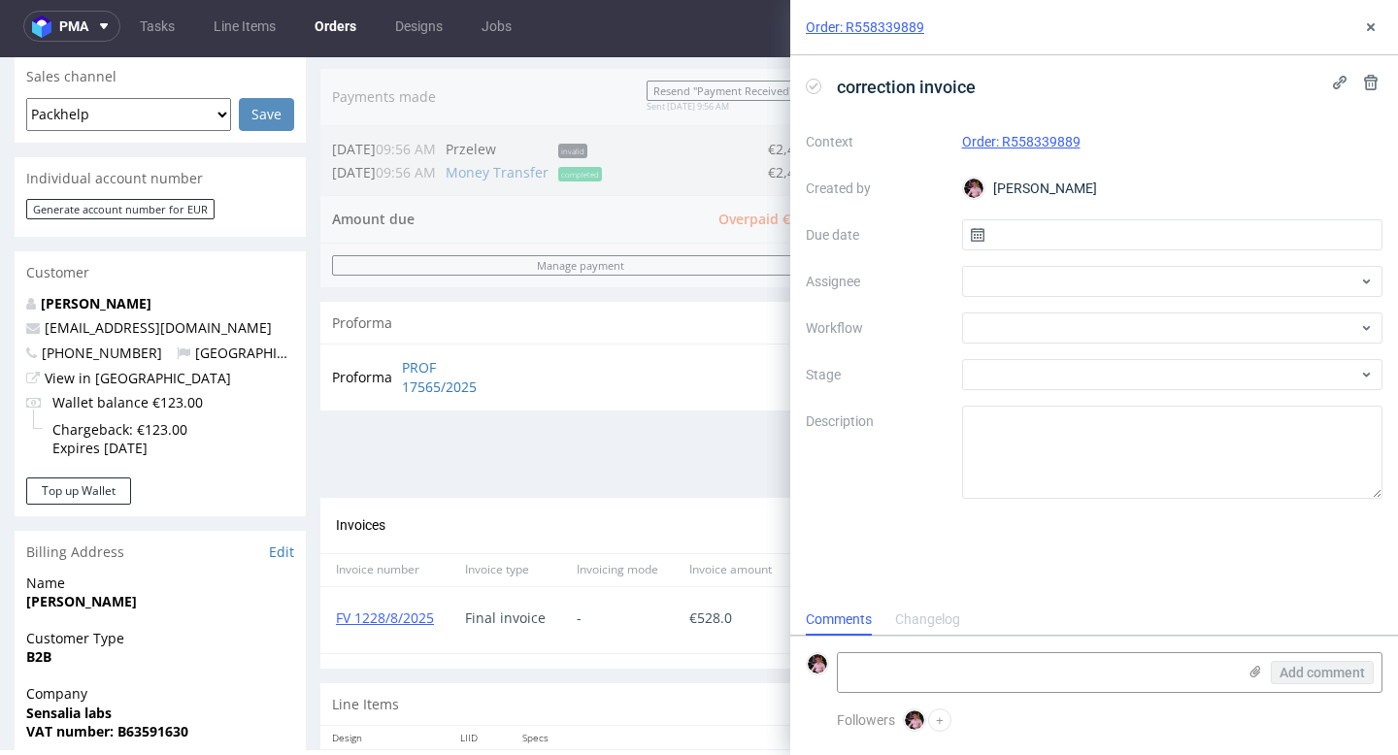
scroll to position [16, 0]
click at [1010, 248] on input "text" at bounding box center [1172, 234] width 421 height 31
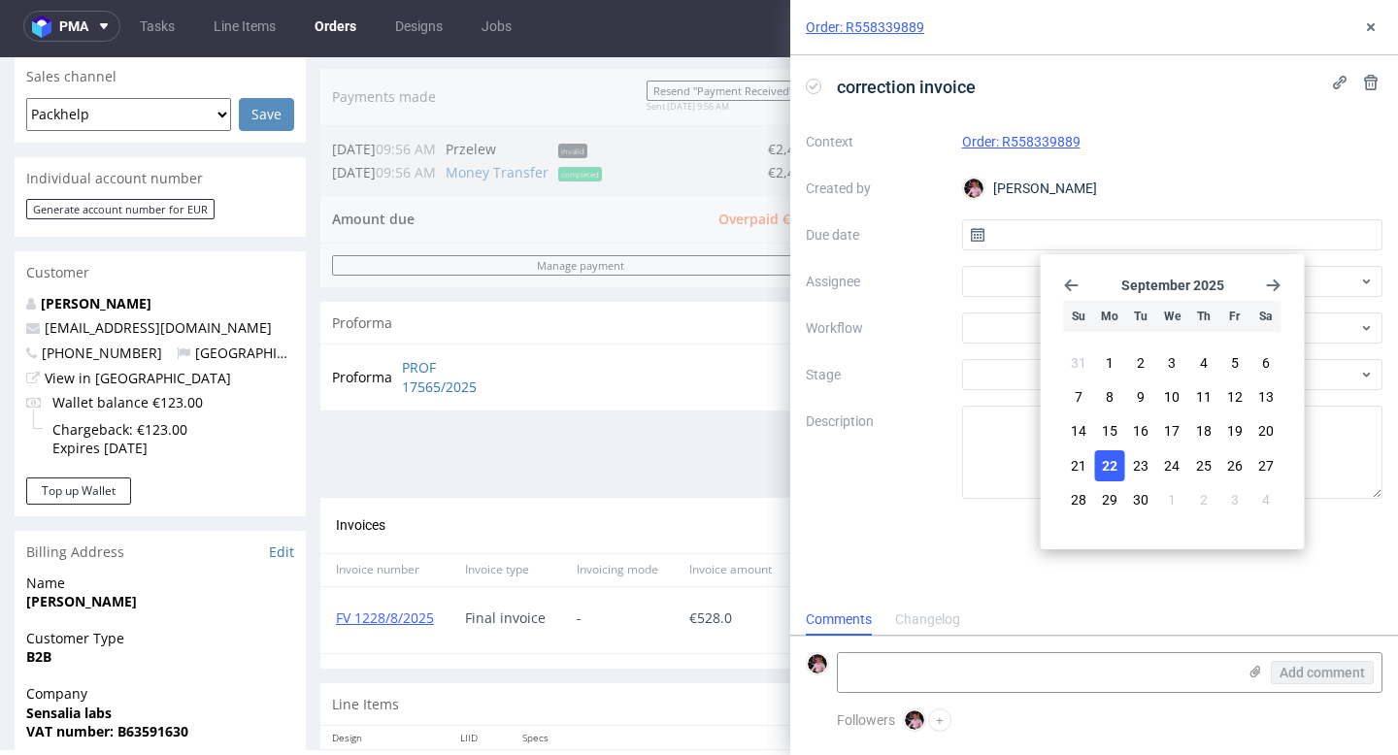
click at [1111, 456] on span "22" at bounding box center [1110, 465] width 16 height 19
type input "[DATE]"
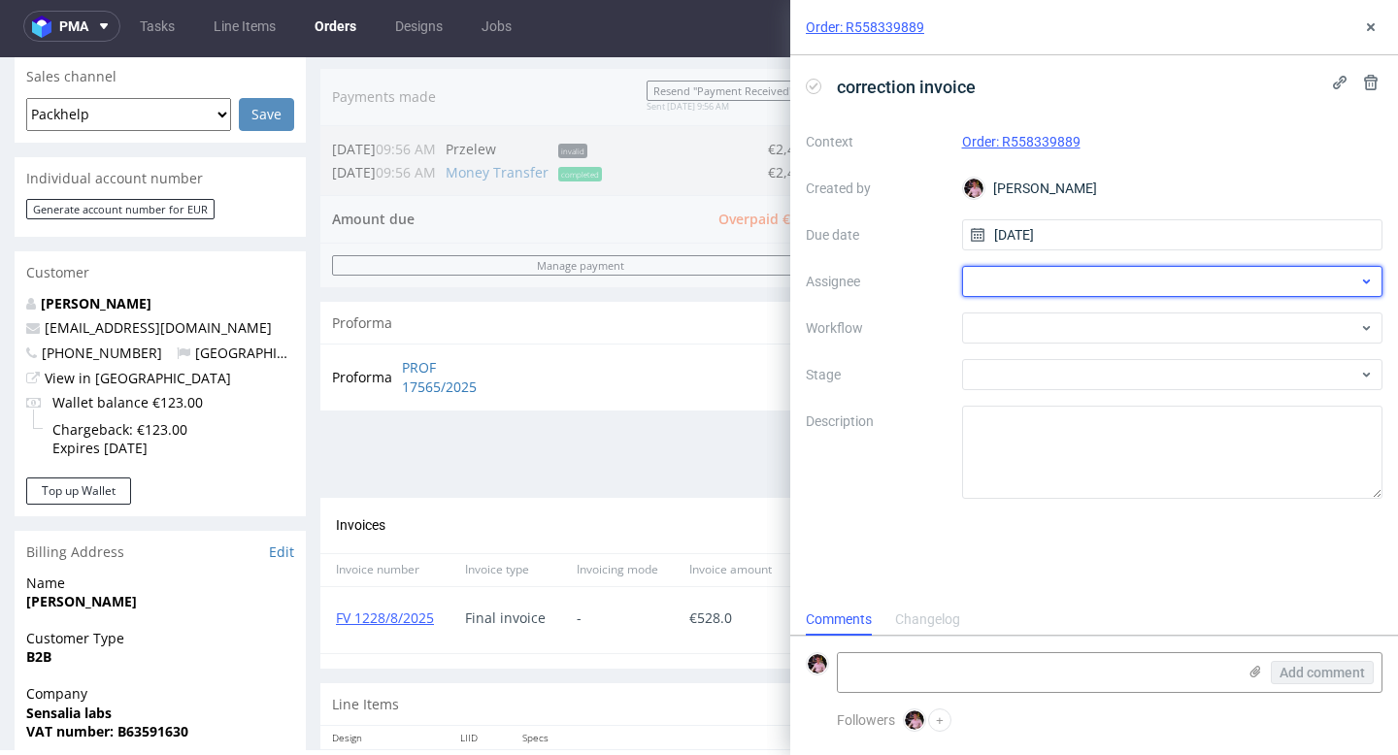
click at [1044, 292] on div at bounding box center [1172, 281] width 421 height 31
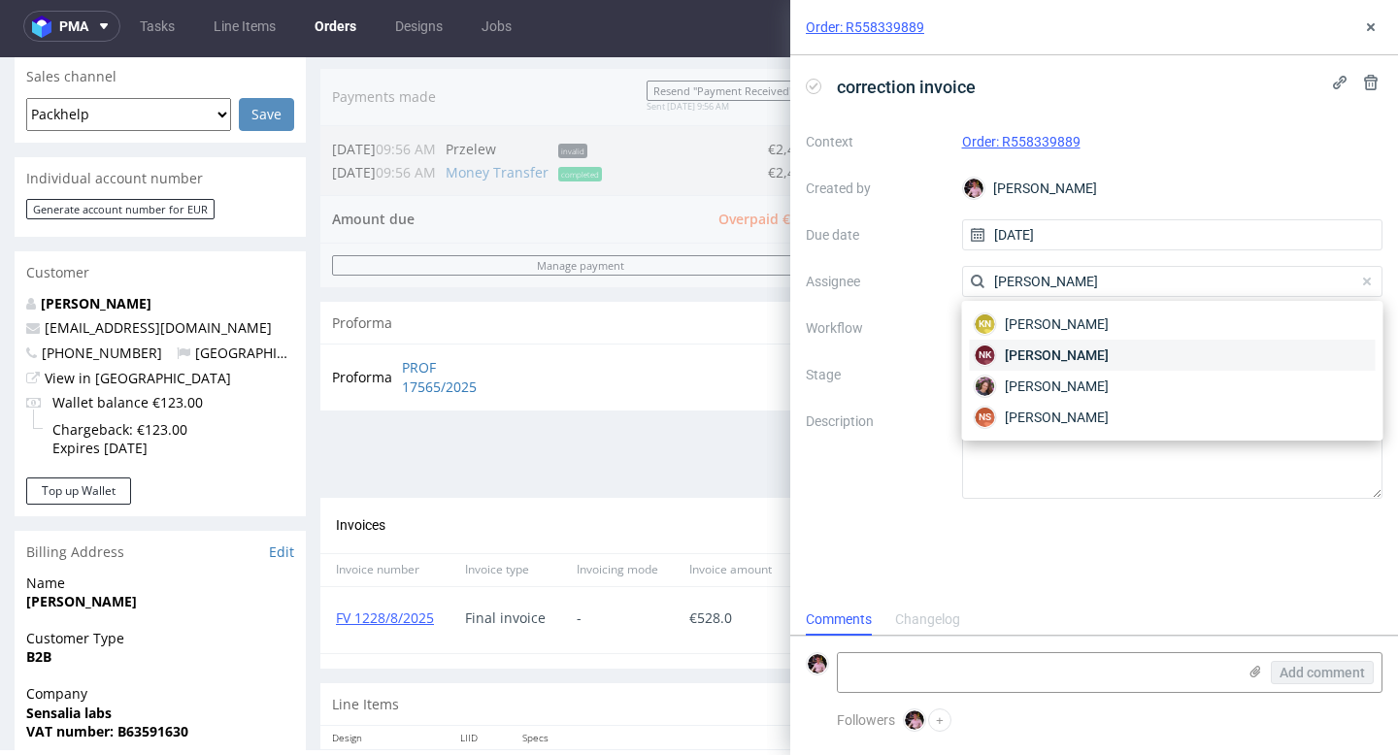
type input "[PERSON_NAME]"
click at [1078, 357] on span "[PERSON_NAME]" at bounding box center [1057, 355] width 104 height 19
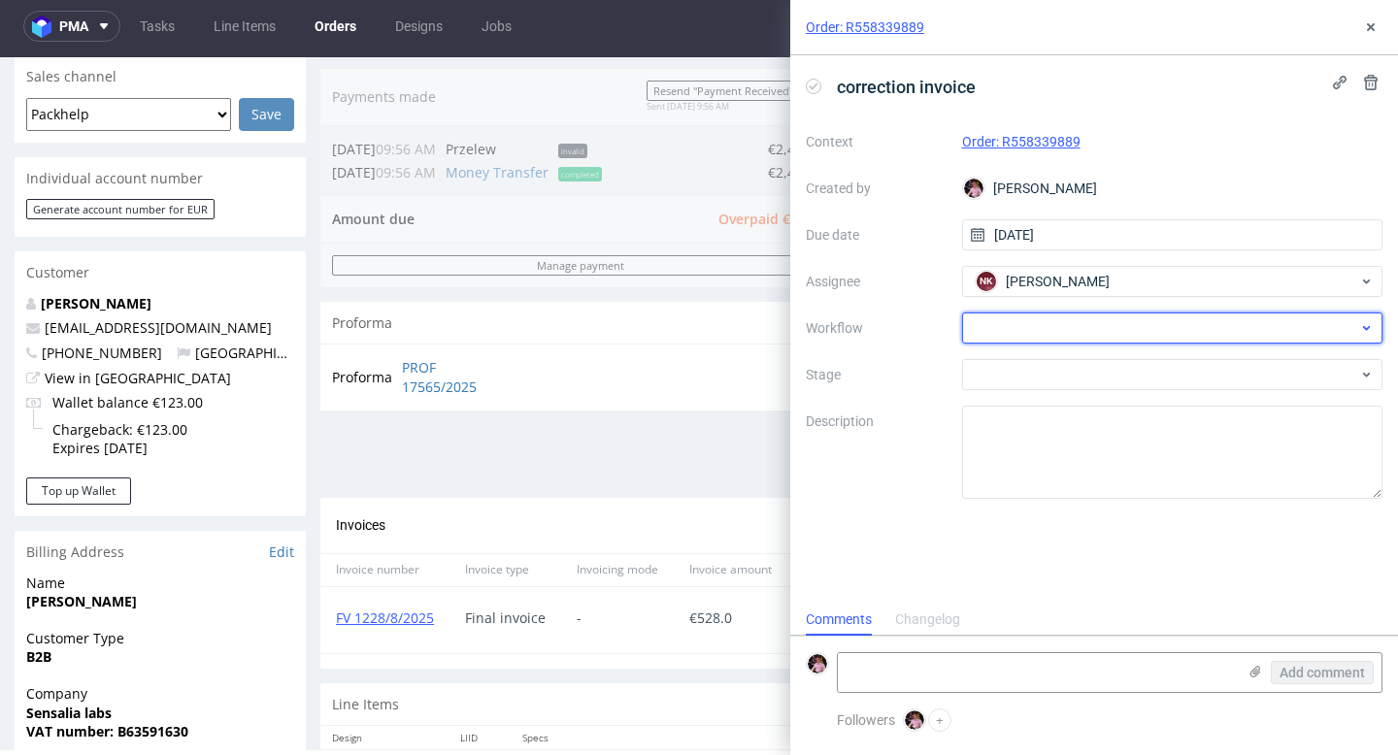
click at [1029, 336] on div at bounding box center [1172, 328] width 421 height 31
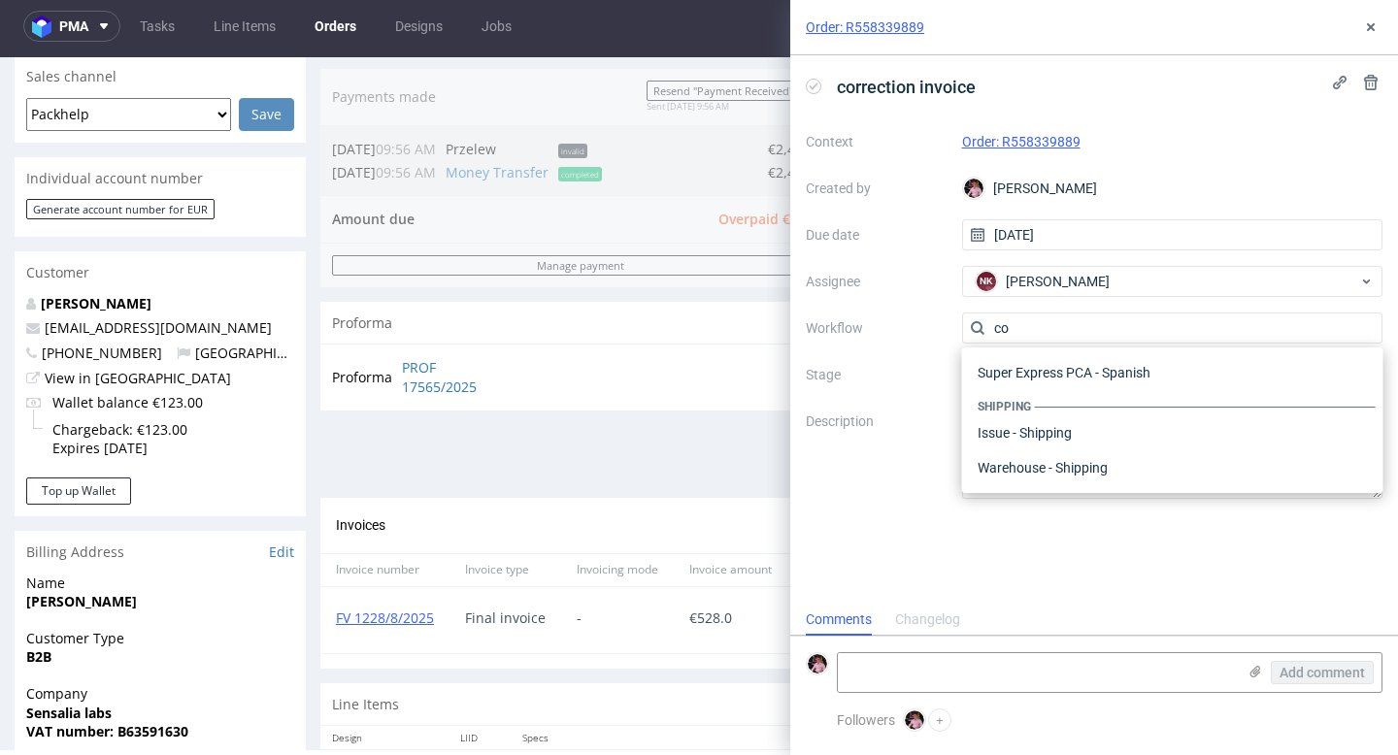
scroll to position [0, 0]
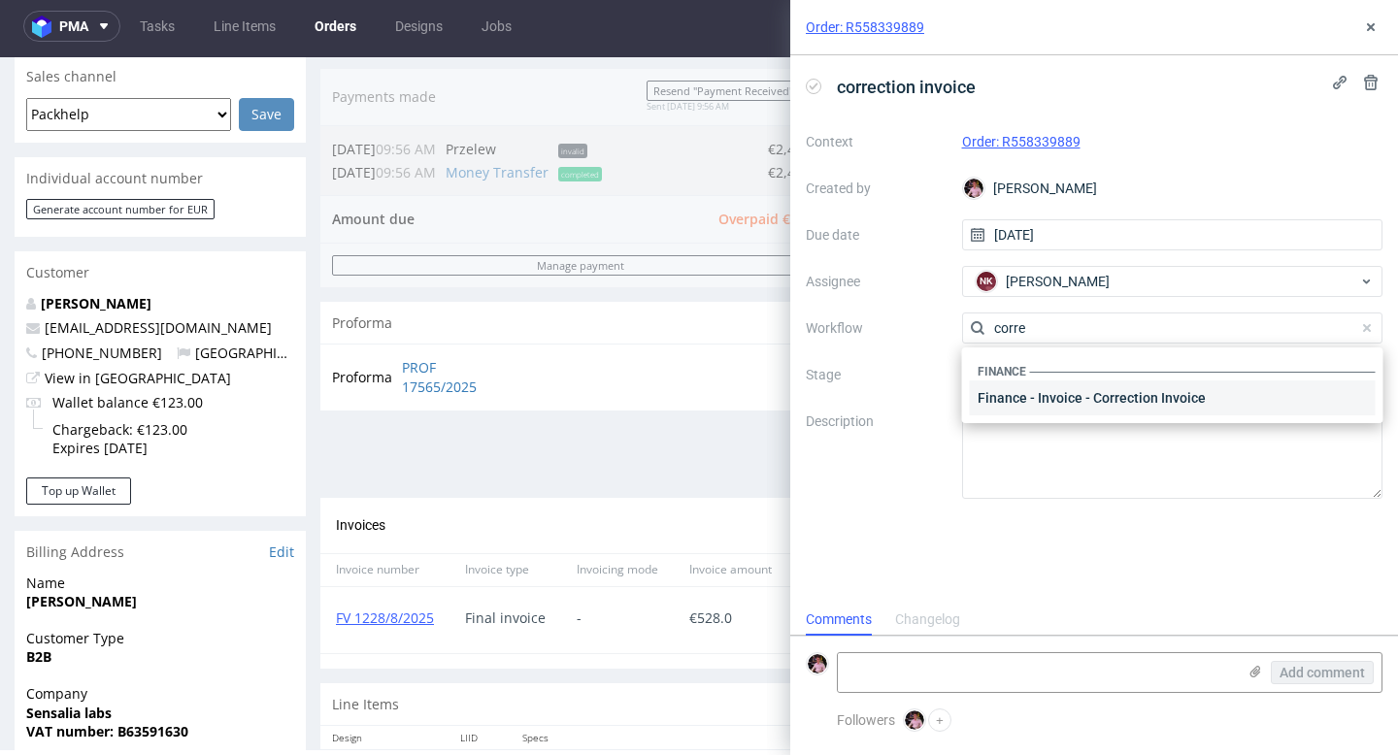
type input "corre"
click at [1046, 414] on div "Finance - Invoice - Correction Invoice" at bounding box center [1173, 398] width 406 height 35
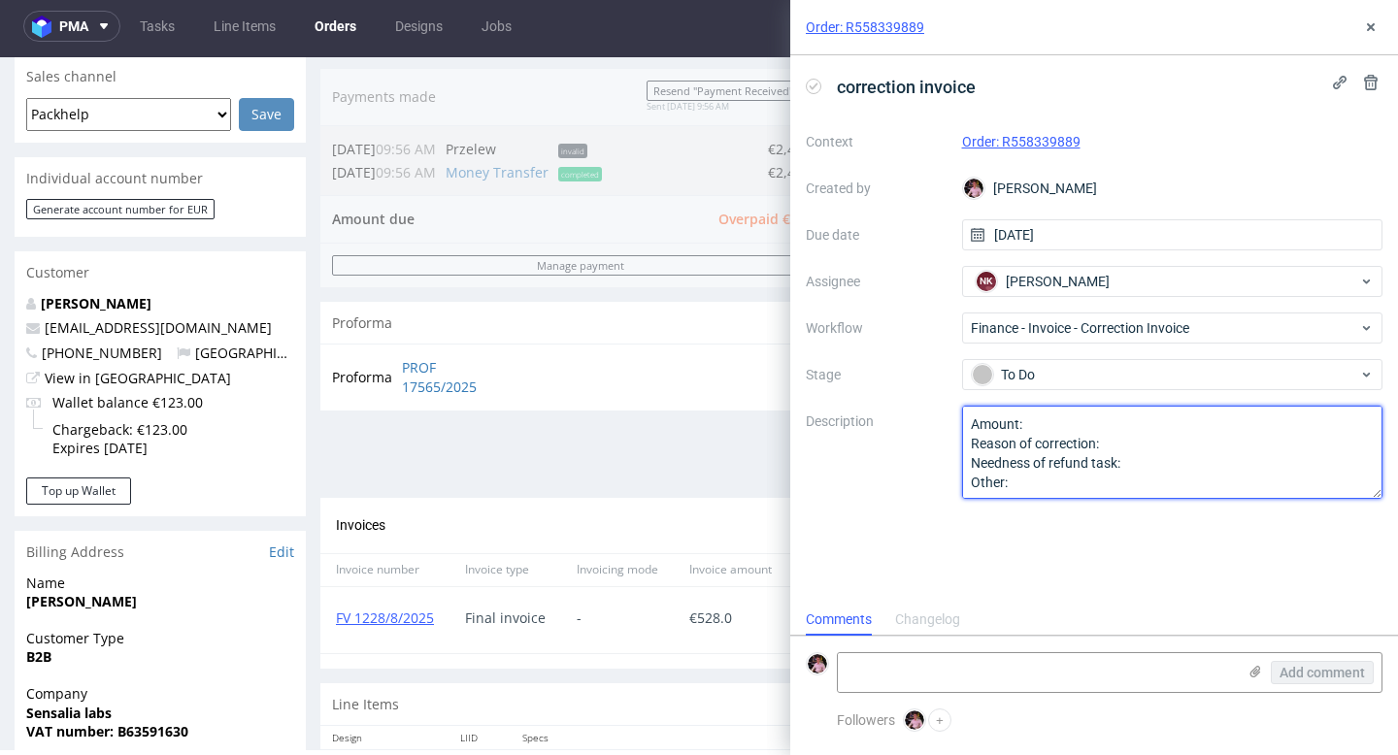
drag, startPoint x: 1059, startPoint y: 483, endPoint x: 919, endPoint y: 405, distance: 160.4
click at [919, 405] on div "Context Order: R558339889 Created by [PERSON_NAME] Due date [DATE] Assignee NK …" at bounding box center [1094, 312] width 577 height 373
click at [1079, 421] on textarea "Amount: Reason of correction: Needness of refund task: Other:" at bounding box center [1172, 452] width 421 height 93
type textarea "klienci maja na fakturze tylko jeden LI"
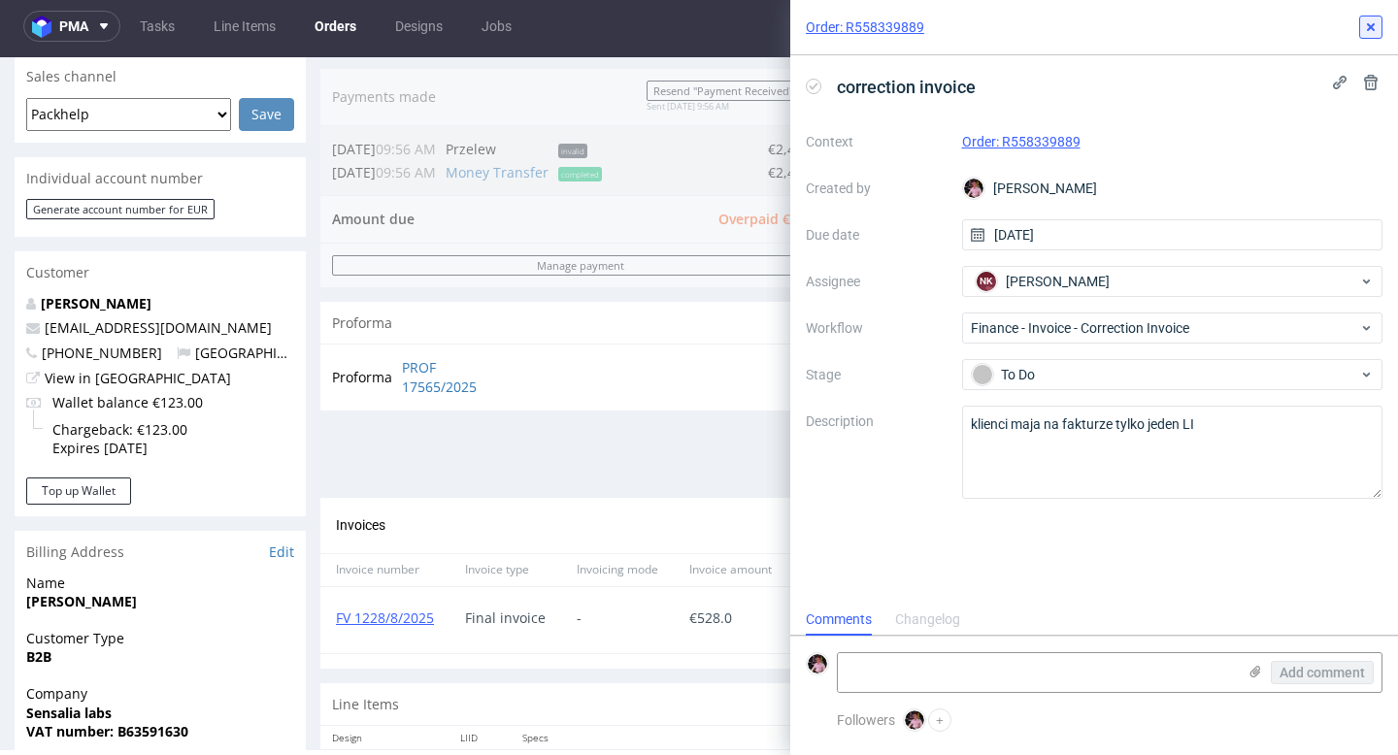
click at [1363, 30] on icon at bounding box center [1371, 27] width 16 height 16
